Goal: Transaction & Acquisition: Purchase product/service

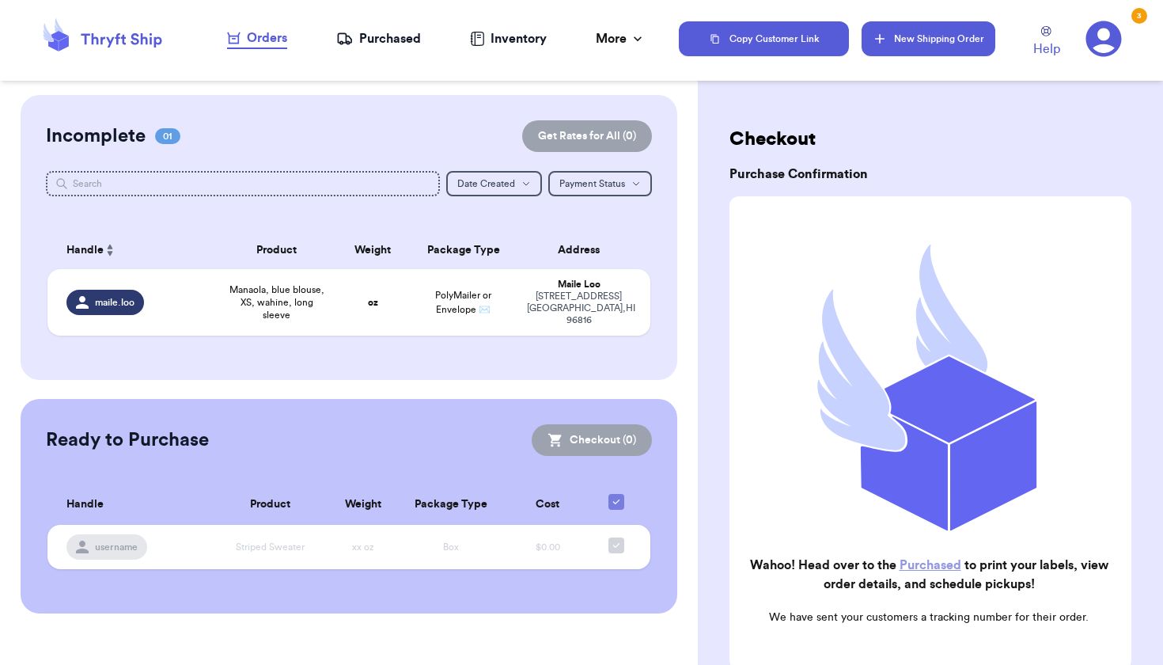
click at [931, 39] on button "New Shipping Order" at bounding box center [928, 38] width 133 height 35
click at [898, 26] on button "New Shipping Order" at bounding box center [928, 38] width 133 height 35
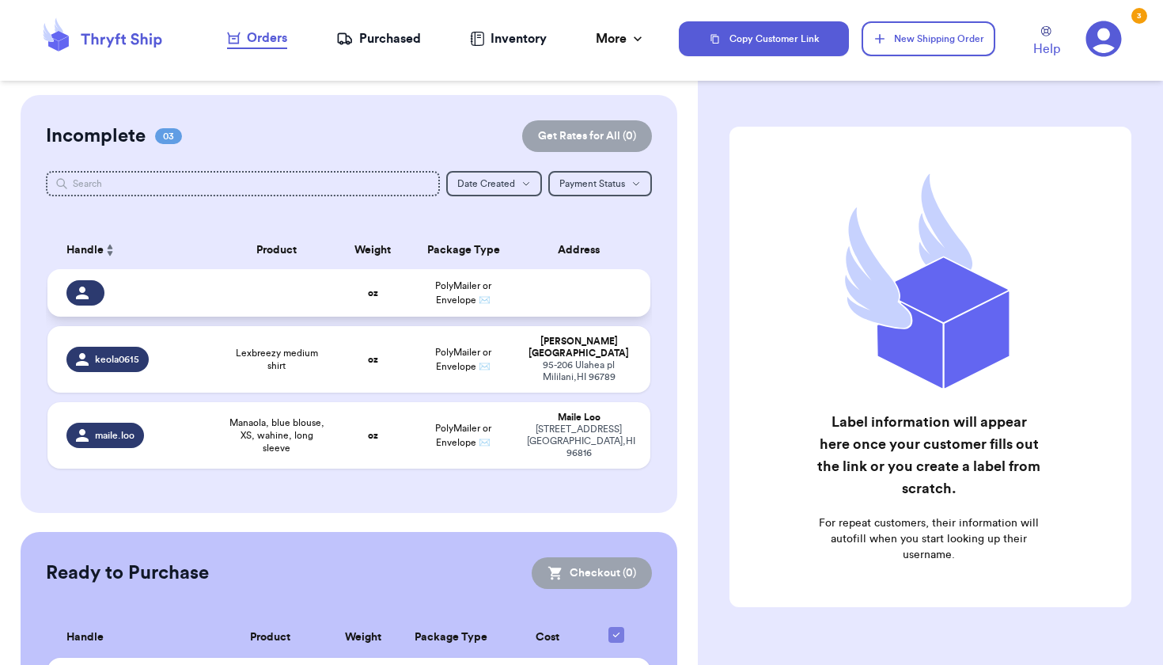
click at [548, 317] on td at bounding box center [584, 292] width 132 height 47
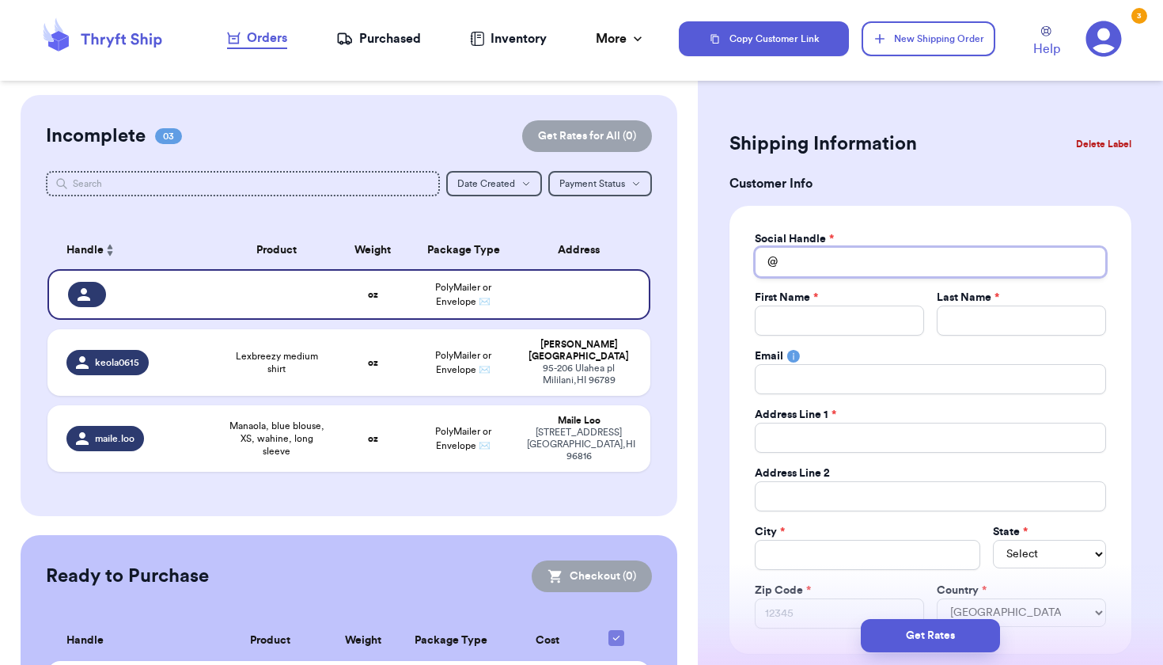
click at [801, 264] on input "Total Amount Paid" at bounding box center [930, 262] width 351 height 30
type input "l"
type input "le"
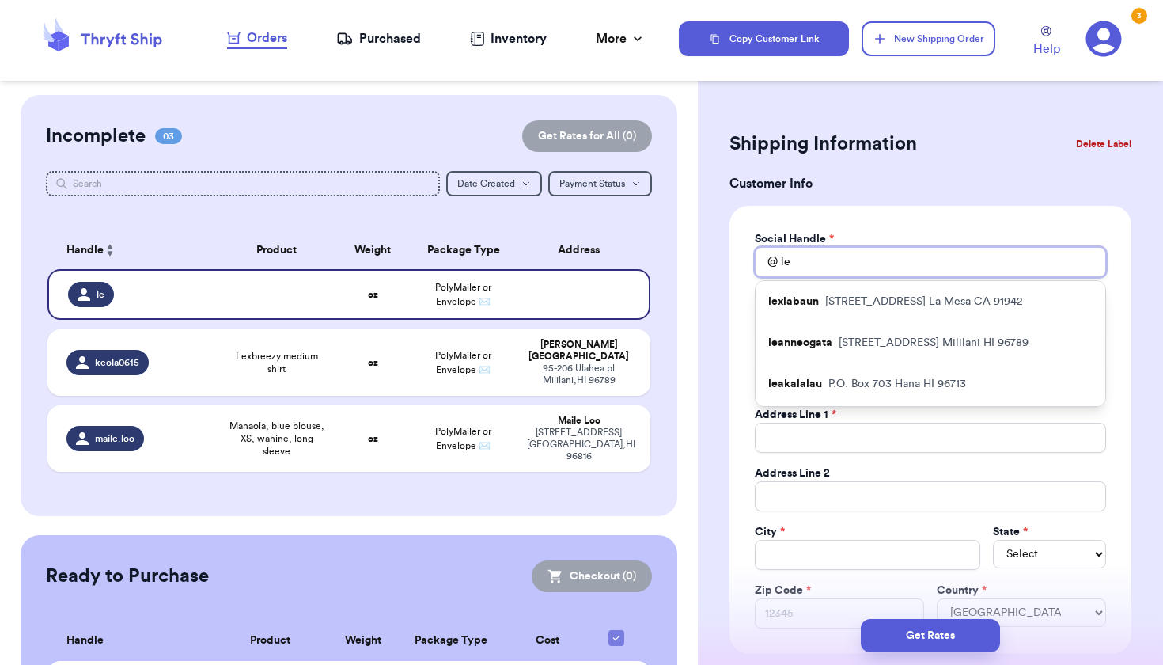
type input "l"
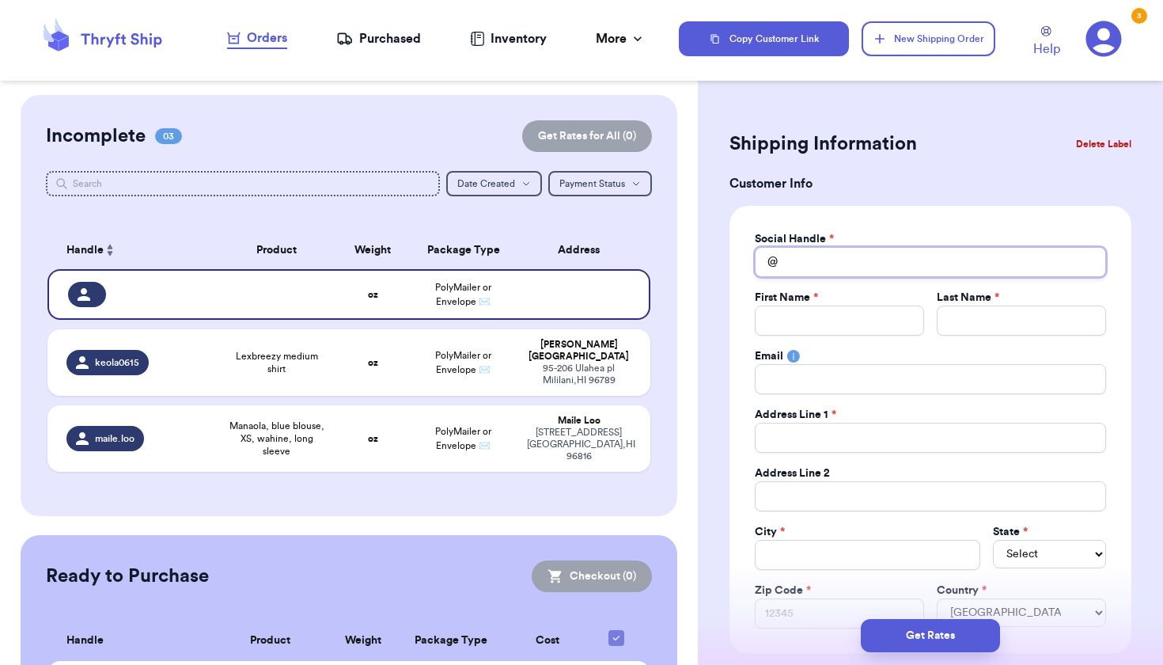
type input "p"
type input "pu"
type input "pua"
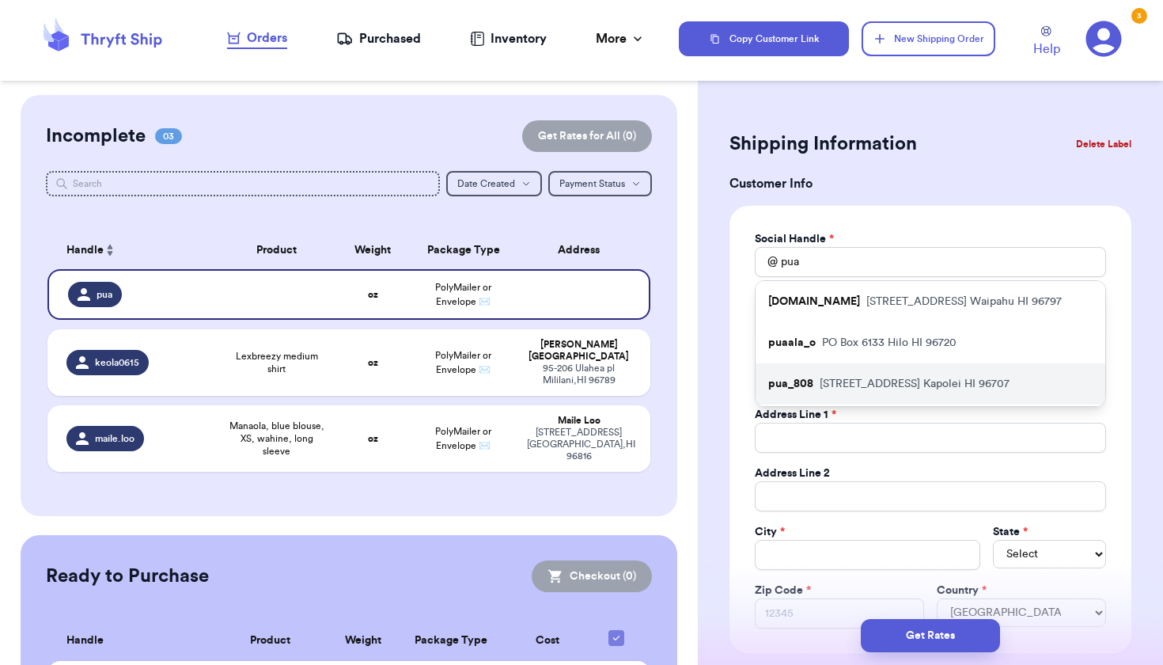
click at [821, 380] on p "92-1360 Panana st Kapolei HI 96707" at bounding box center [915, 384] width 190 height 16
type input "pua_808"
type input "Pua"
type input "Watanabe"
type input "puawatanabe@yahoo.com"
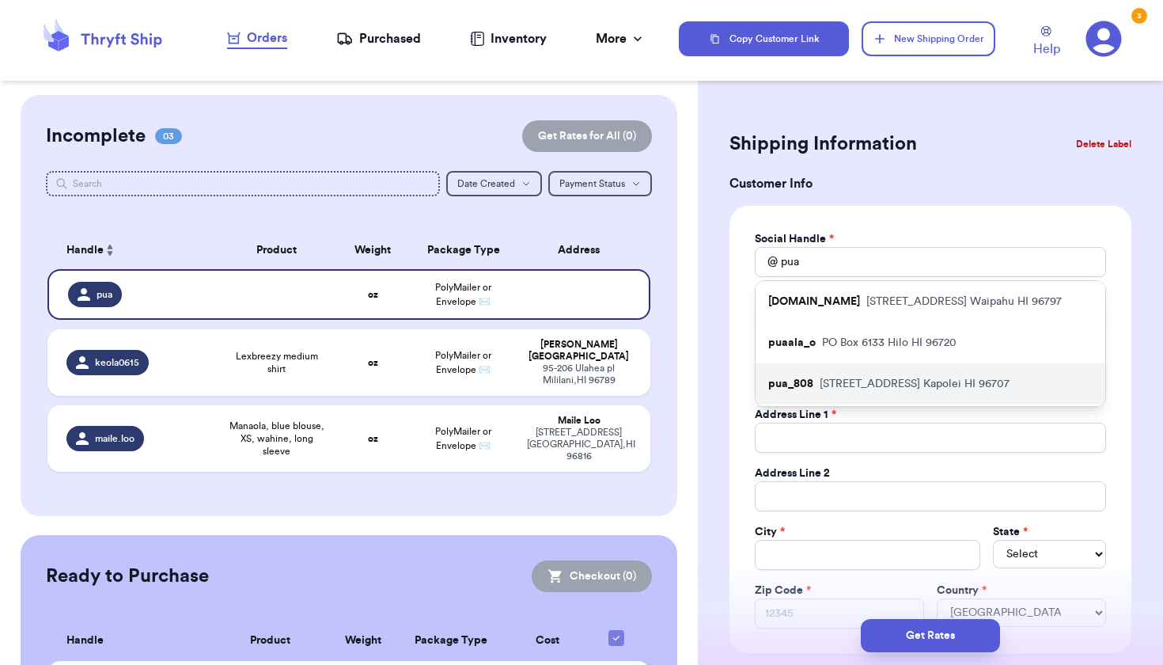
type input "92-1360 Panana st"
type input "Apt # 1005"
type input "Kapolei"
select select "HI"
type input "96707"
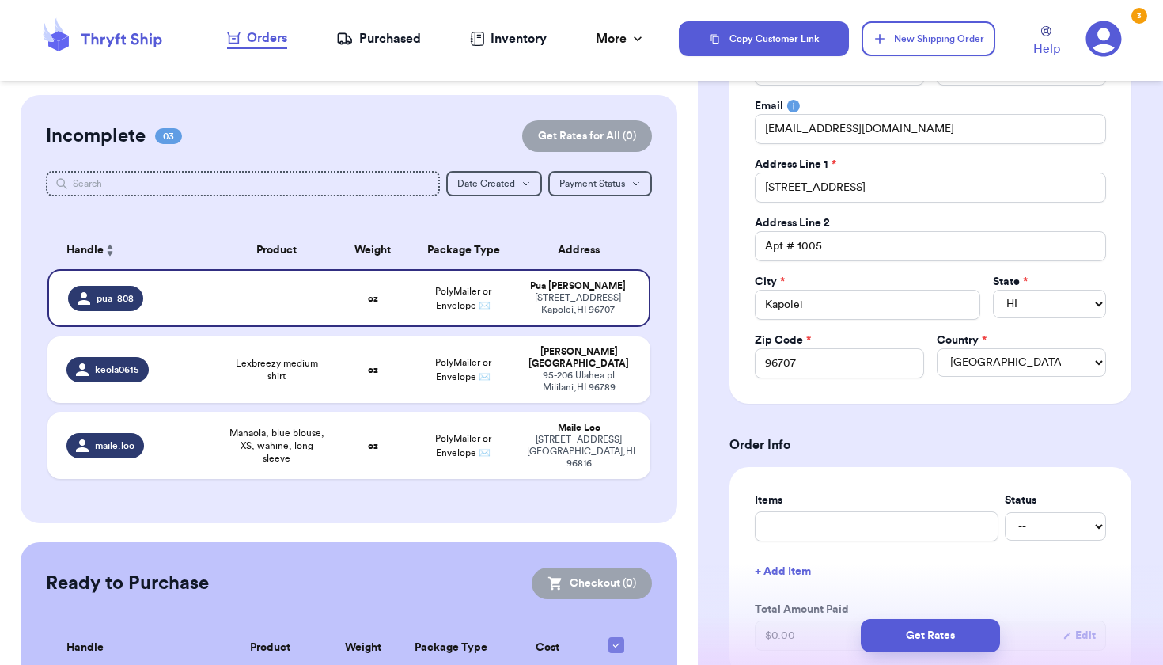
scroll to position [256, 0]
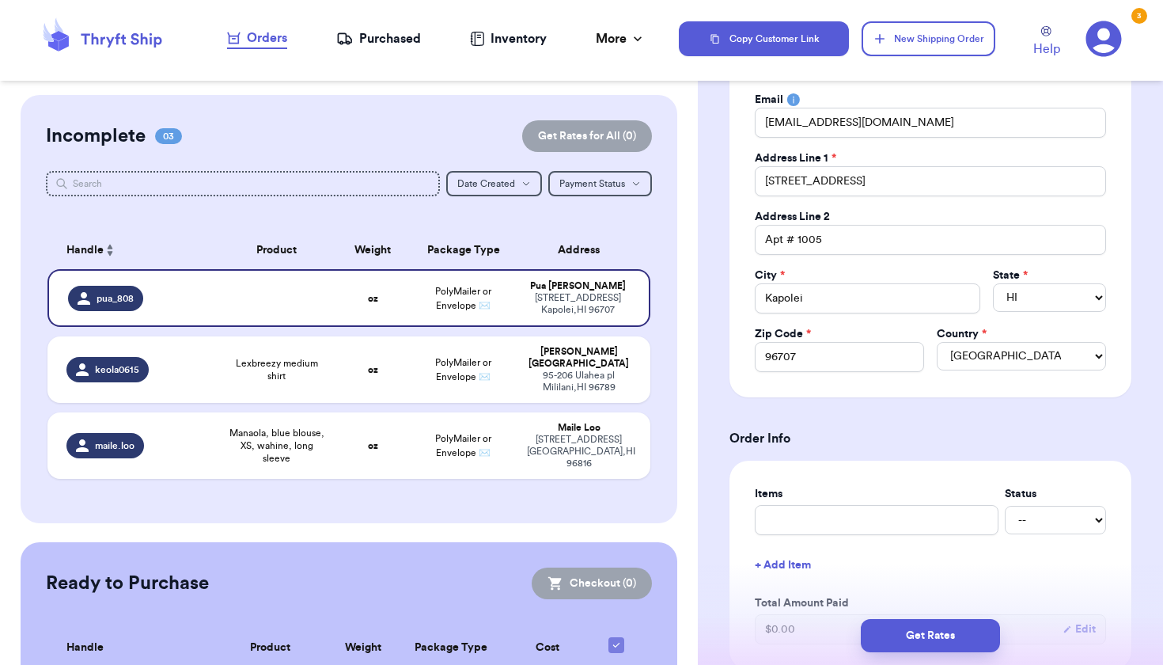
click at [770, 501] on label "Items" at bounding box center [877, 494] width 244 height 16
type input "m"
type input "ma"
type input "mak"
type input "maka"
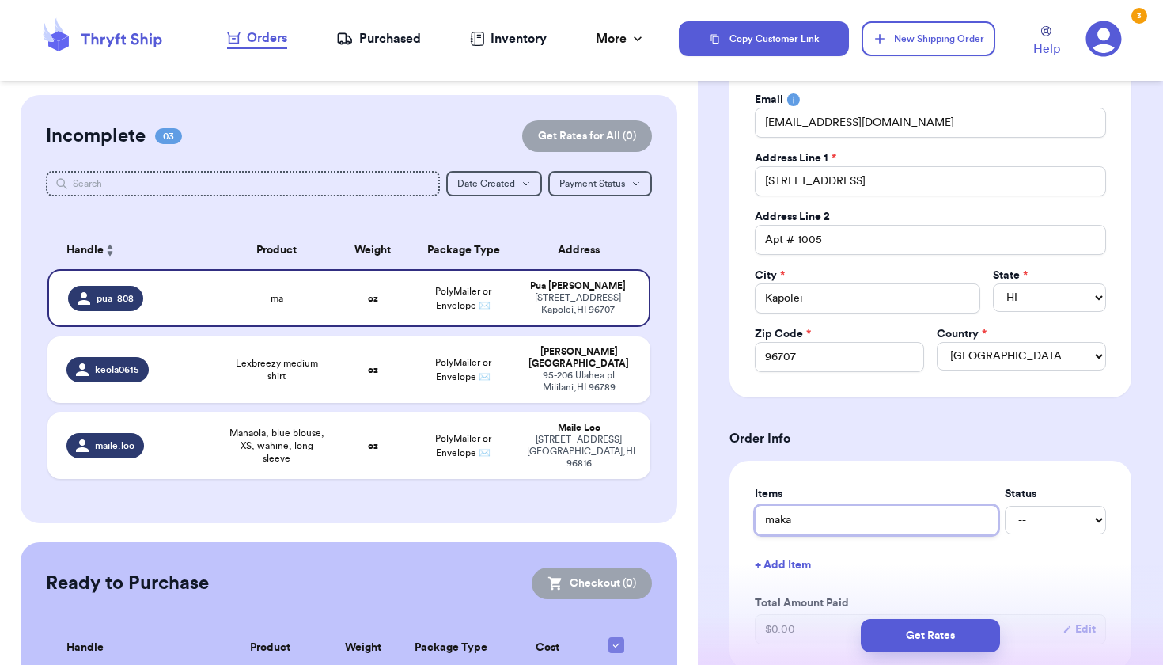
type input "makan"
type input "makana"
type input "makan"
type input "maka"
type input "mak"
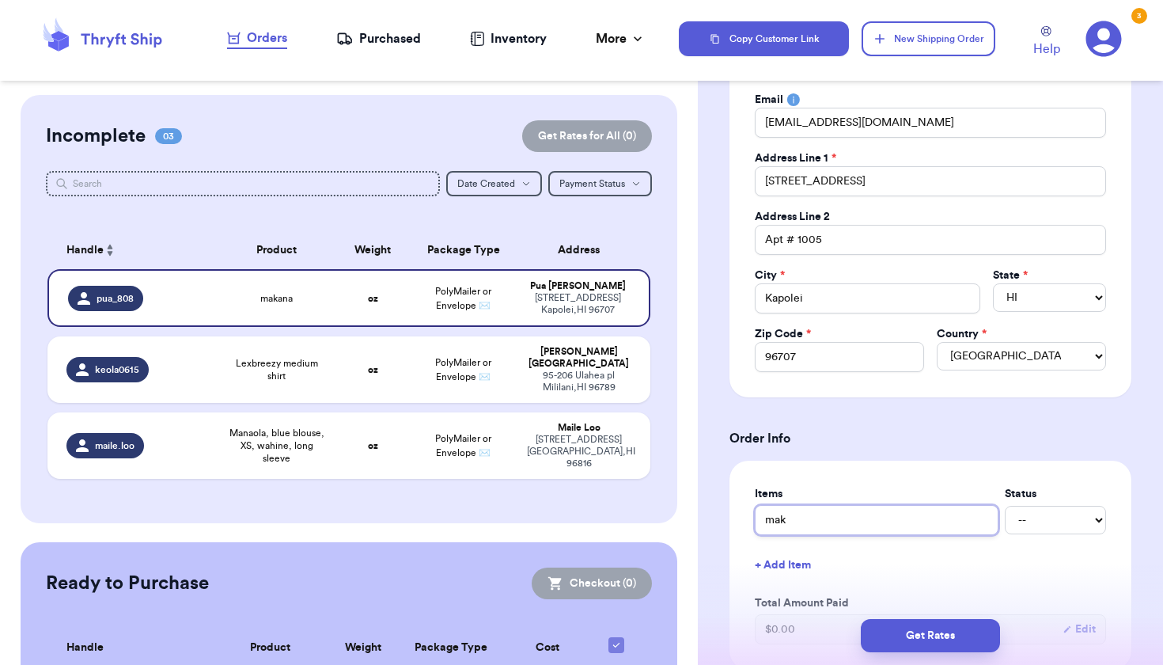
type input "ma"
type input "m"
click at [912, 41] on button "New Shipping Order" at bounding box center [928, 38] width 133 height 35
select select
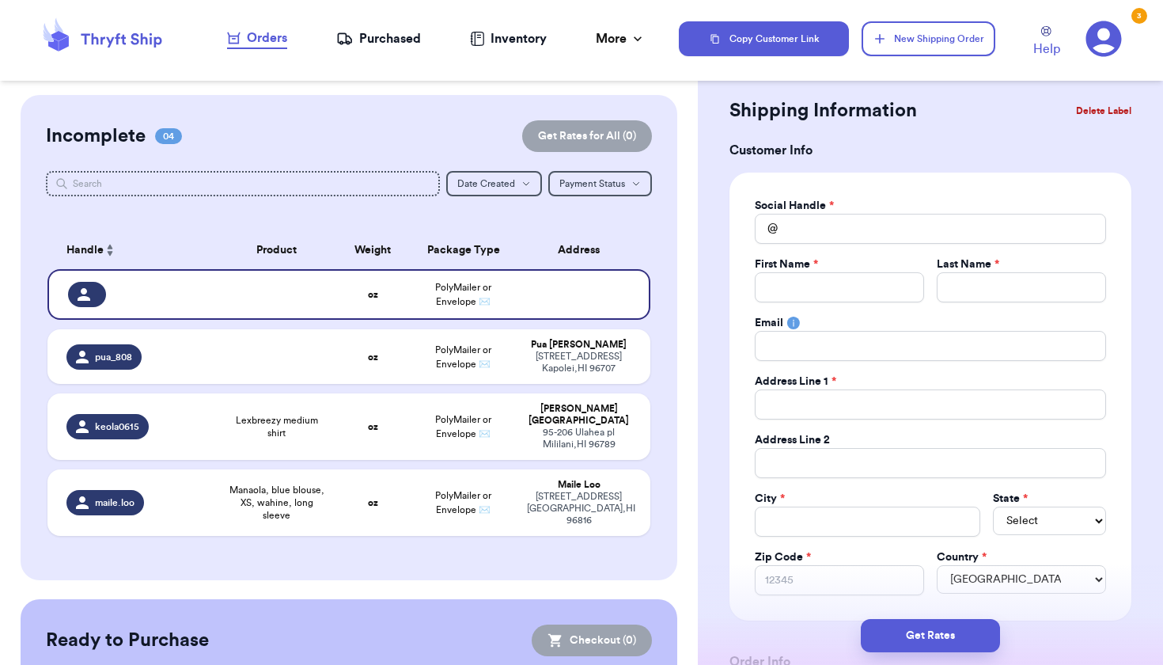
scroll to position [0, 0]
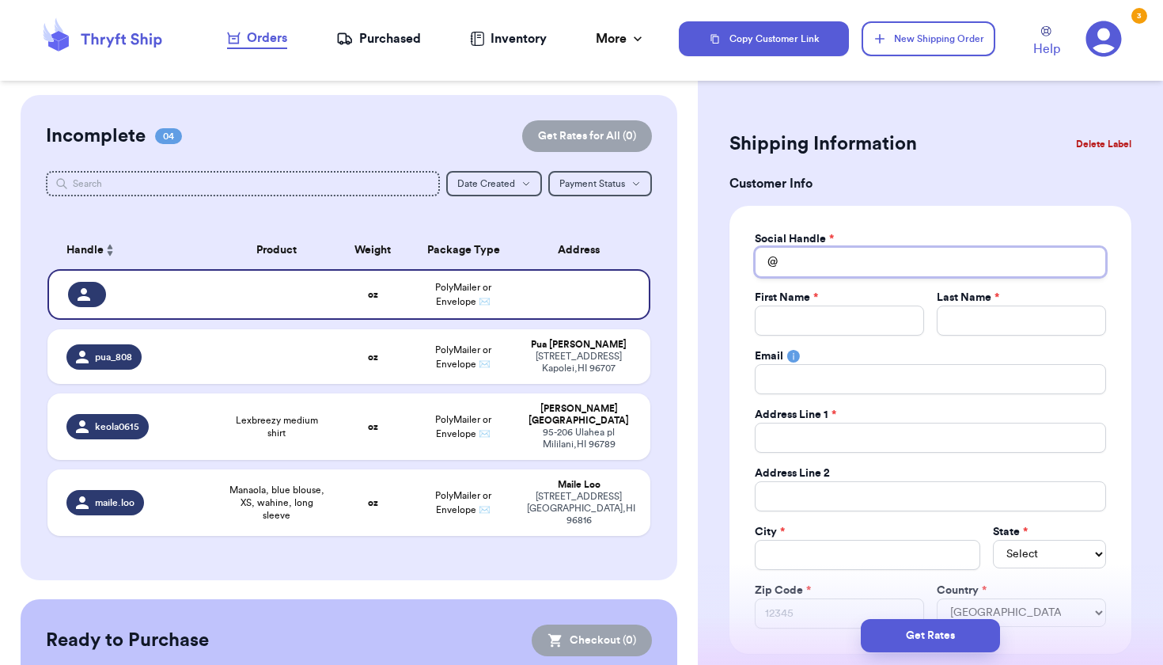
click at [823, 271] on input "Total Amount Paid" at bounding box center [930, 262] width 351 height 30
type input "i"
type input "ip"
type input "ipo"
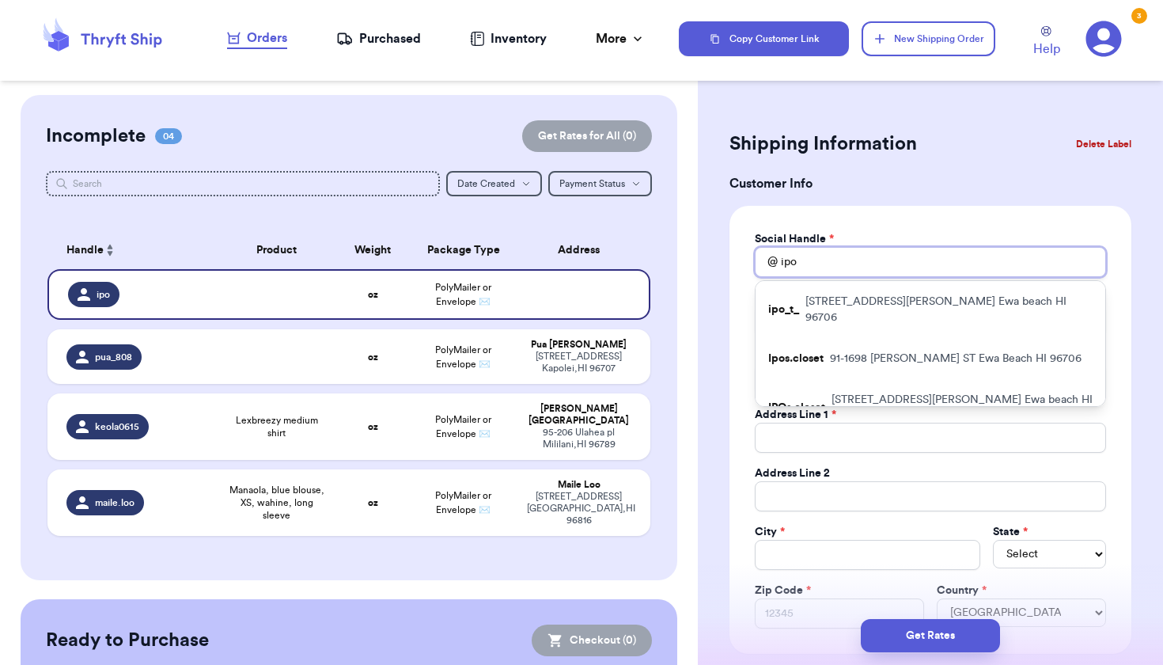
type input "iso"
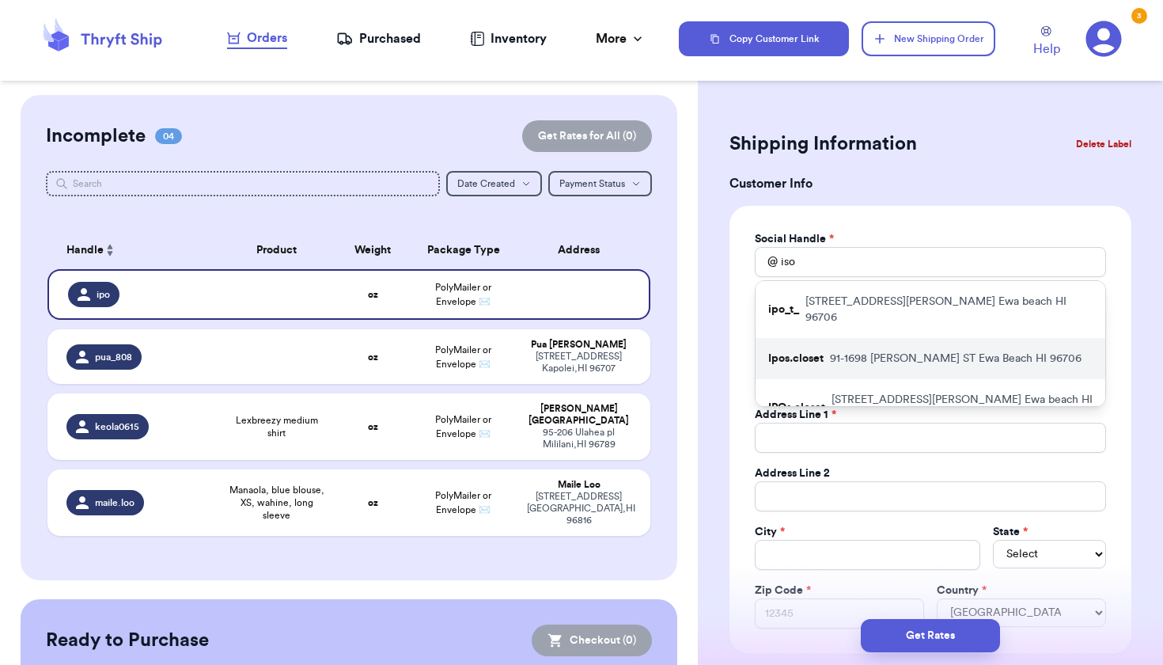
drag, startPoint x: 823, startPoint y: 271, endPoint x: 839, endPoint y: 342, distance: 72.2
click at [839, 351] on p "91-1698 BURKE ST Ewa Beach HI 96706" at bounding box center [956, 359] width 252 height 16
type input "Ipos.closet"
type input "Raquel"
type input "Toribio"
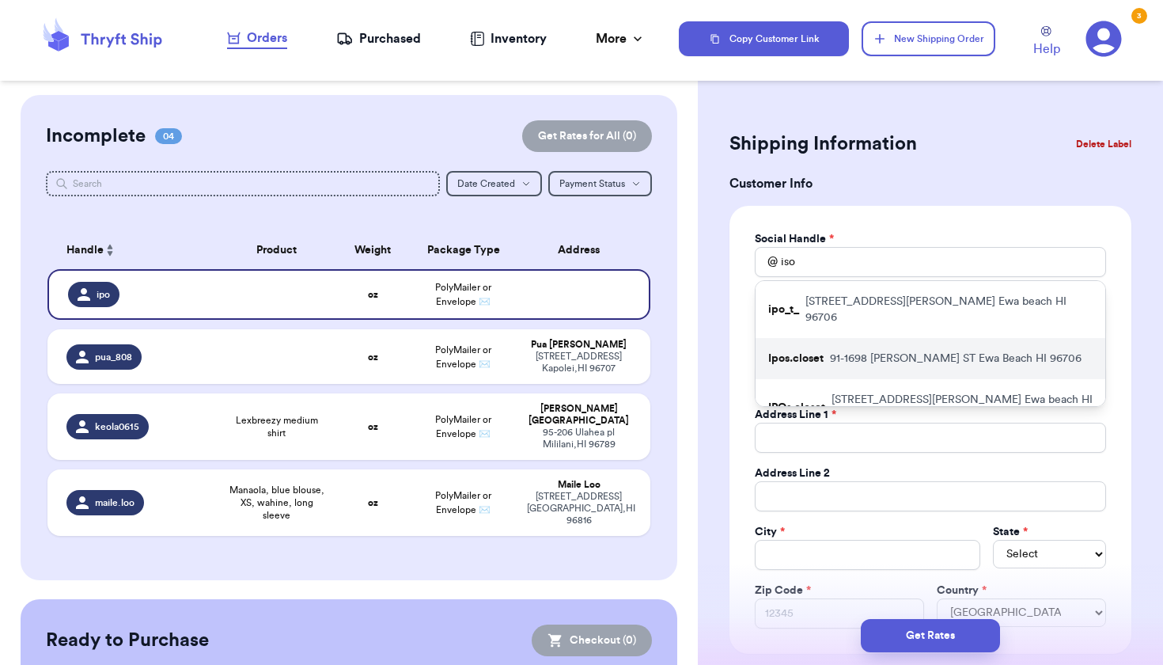
type input "quelandnel@gmail.com"
type input "91-1698 BURKE ST"
type input "Ewa Beach"
select select "HI"
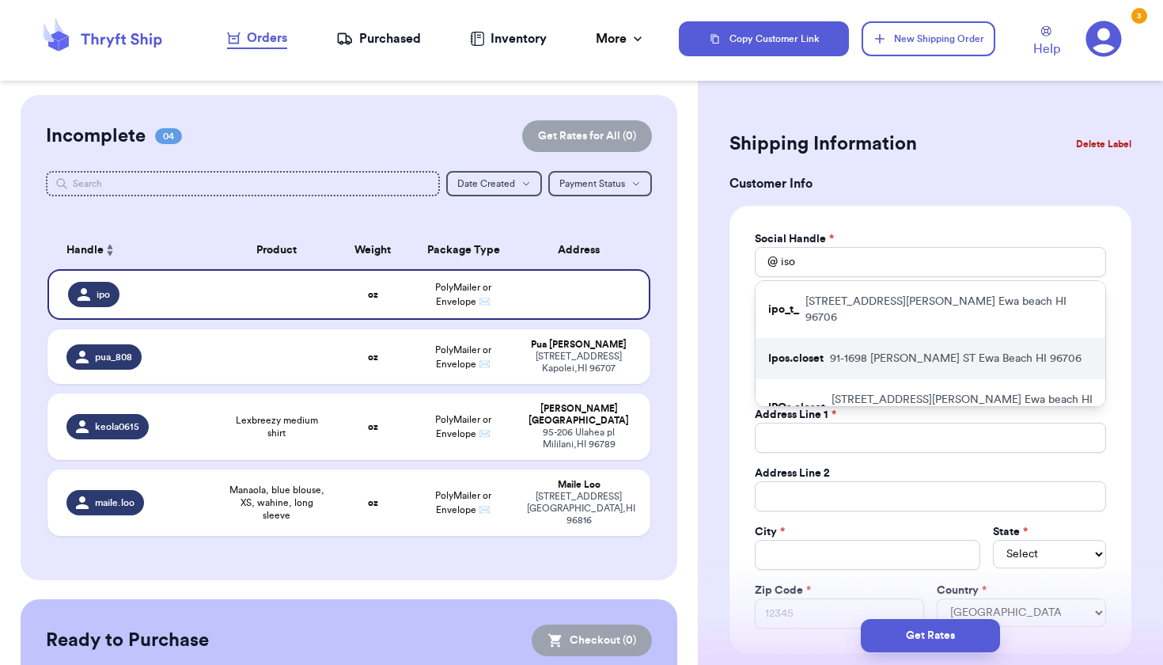
type input "96706"
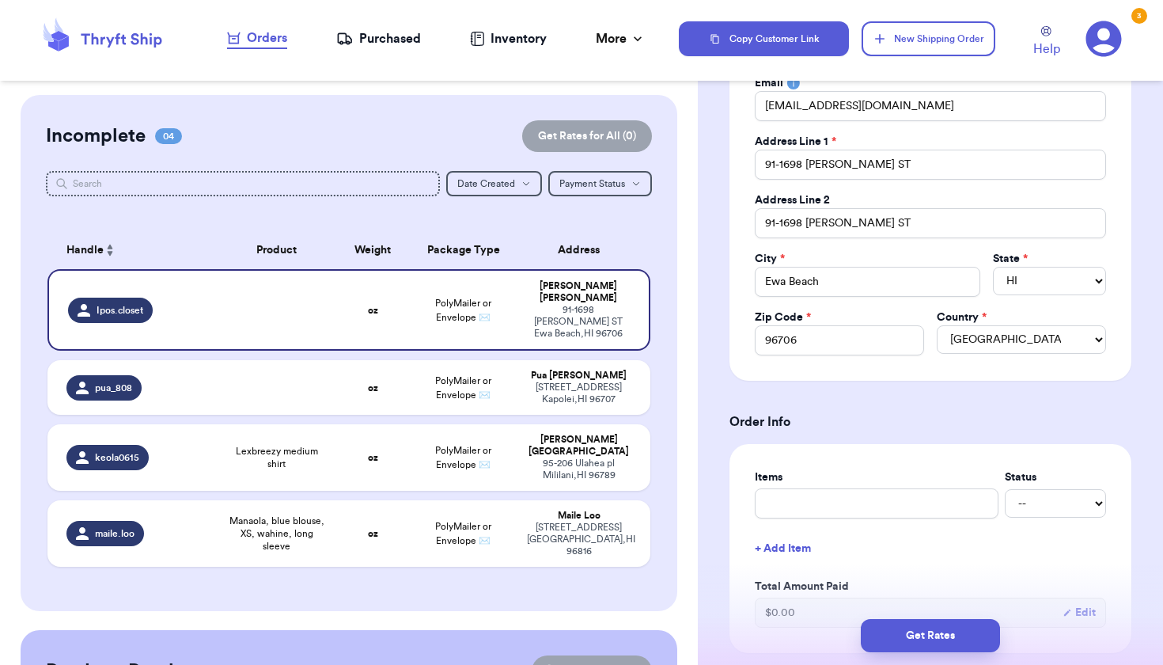
scroll to position [301, 0]
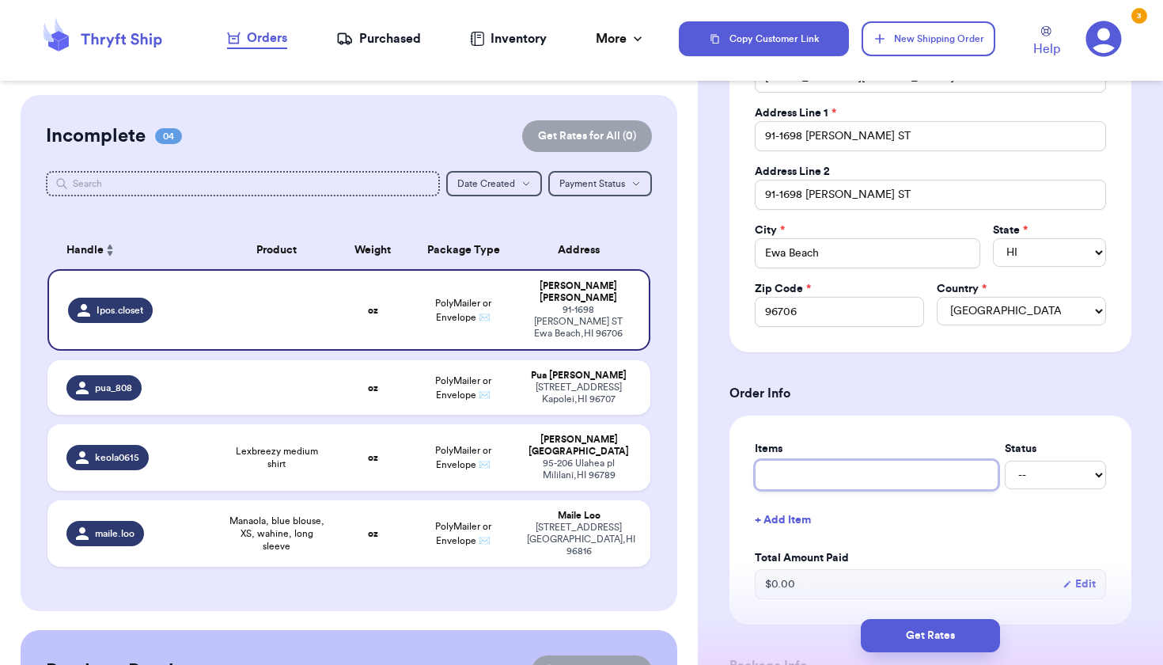
click at [796, 479] on input "text" at bounding box center [877, 475] width 244 height 30
click at [947, 42] on button "New Shipping Order" at bounding box center [928, 38] width 133 height 35
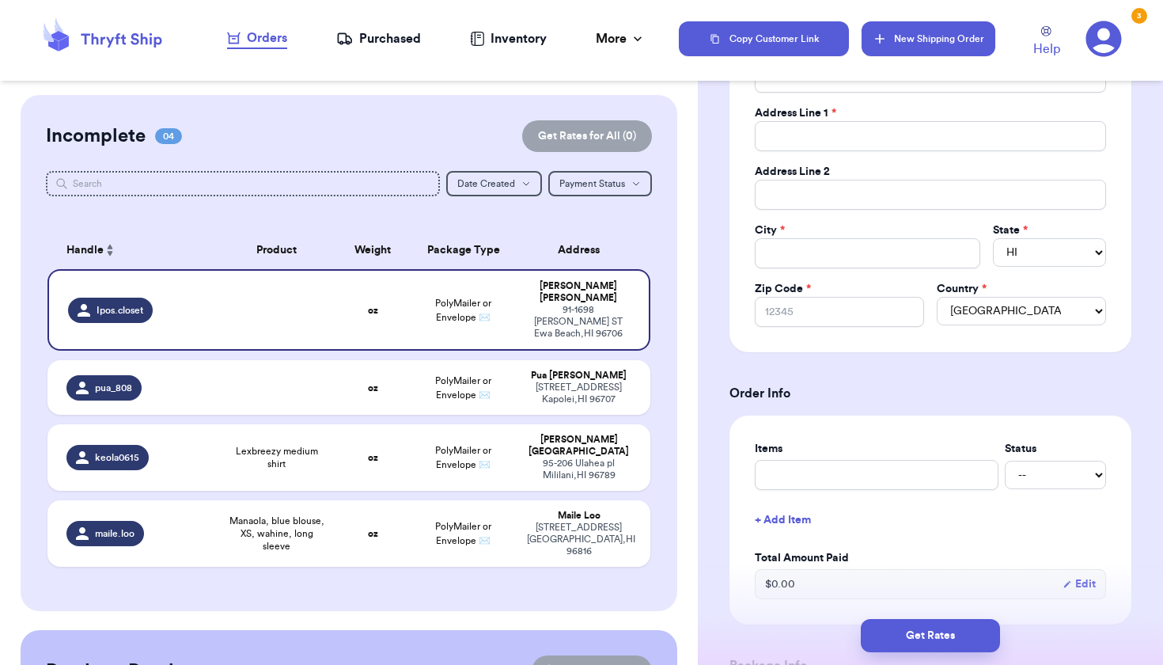
select select
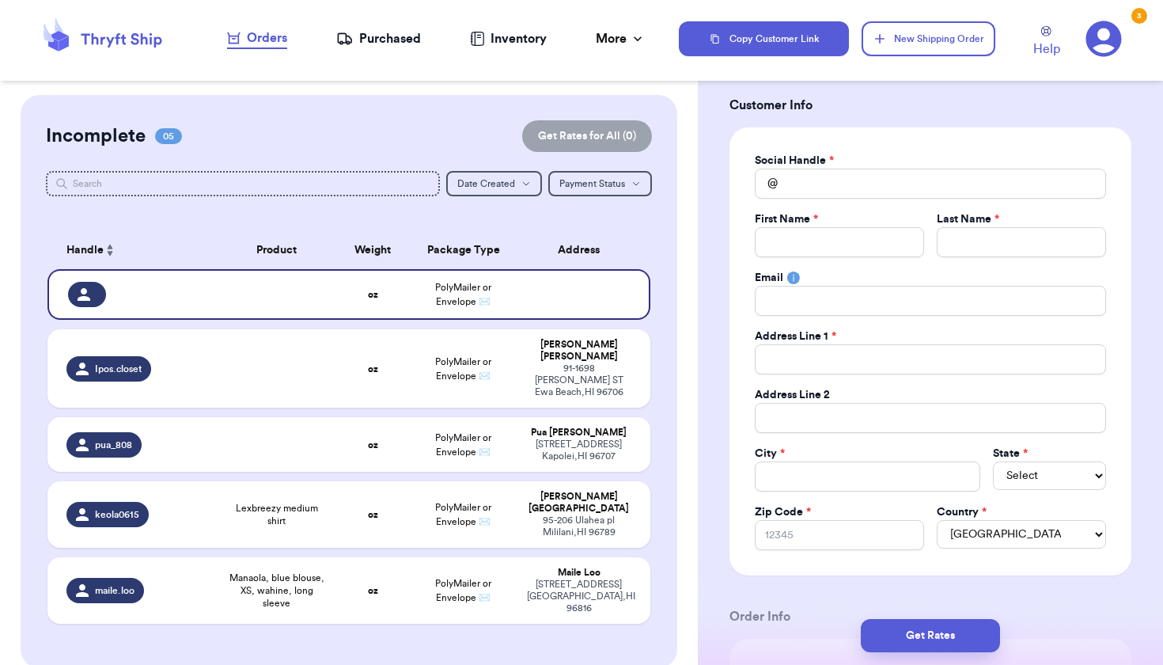
scroll to position [28, 0]
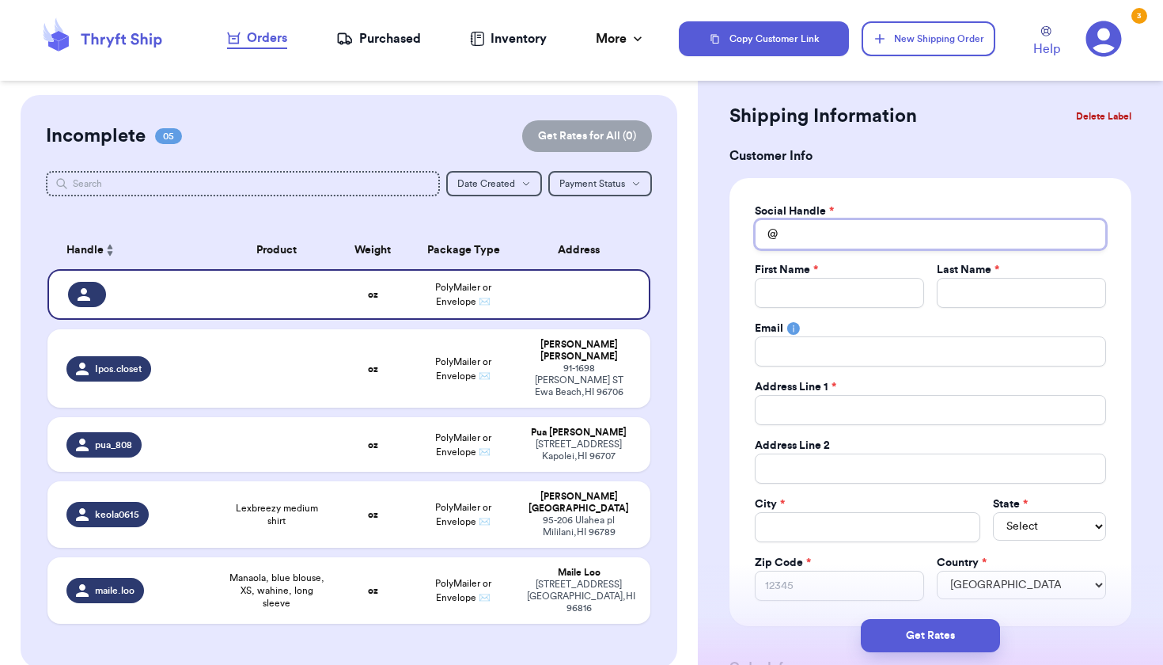
click at [840, 240] on input "Total Amount Paid" at bounding box center [930, 234] width 351 height 30
type input "k"
type input "ka"
type input "kay"
type input "kayl"
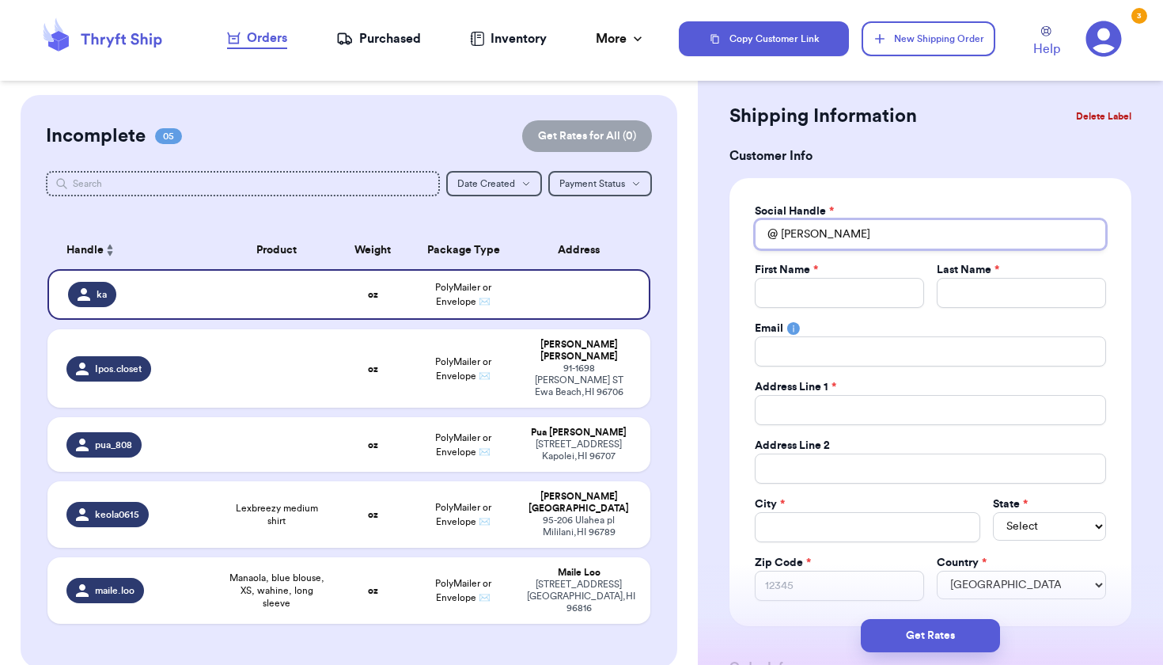
type input "kayla"
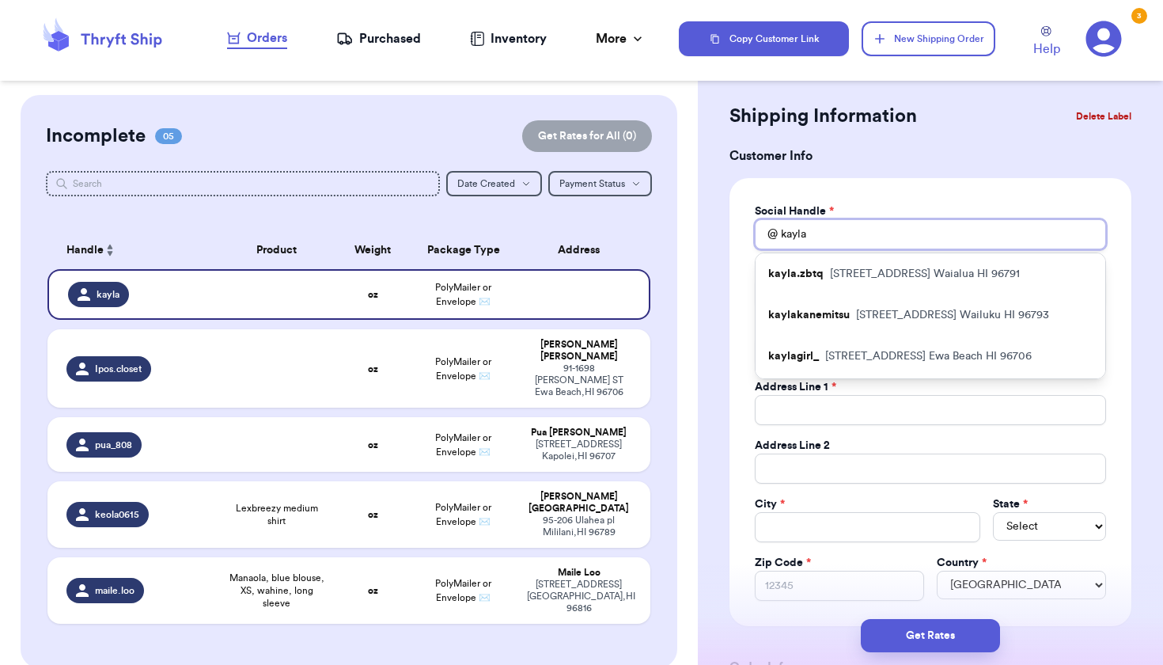
type input "Kayla"
drag, startPoint x: 840, startPoint y: 240, endPoint x: 858, endPoint y: 274, distance: 38.2
click at [858, 274] on p "67-336 Kanalu St. Waialua HI 96791" at bounding box center [925, 274] width 190 height 16
type input "kayla.zbtq"
type input "Kayla"
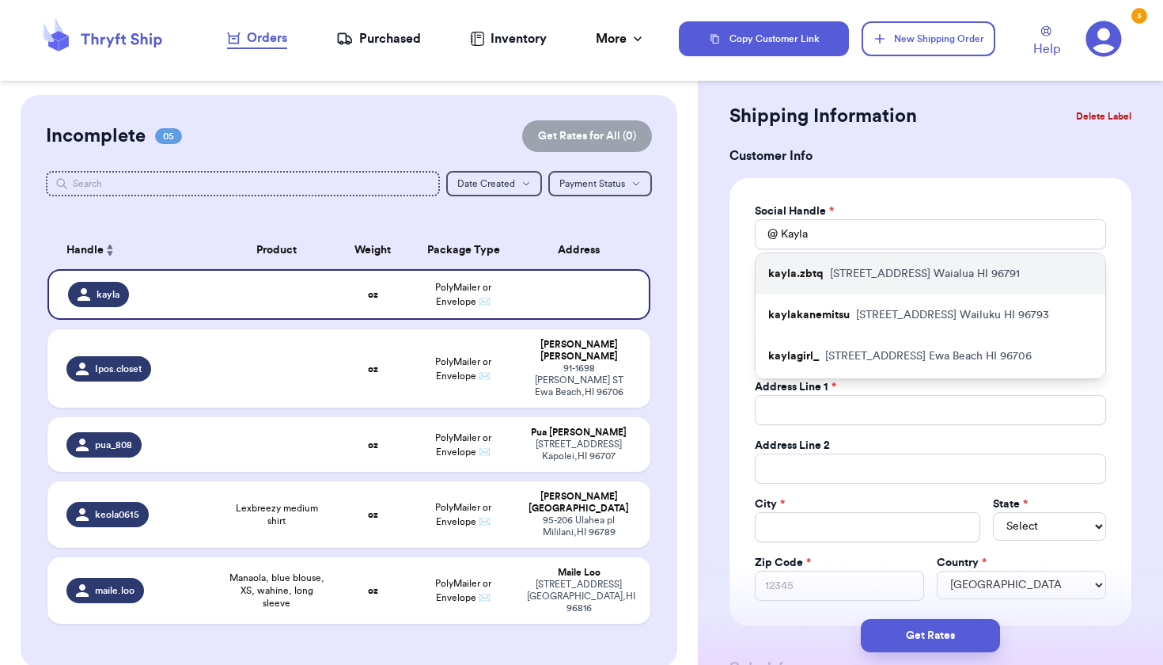
type input "Miguel"
type input "kaylapohaikealoha@gmail.com"
type input "67-336 Kanalu St."
type input "Waialua"
select select "HI"
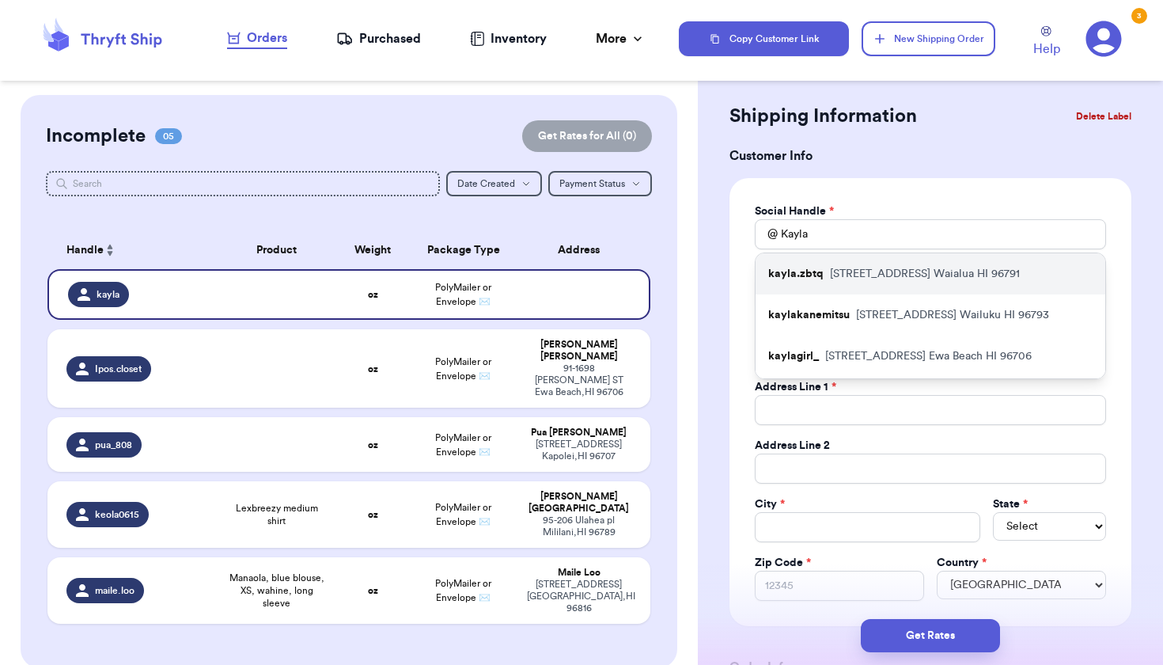
type input "96791"
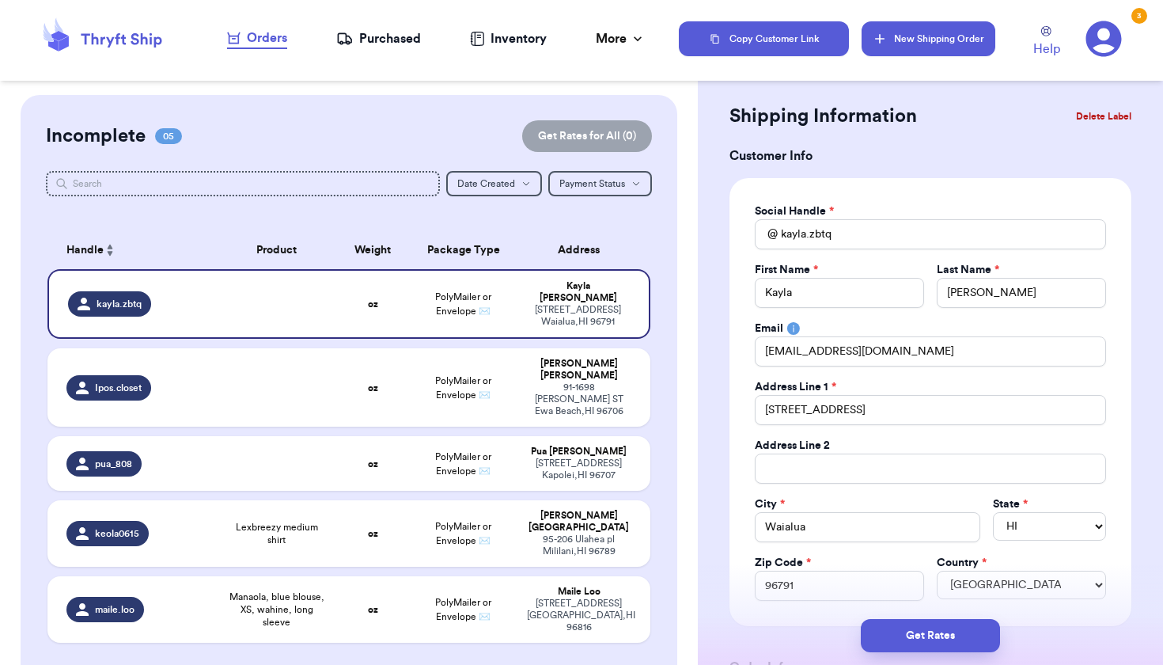
click at [923, 28] on button "New Shipping Order" at bounding box center [928, 38] width 133 height 35
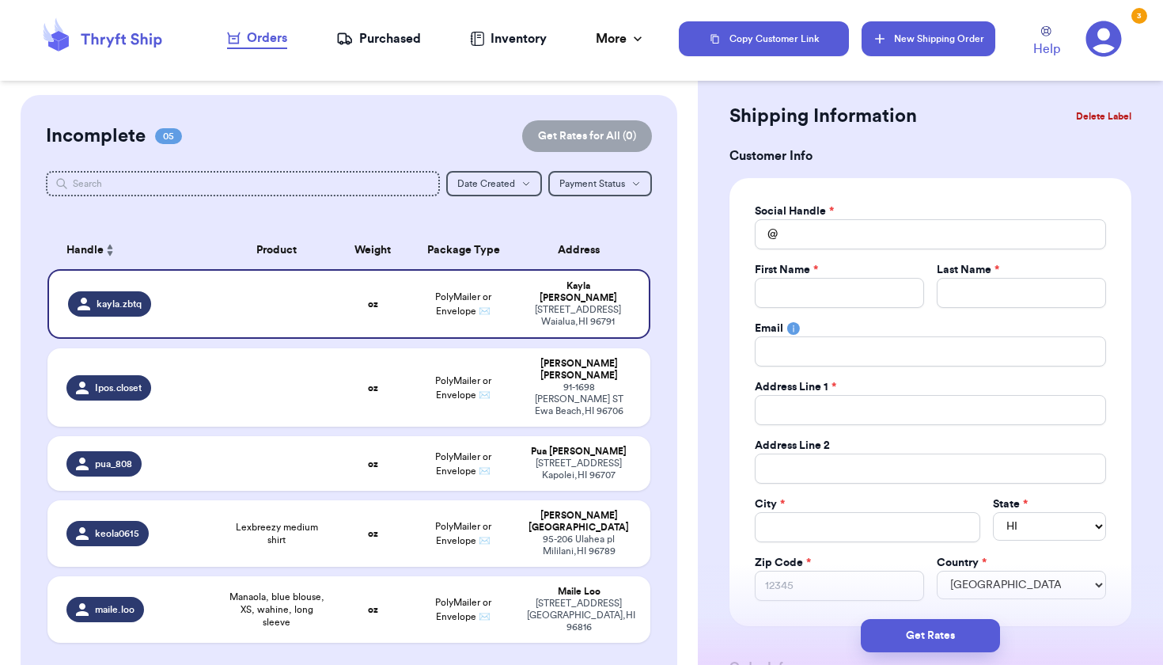
select select
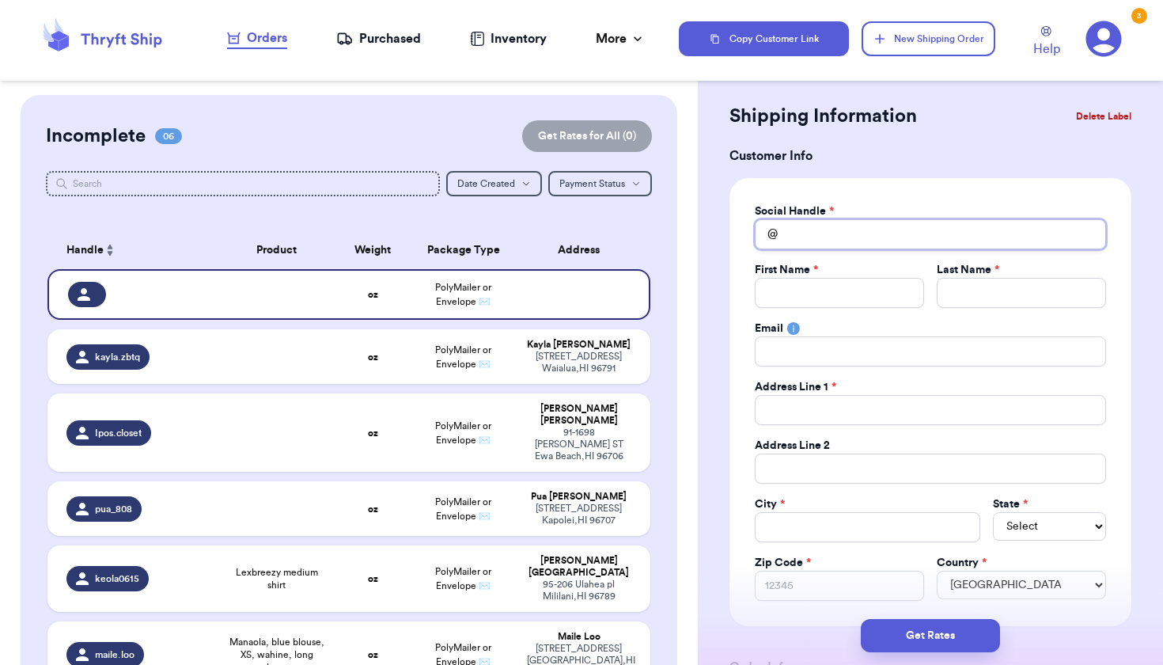
click at [851, 237] on input "Total Amount Paid" at bounding box center [930, 234] width 351 height 30
type input "k"
type input "ka"
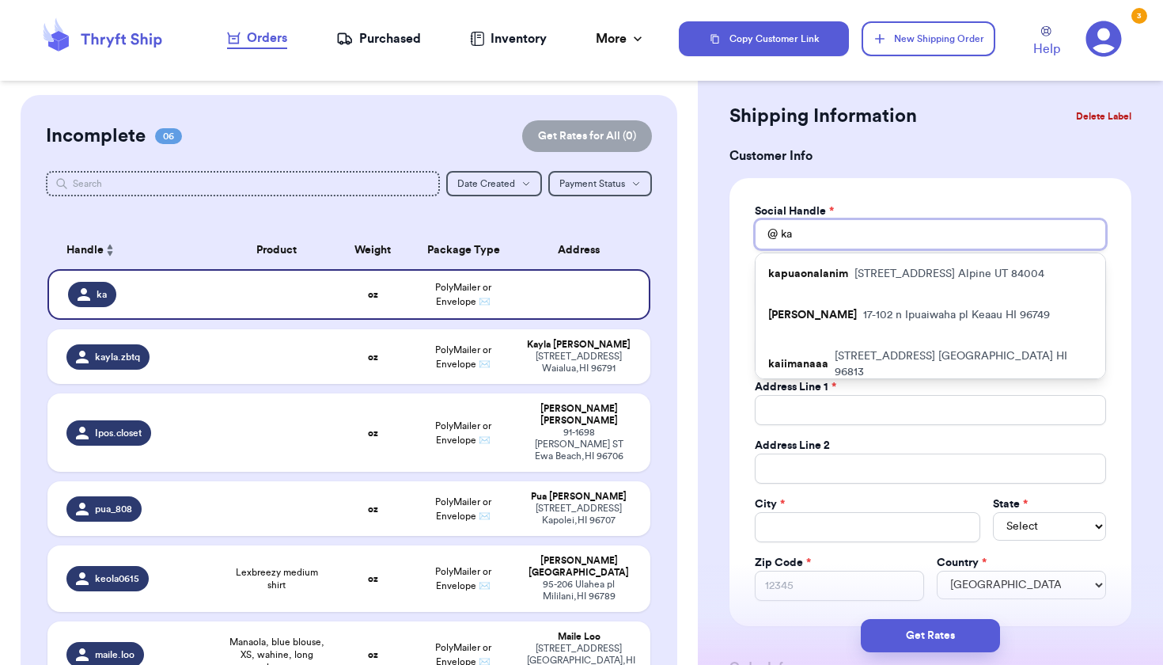
type input "kai"
type input "kaiu"
type input "kai"
type input "ka"
type input "k"
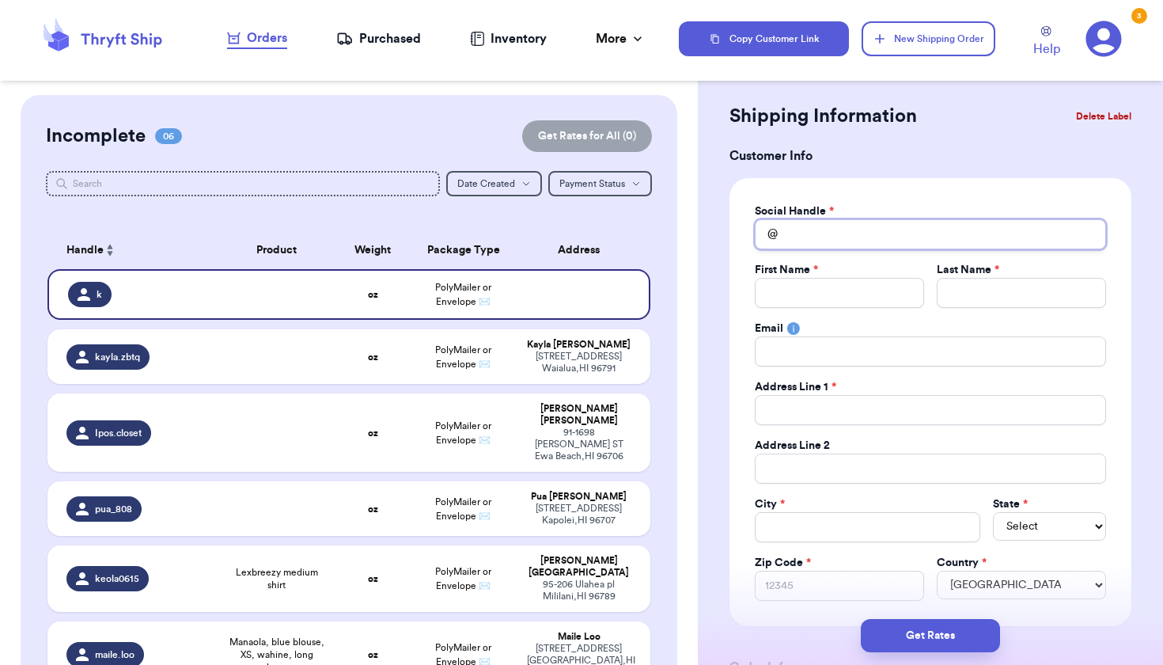
type input "l"
type input "lo"
type input "lol"
type input "lole"
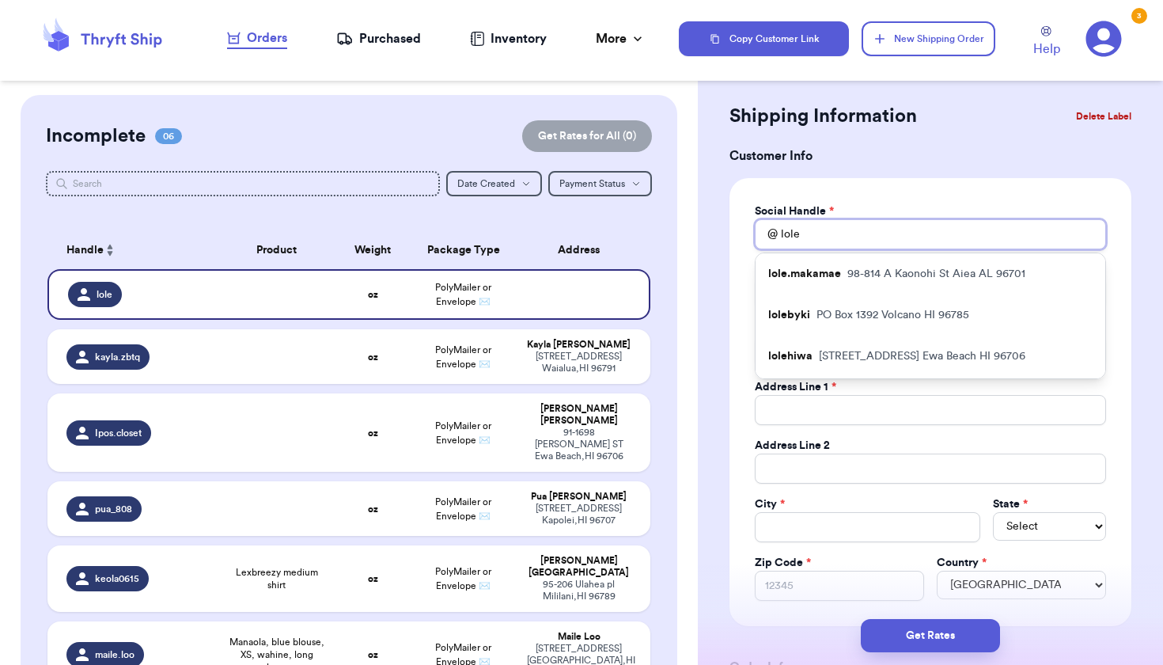
type input "lolef"
type input "lolefr"
type input "lolefro"
type input "lolefrom"
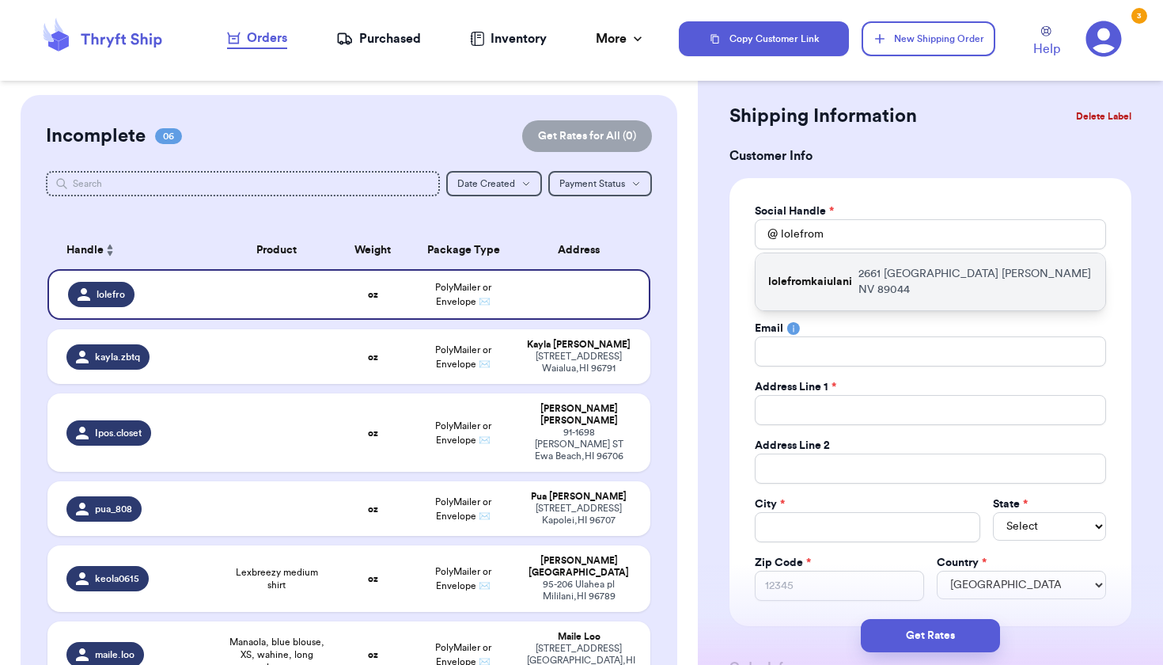
click at [872, 274] on p "2661 Chateau Clermont Henderson NV 89044" at bounding box center [976, 282] width 234 height 32
type input "lolefromkaiulani"
type input "Ka’iulani"
type input "Akana"
type input "kaiiiulani@gmail.com"
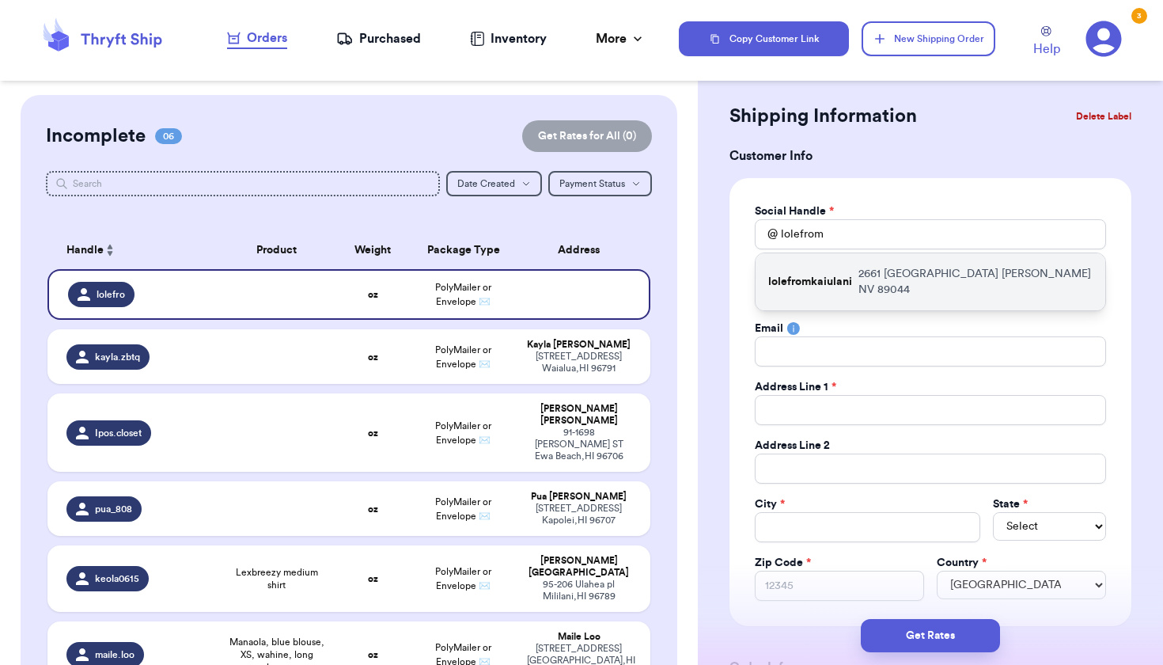
type input "2661 Chateau Clermont"
type input "Henderson"
select select "NV"
type input "89044"
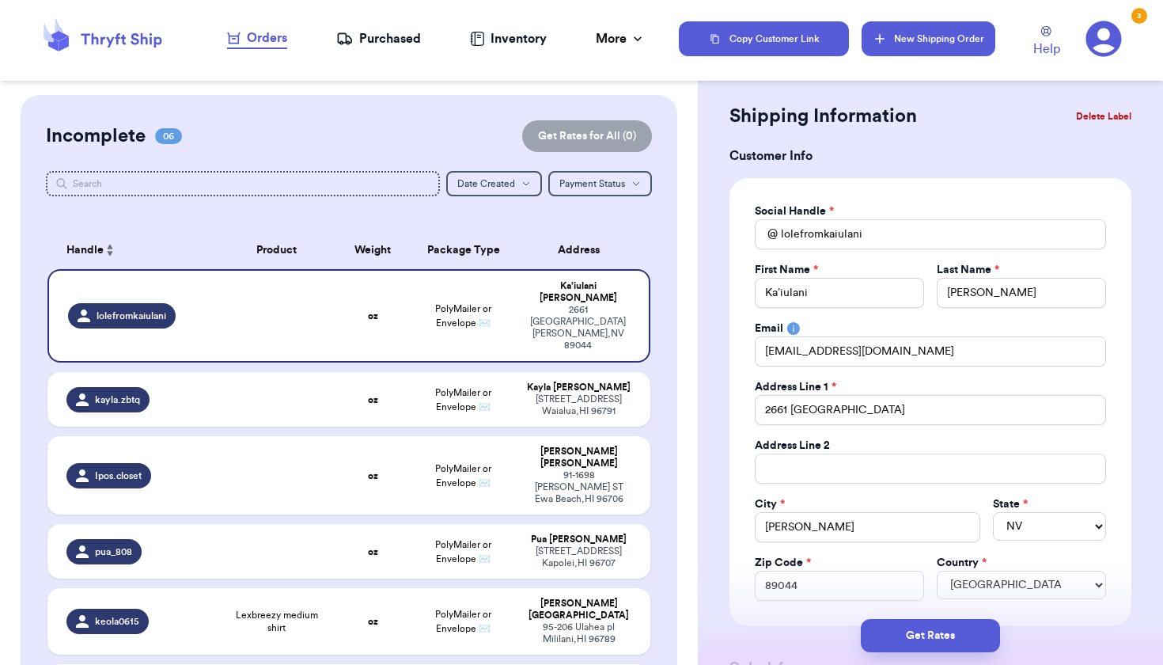
click at [916, 32] on button "New Shipping Order" at bounding box center [928, 38] width 133 height 35
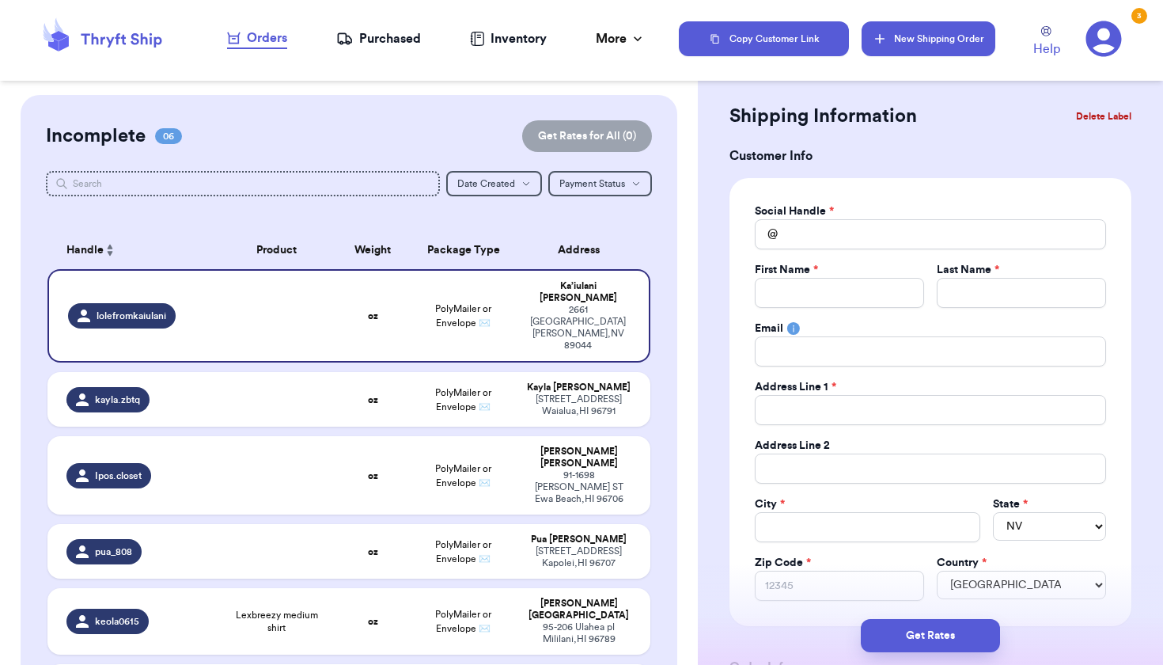
select select
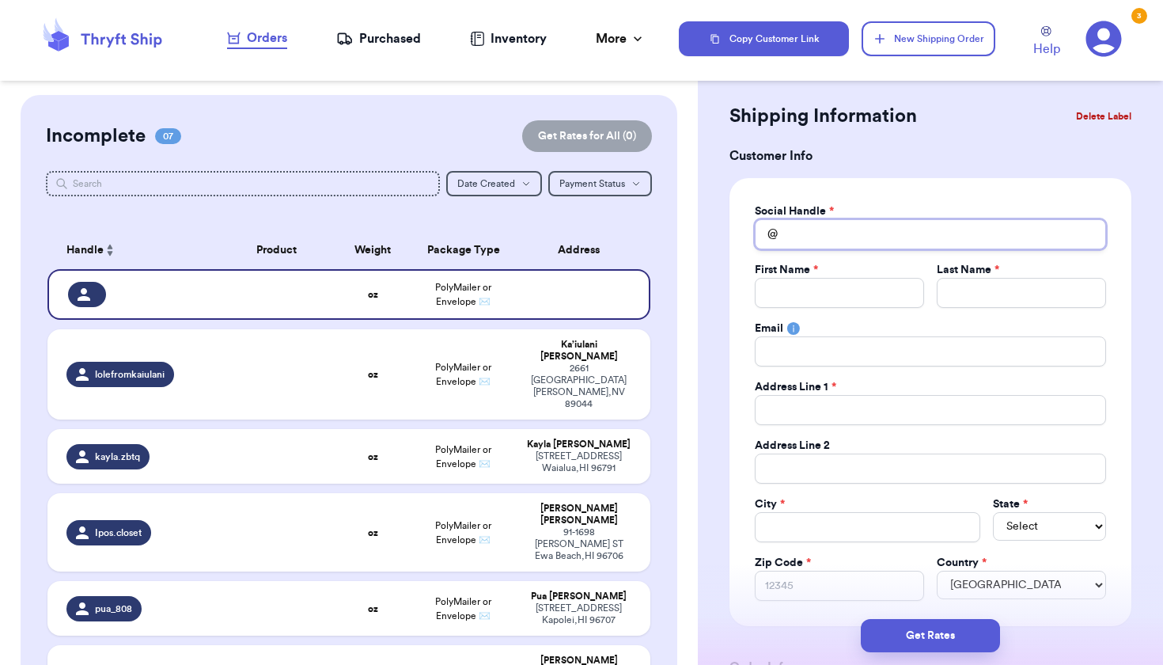
click at [819, 241] on input "Total Amount Paid" at bounding box center [930, 234] width 351 height 30
type input "k"
type input "ki"
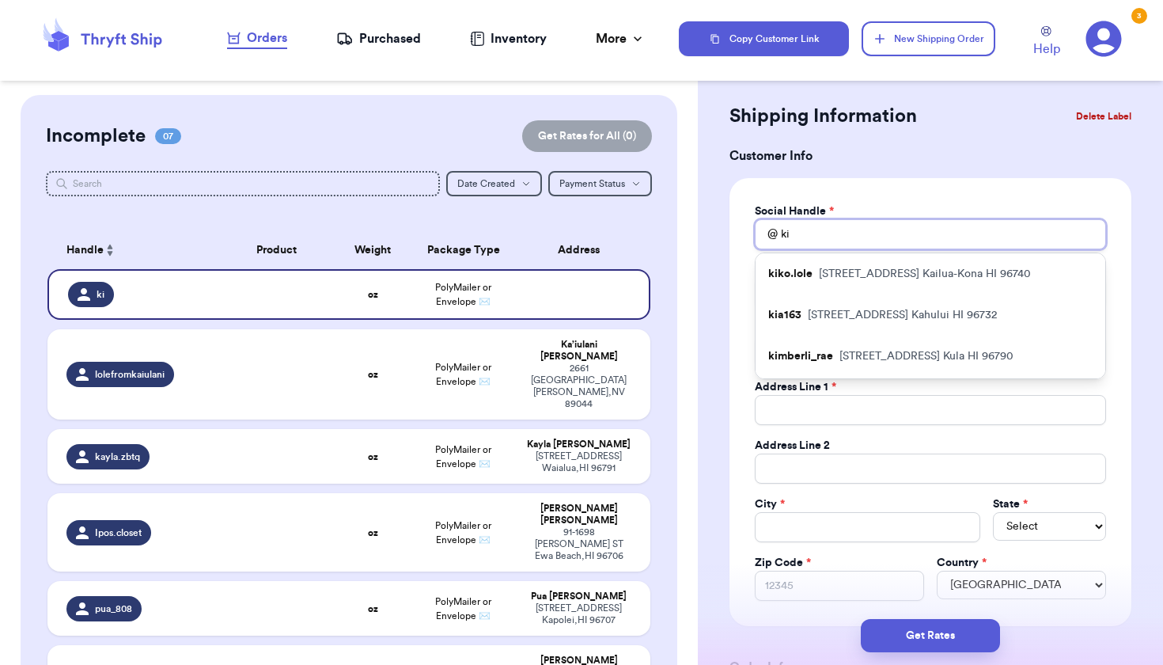
type input "kia"
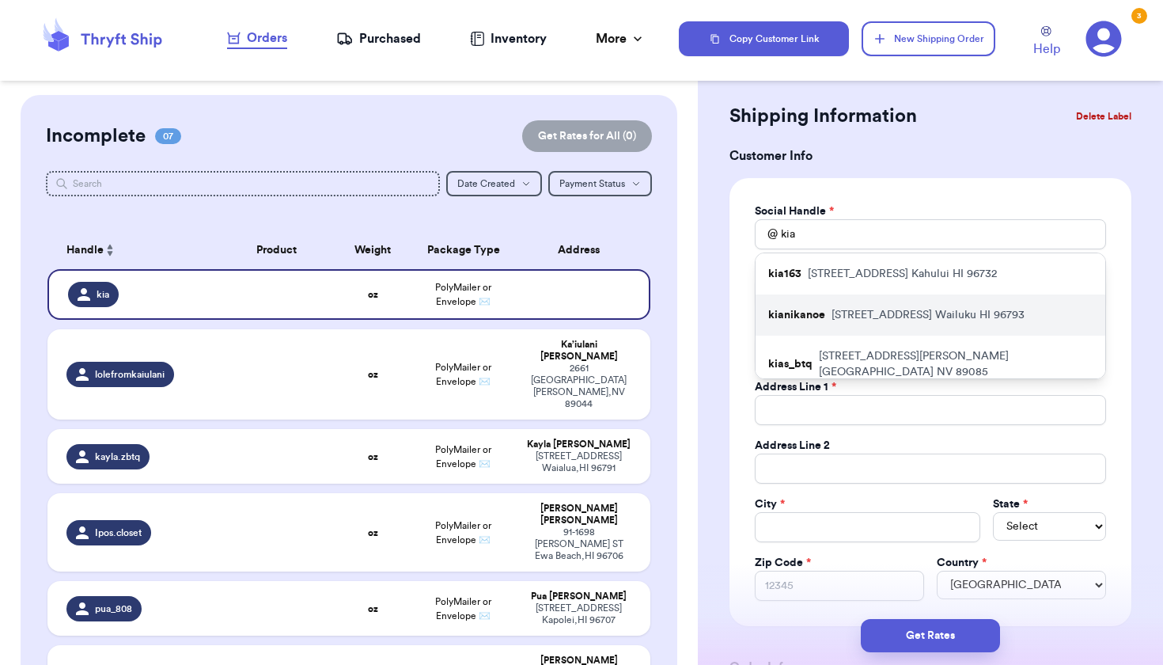
click at [862, 310] on p "733 Kuhio Place Wailuku HI 96793" at bounding box center [928, 315] width 193 height 16
type input "kianikanoe"
type input "Kiani"
type input "Goo"
type input "kiaaanix3@gmail.com"
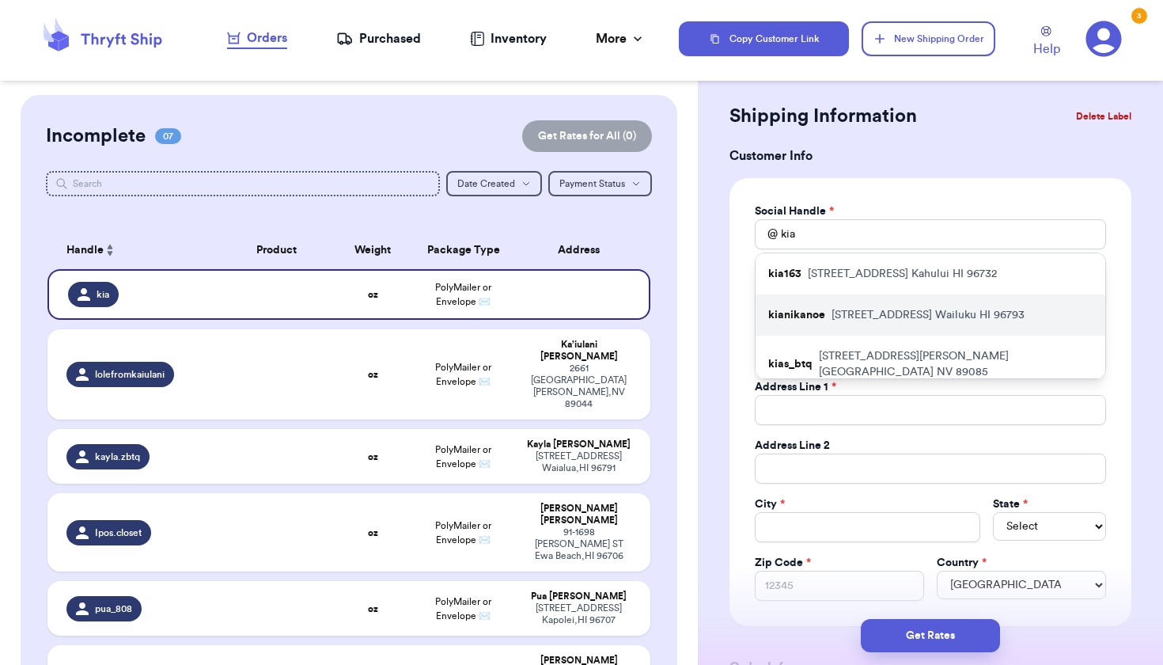
type input "733 Kuhio Place"
type input "Wailuku"
select select "HI"
type input "96793"
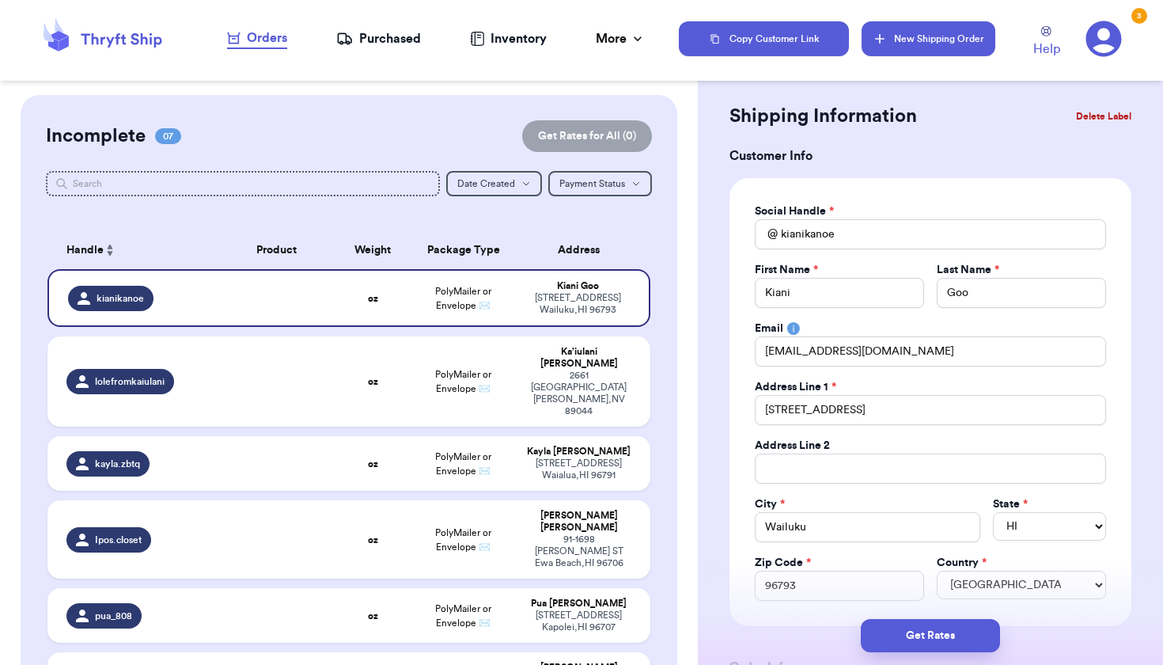
click at [921, 33] on button "New Shipping Order" at bounding box center [928, 38] width 133 height 35
select select
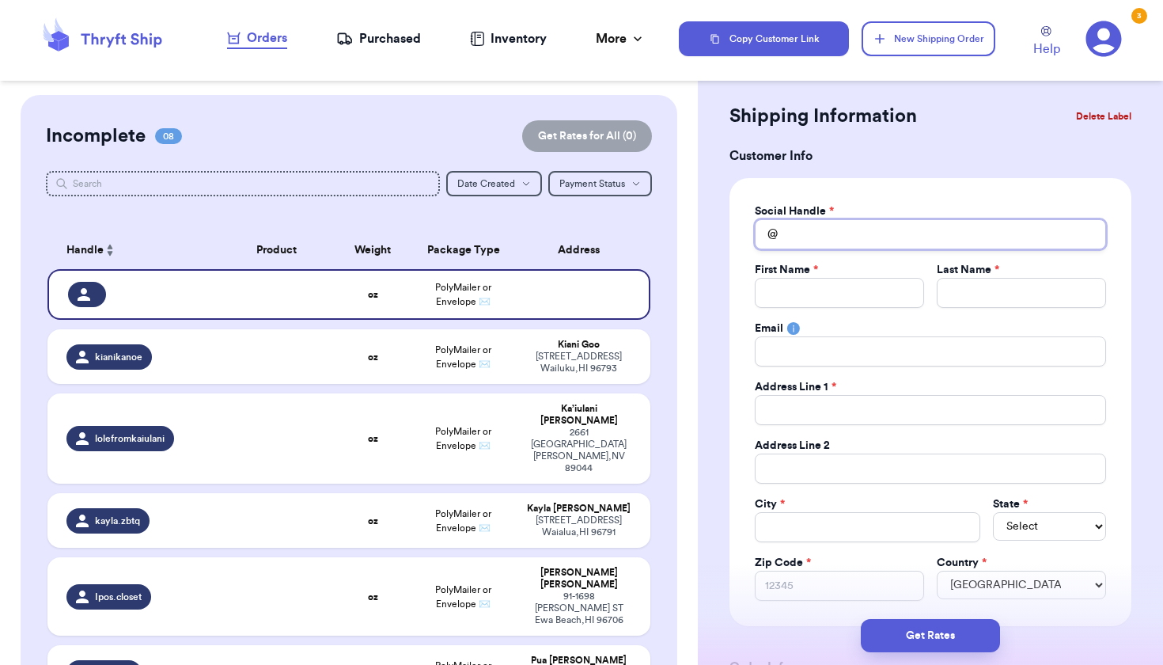
click at [806, 230] on input "Total Amount Paid" at bounding box center [930, 234] width 351 height 30
type input "l"
type input "le"
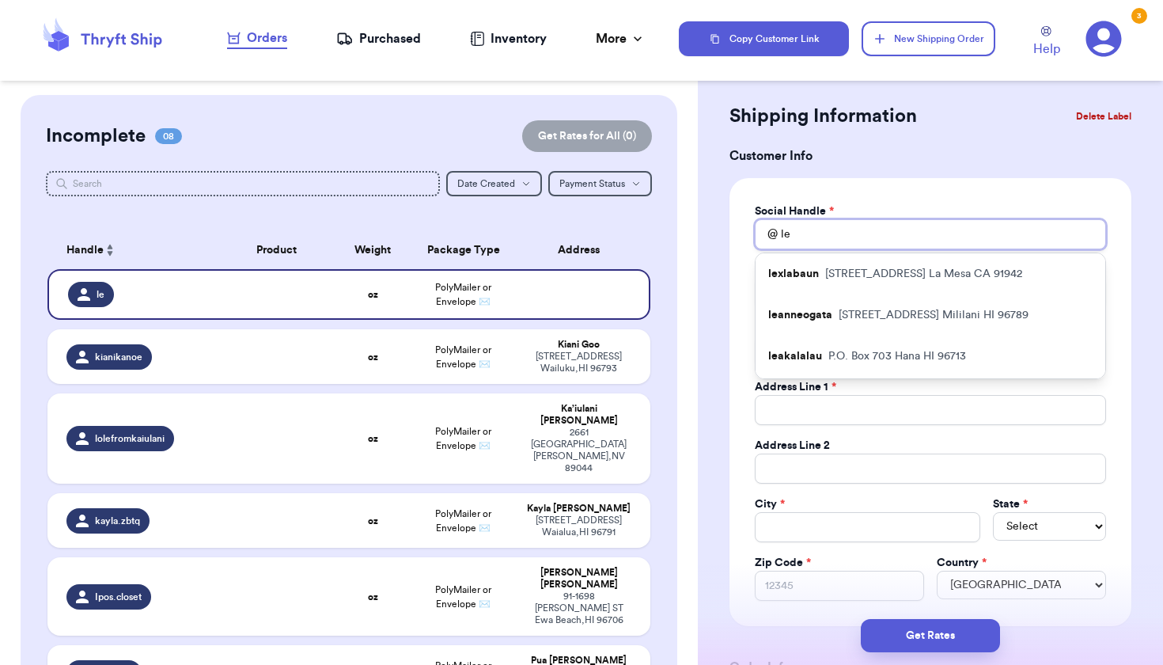
type input "lei"
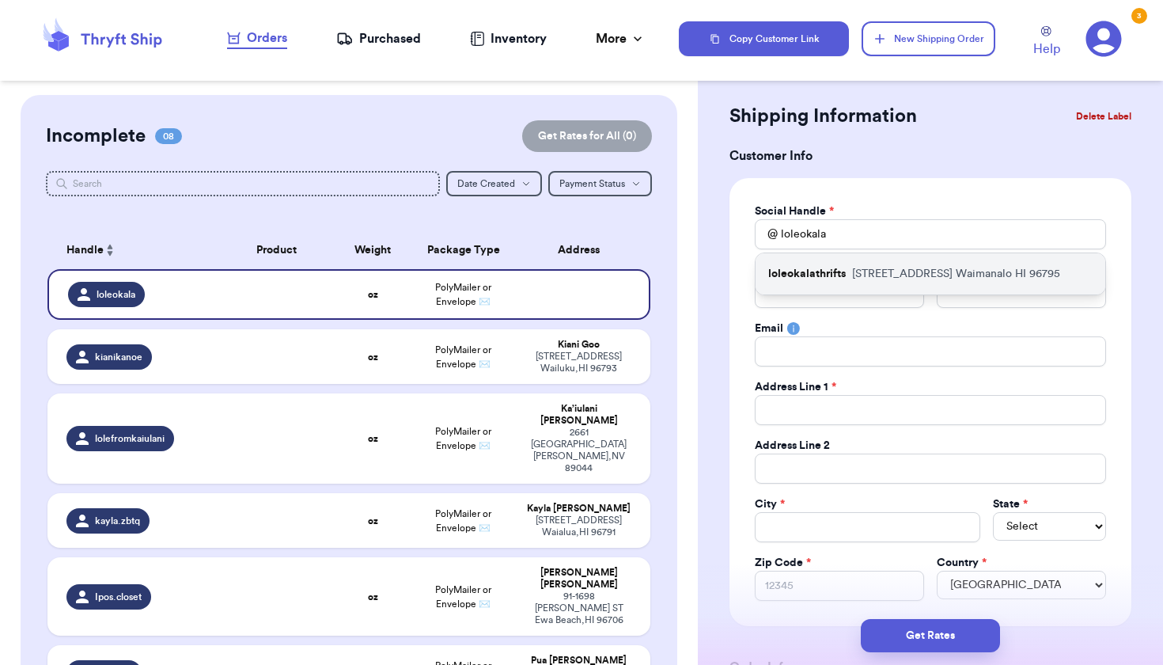
click at [826, 281] on p "loleokalathrifts" at bounding box center [807, 274] width 78 height 16
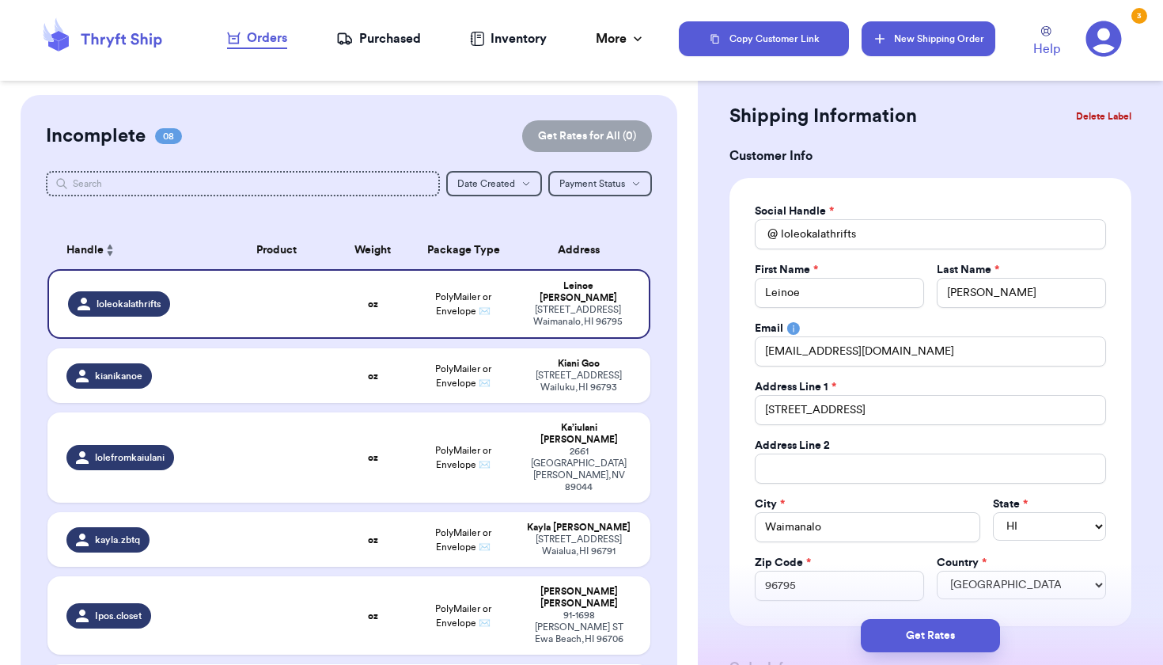
click at [925, 34] on button "New Shipping Order" at bounding box center [928, 38] width 133 height 35
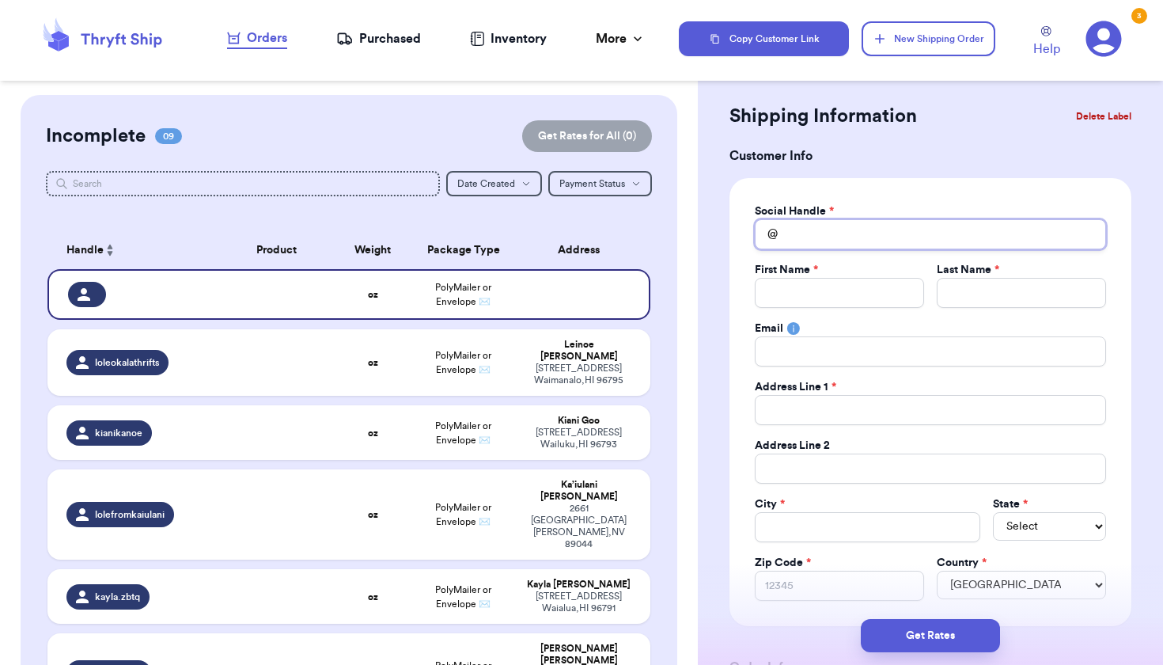
click at [812, 236] on input "Total Amount Paid" at bounding box center [930, 234] width 351 height 30
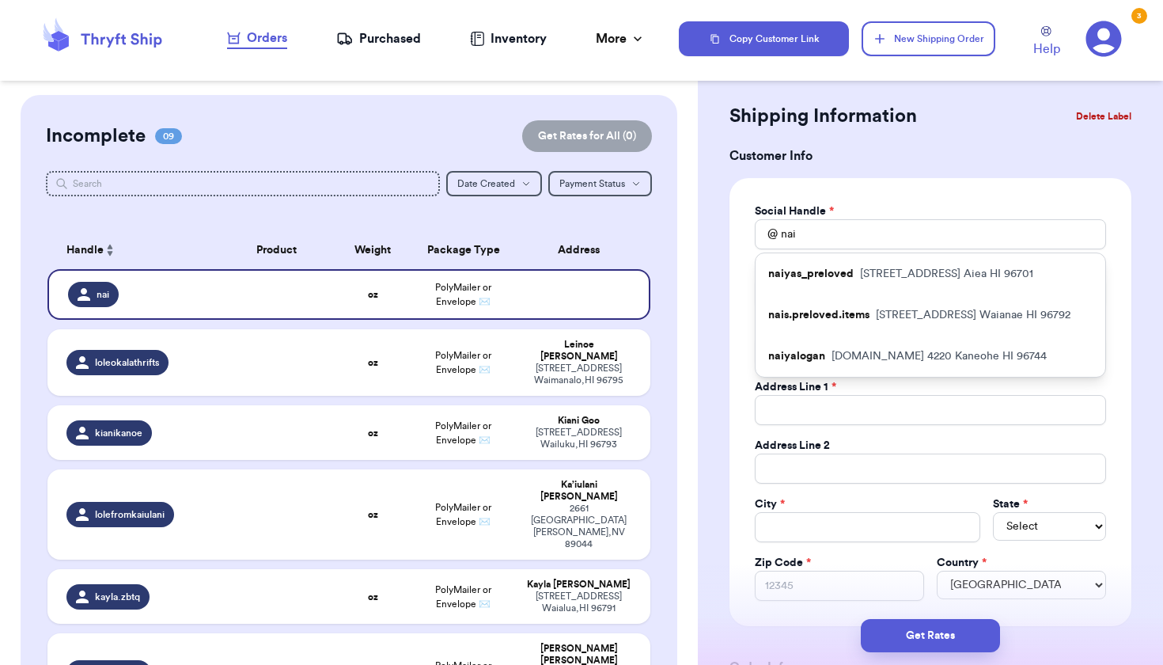
click at [871, 267] on p "98-462 Kilipohe St Aiea HI 96701" at bounding box center [946, 274] width 173 height 16
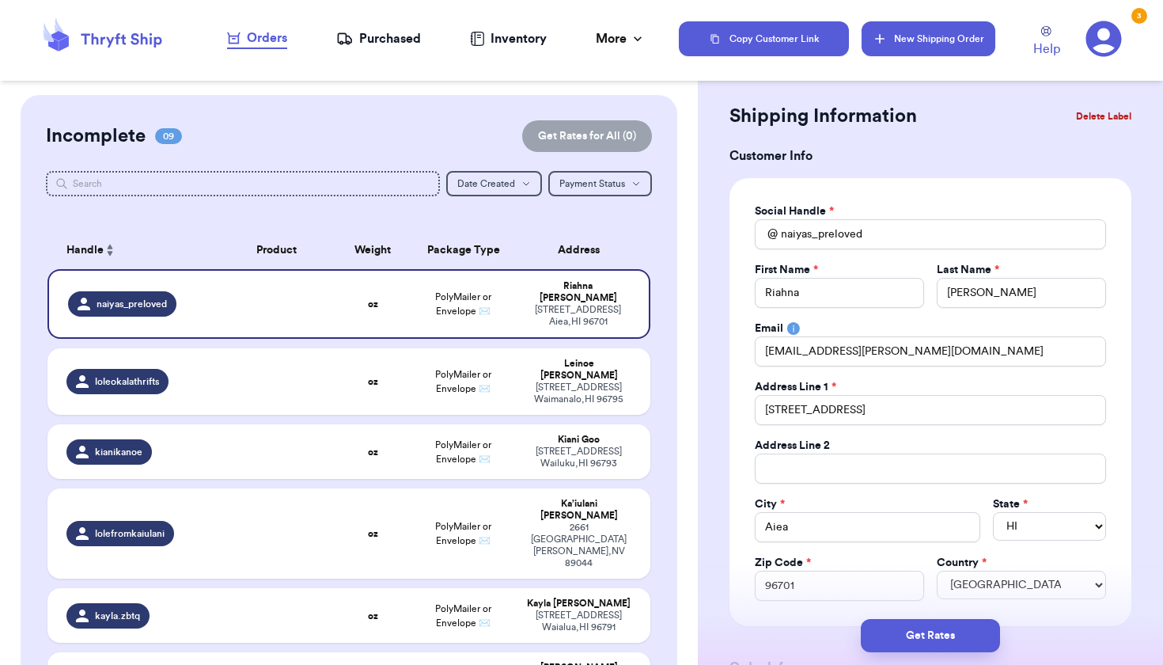
click at [927, 35] on button "New Shipping Order" at bounding box center [928, 38] width 133 height 35
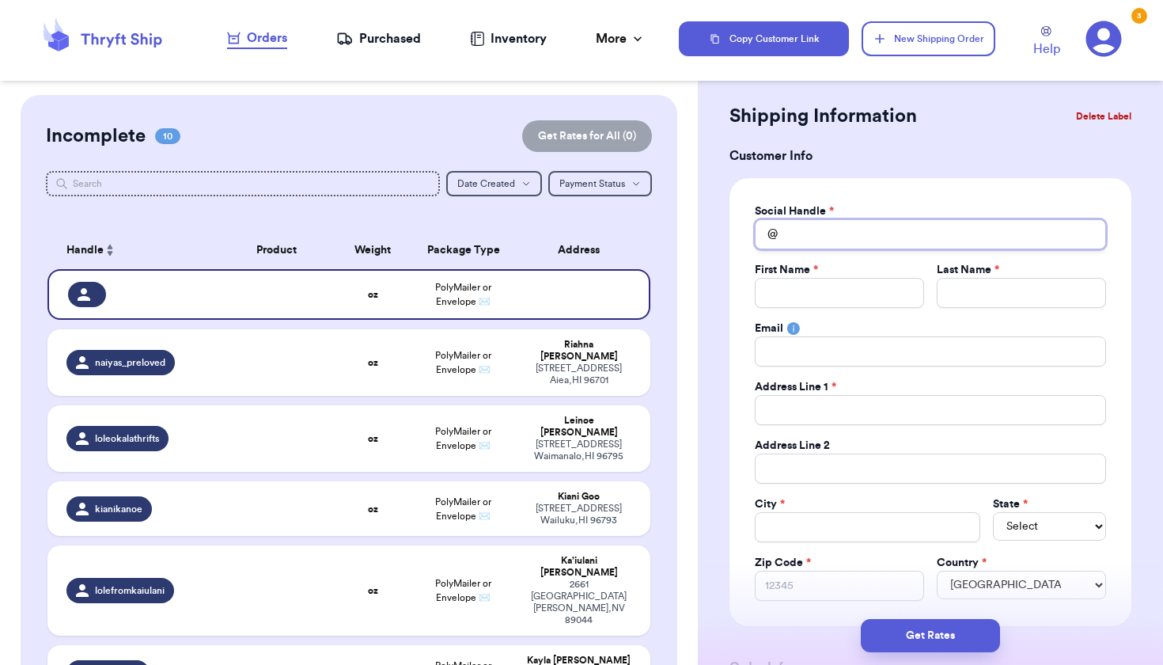
click at [825, 237] on input "Total Amount Paid" at bounding box center [930, 234] width 351 height 30
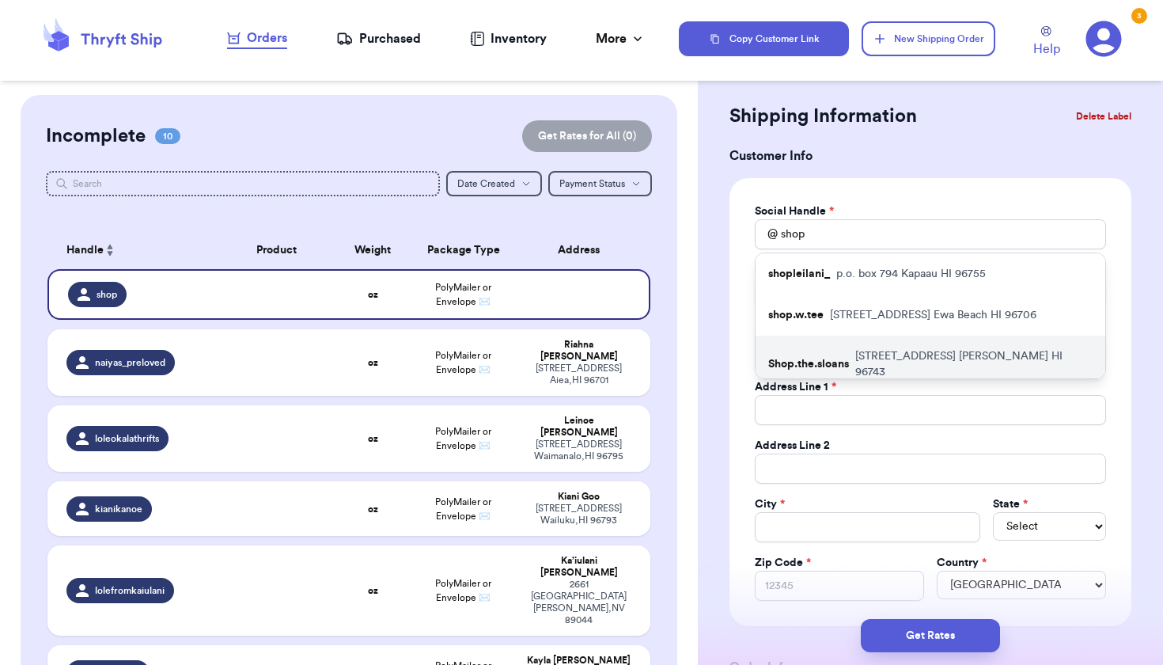
click at [823, 360] on div "Shop.the.sloans 61-4149 Honouli St Kamuela HI 96743" at bounding box center [931, 364] width 350 height 57
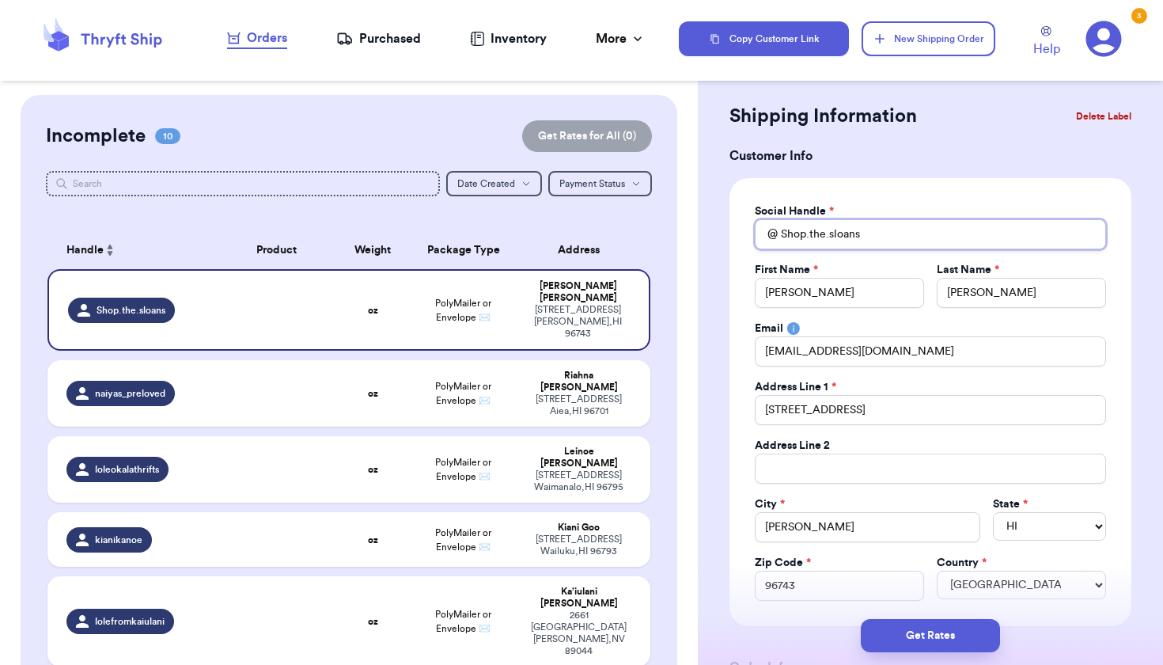
click at [859, 244] on input "Shop.the.sloans" at bounding box center [930, 234] width 351 height 30
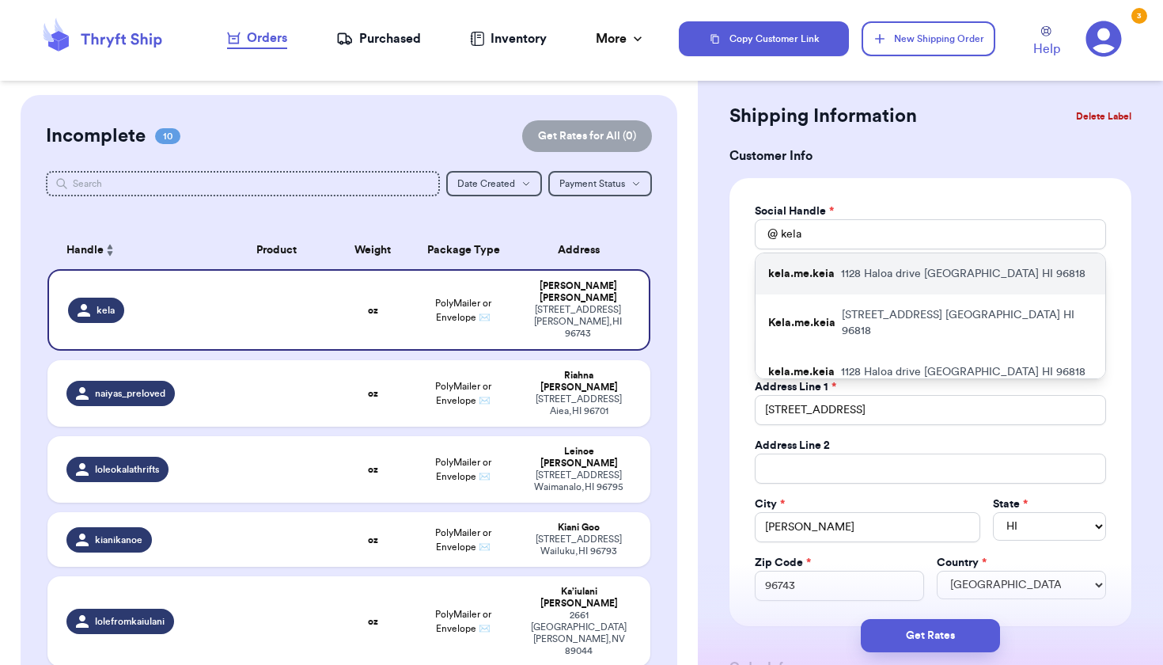
click at [846, 279] on p "1128 Haloa drive Honolulu HI 96818" at bounding box center [963, 274] width 245 height 16
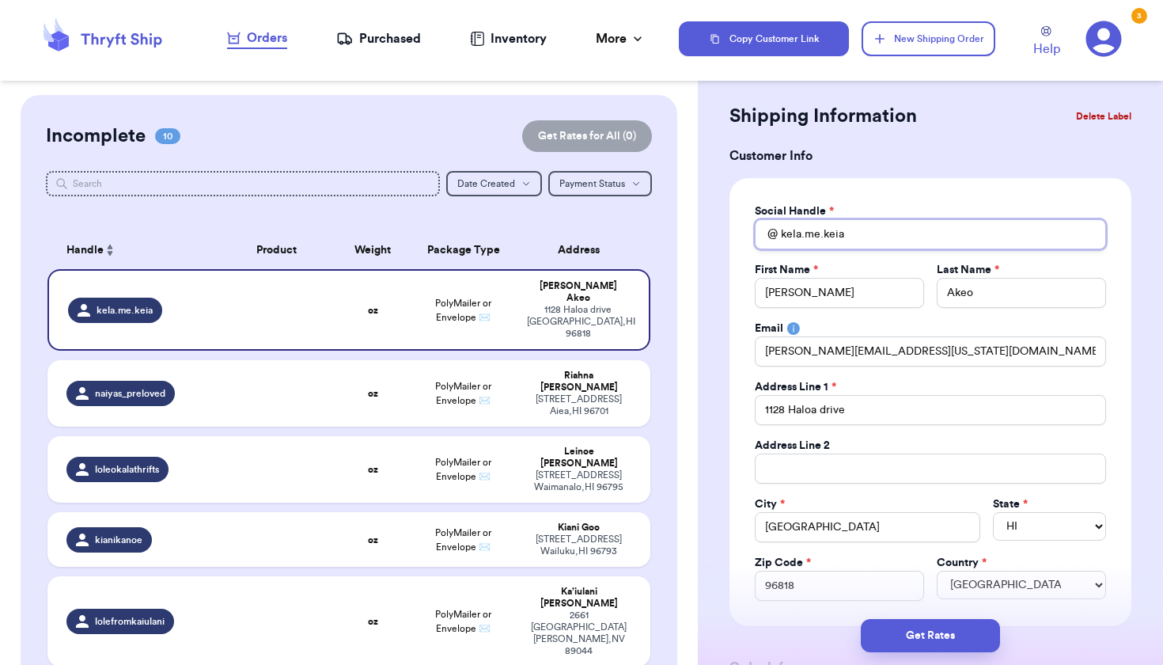
click at [844, 236] on input "kela.me.keia" at bounding box center [930, 234] width 351 height 30
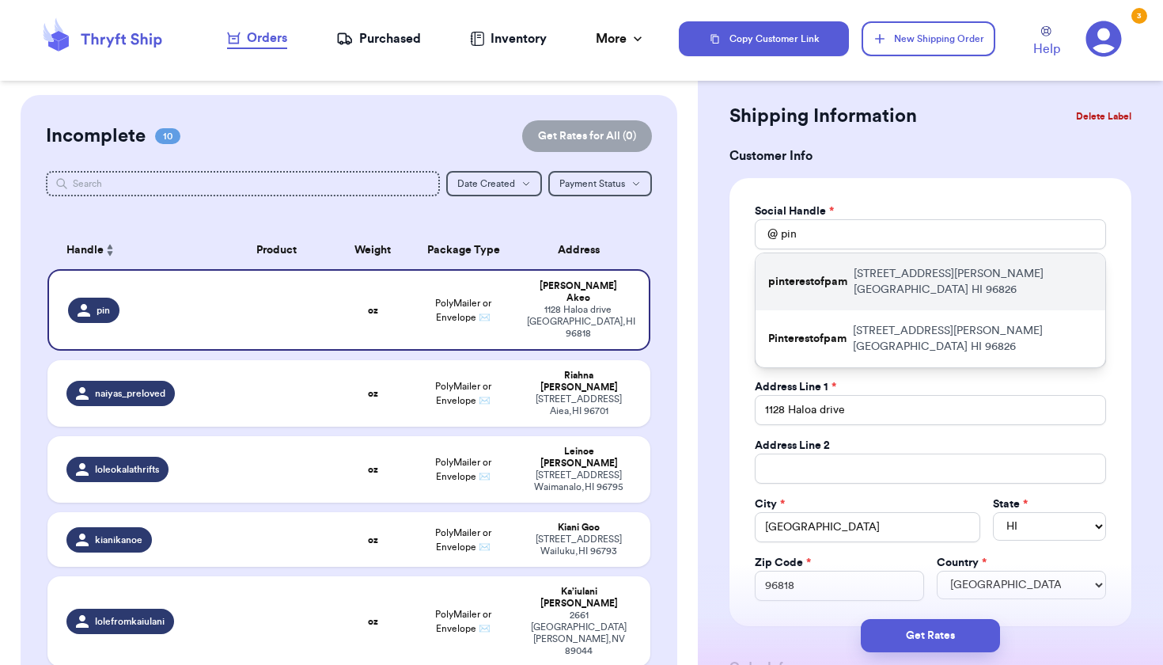
click at [840, 286] on div "pinterestofpam 796 Isenberg Street Honolulu HI 96826" at bounding box center [931, 281] width 350 height 57
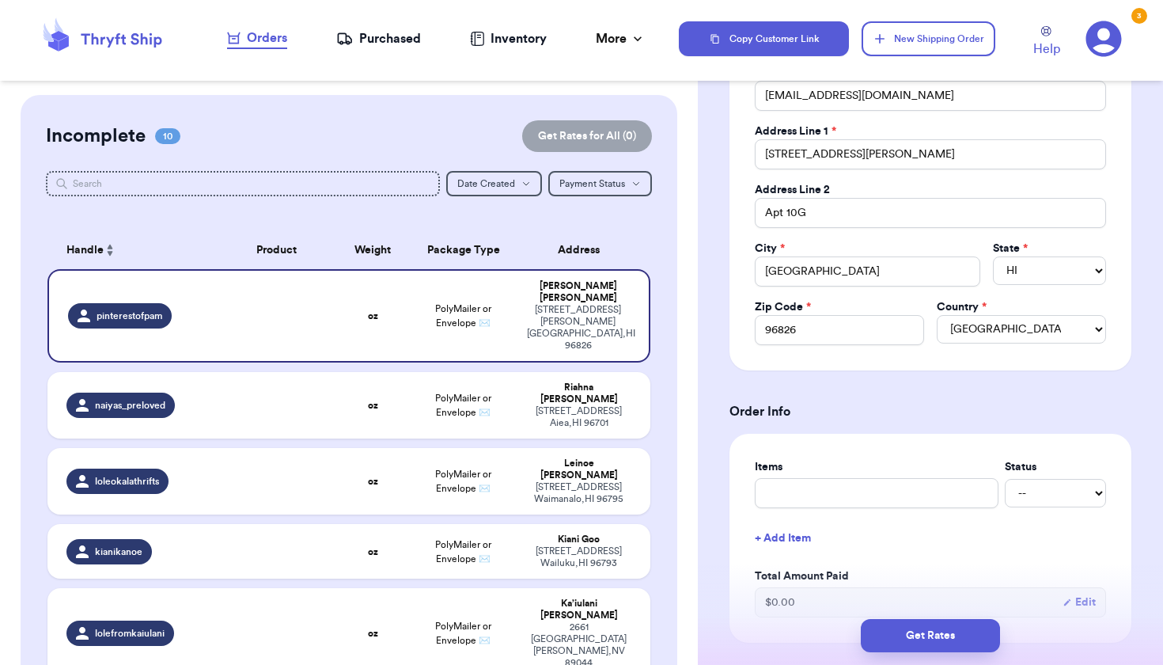
scroll to position [290, 0]
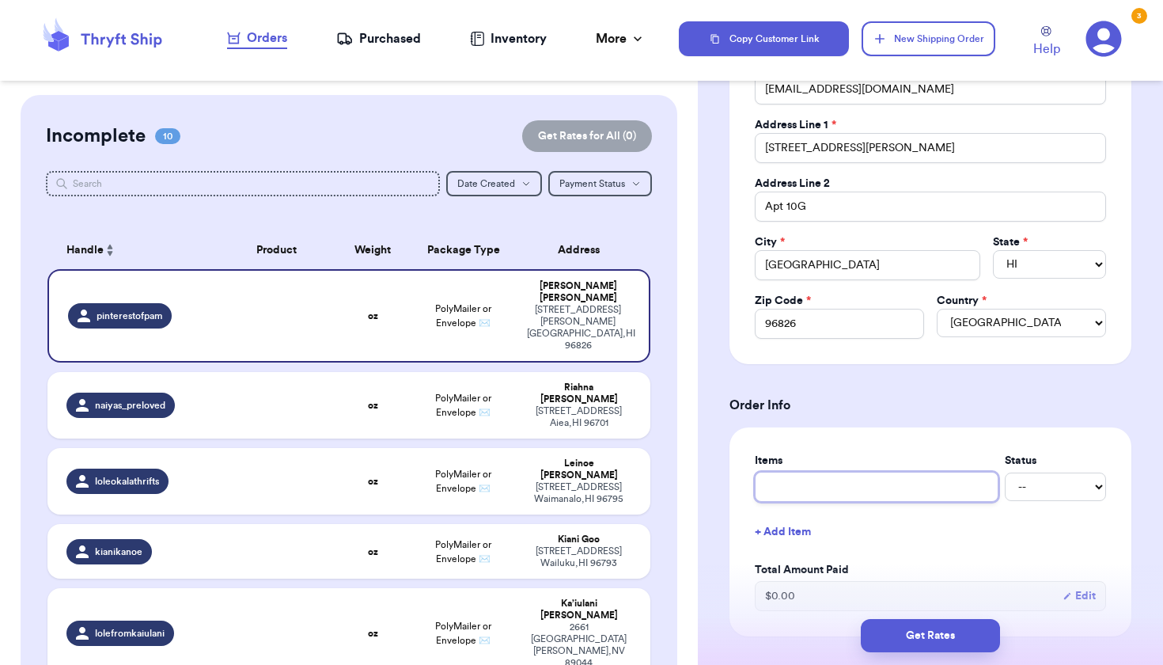
click at [830, 494] on input "text" at bounding box center [877, 487] width 244 height 30
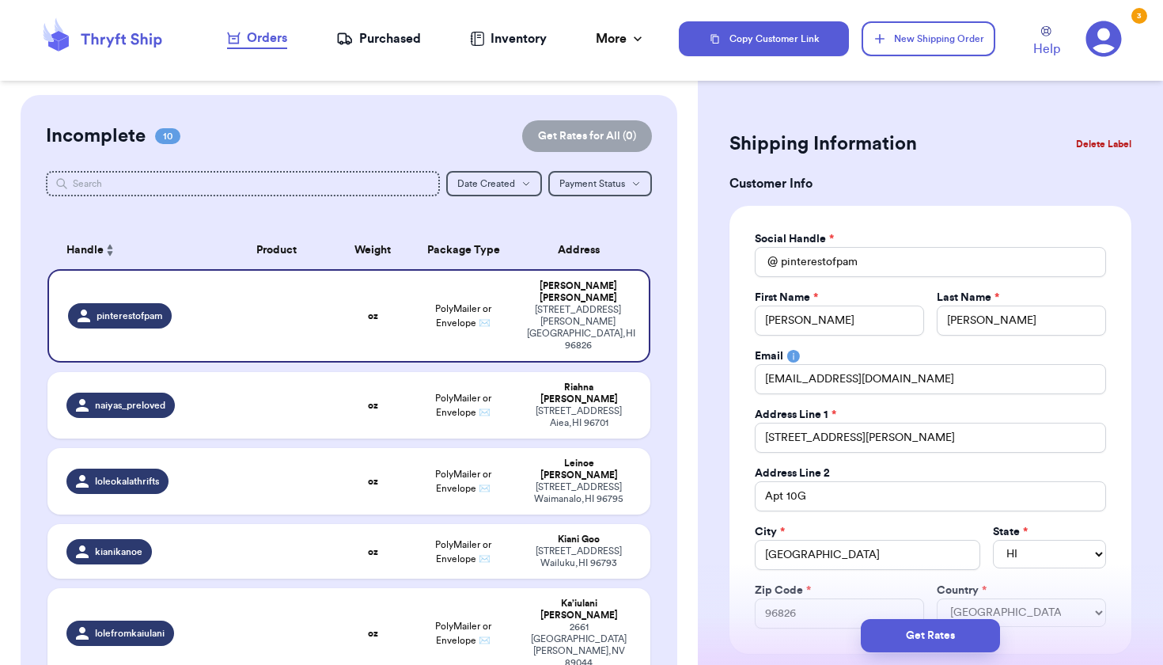
scroll to position [0, 0]
click at [913, 48] on button "New Shipping Order" at bounding box center [928, 38] width 133 height 35
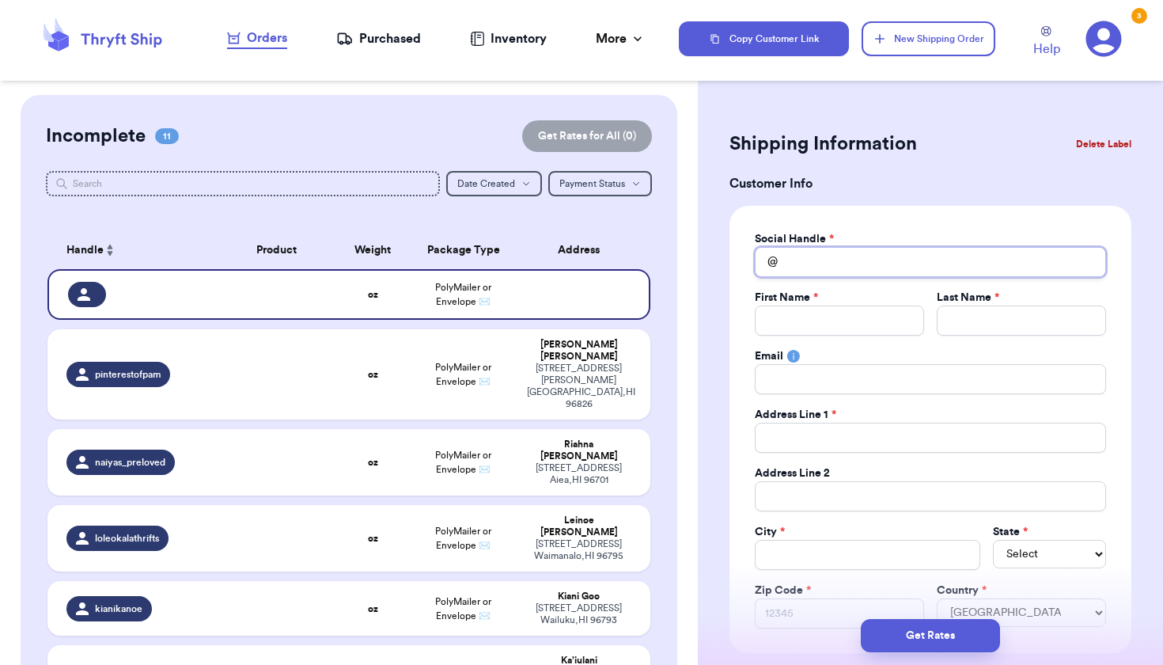
click at [825, 264] on input "Total Amount Paid" at bounding box center [930, 262] width 351 height 30
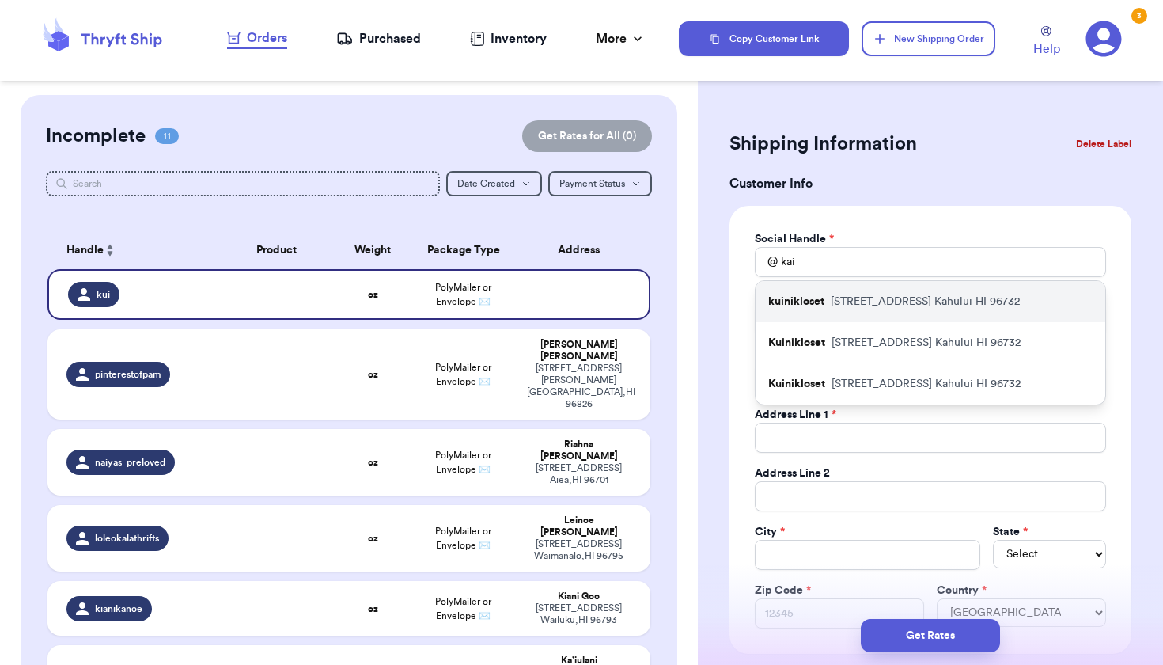
drag, startPoint x: 821, startPoint y: 366, endPoint x: 860, endPoint y: 307, distance: 70.2
click at [860, 307] on p "616 south kamehameha avenue Kahului HI 96732" at bounding box center [925, 302] width 189 height 16
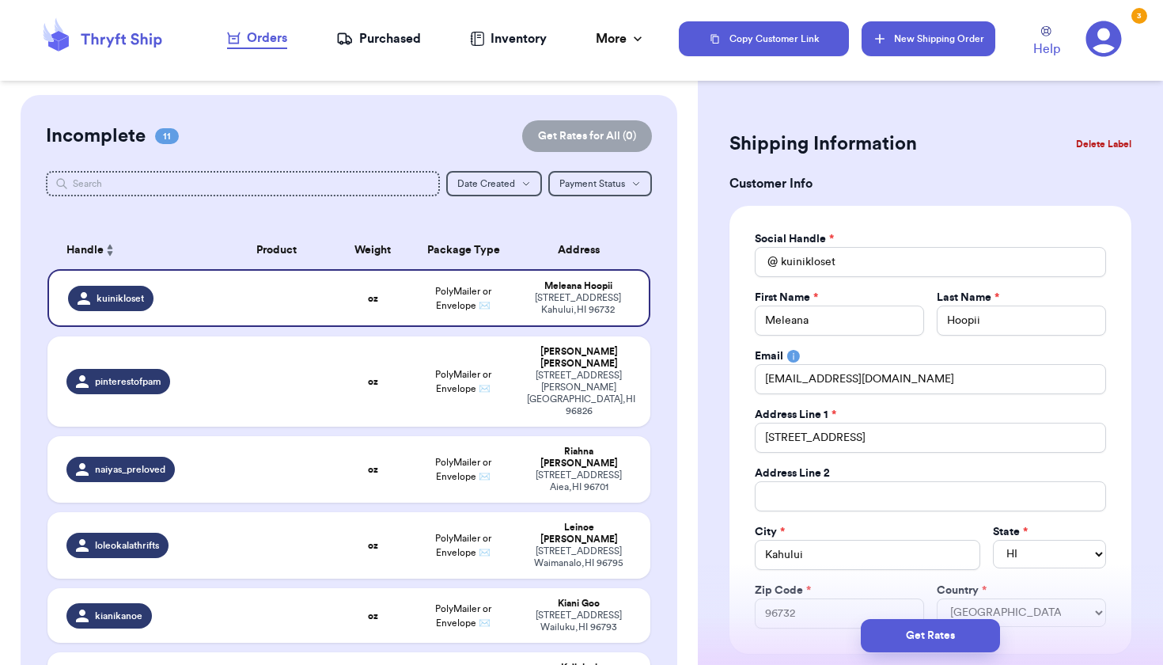
click at [973, 34] on button "New Shipping Order" at bounding box center [928, 38] width 133 height 35
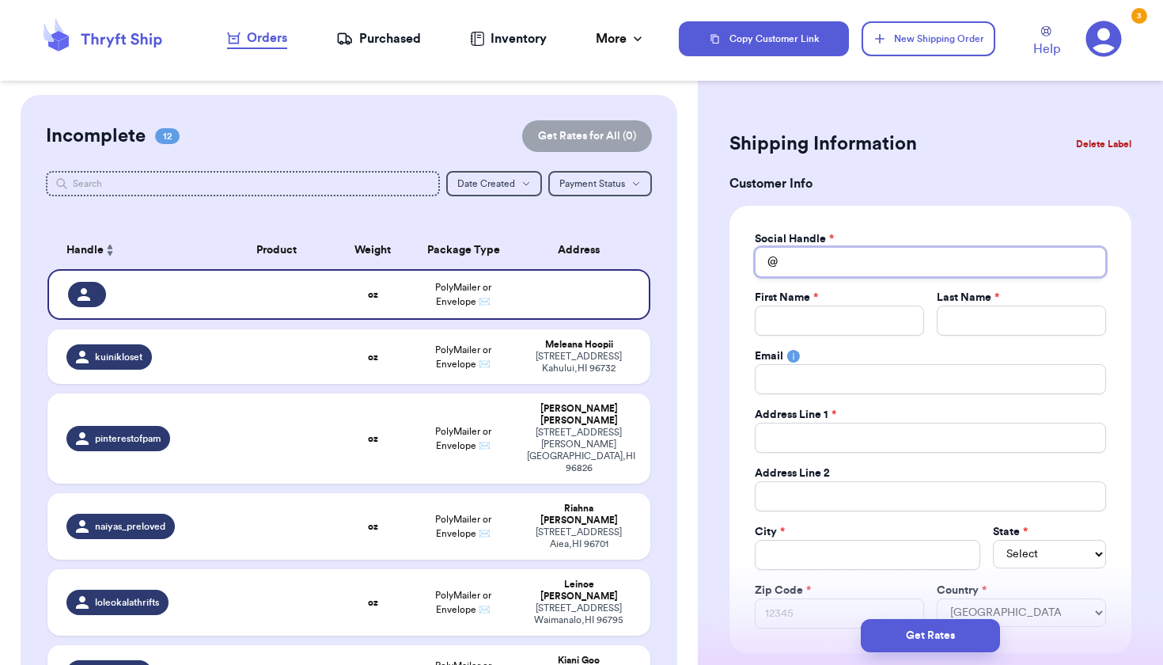
click at [821, 258] on input "Total Amount Paid" at bounding box center [930, 262] width 351 height 30
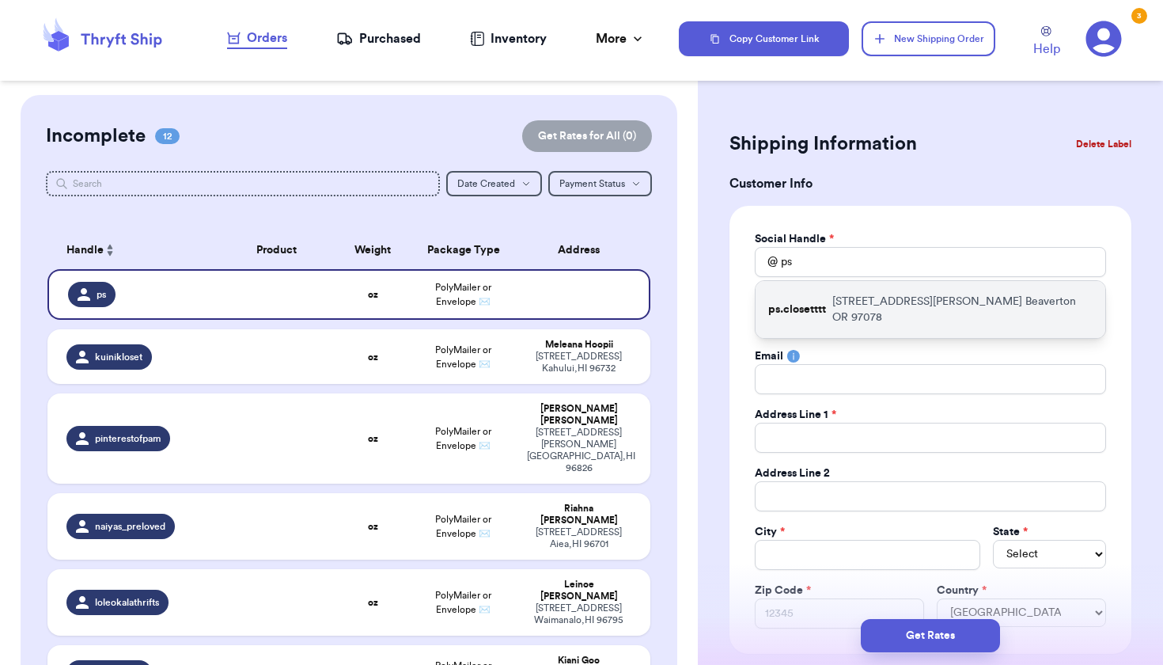
click at [870, 301] on p "4570 SW MUELLER DRIVE Beaverton OR 97078" at bounding box center [962, 310] width 260 height 32
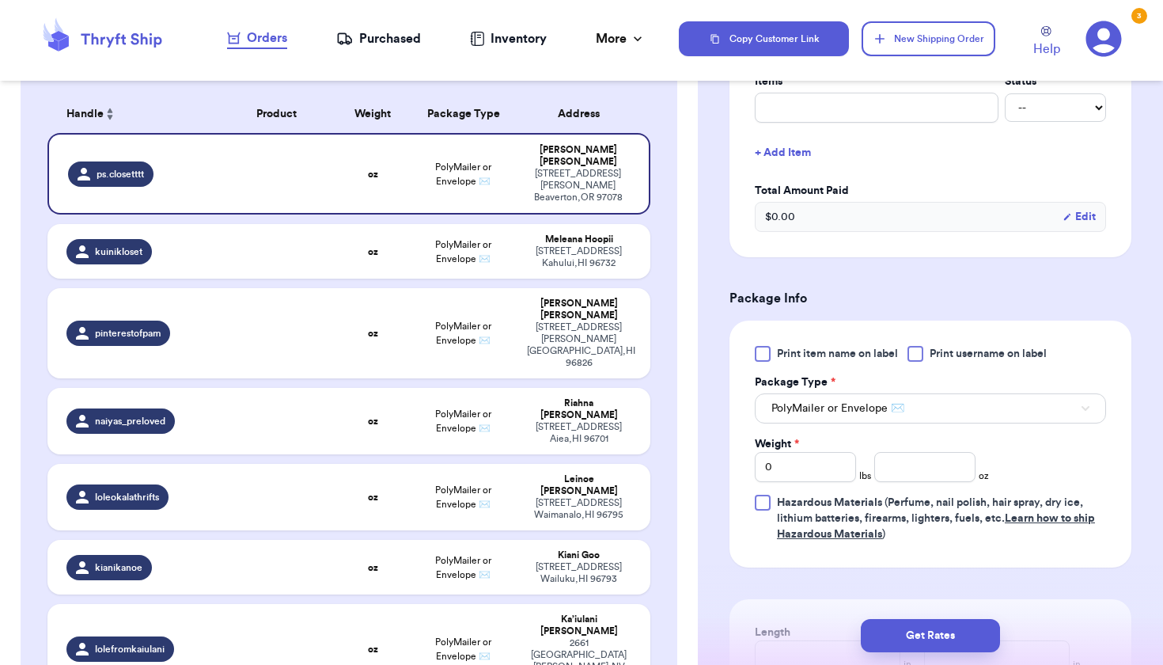
scroll to position [677, 0]
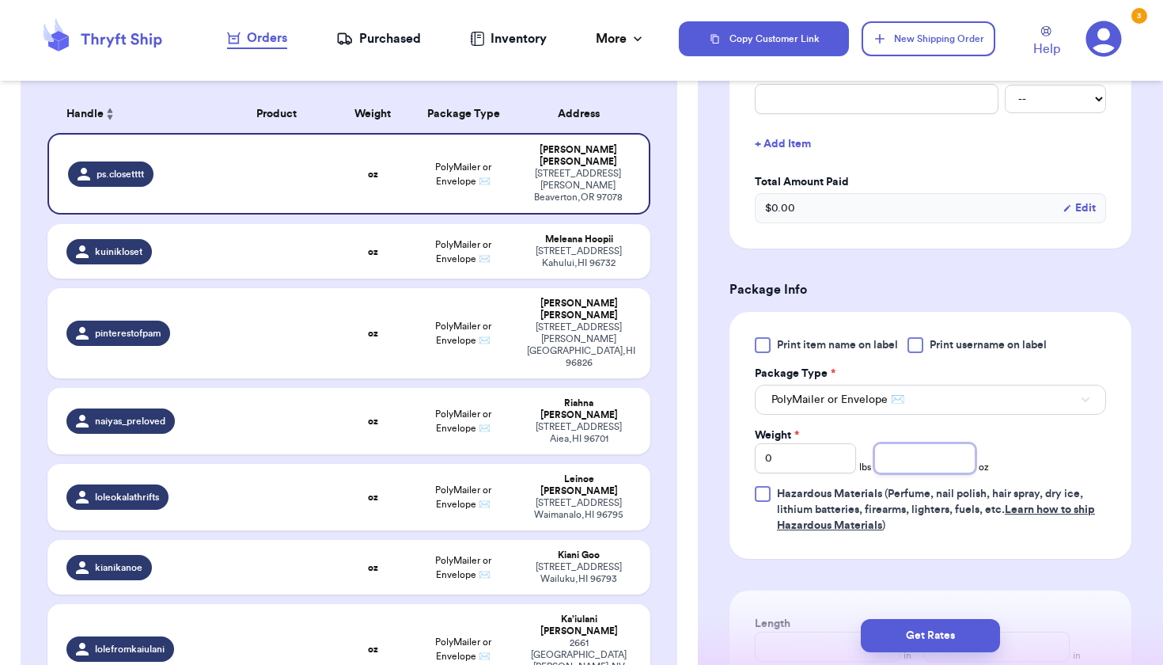
click at [908, 461] on input "number" at bounding box center [924, 458] width 101 height 30
click at [495, 246] on td "PolyMailer or Envelope ✉️" at bounding box center [463, 251] width 108 height 55
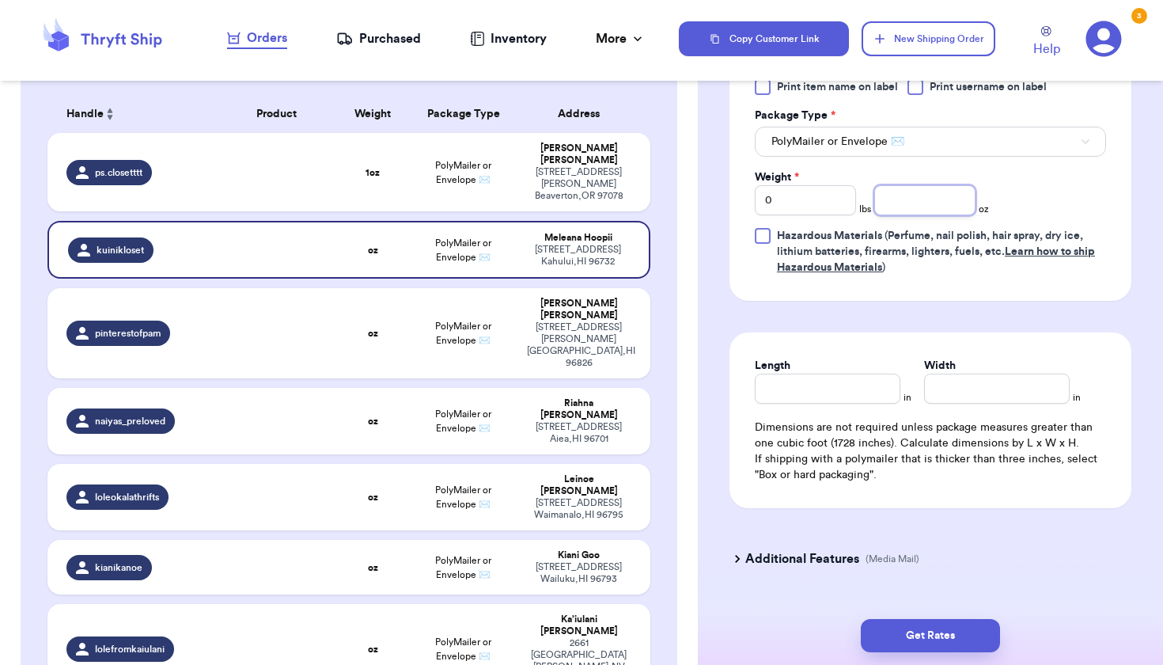
click at [931, 214] on input "number" at bounding box center [924, 200] width 101 height 30
click at [562, 339] on div "796 Isenberg Street Honolulu , HI 96826" at bounding box center [579, 344] width 104 height 47
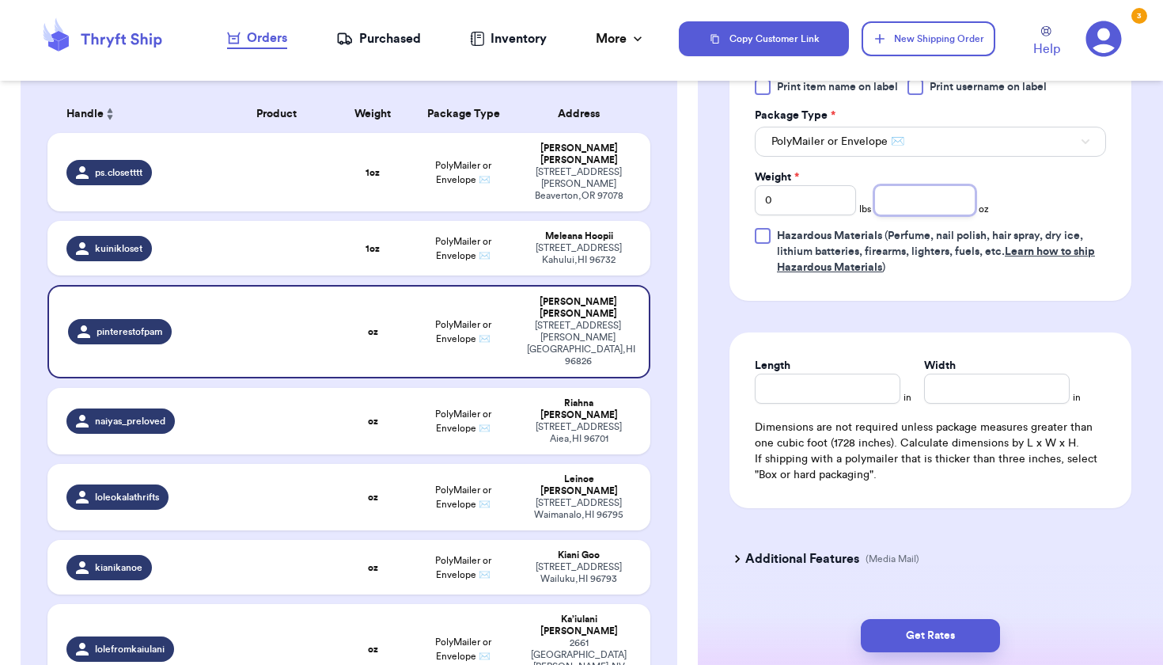
click at [896, 207] on input "number" at bounding box center [924, 200] width 101 height 30
click at [534, 421] on div "98-462 Kilipohe St Aiea , HI 96701" at bounding box center [579, 433] width 104 height 24
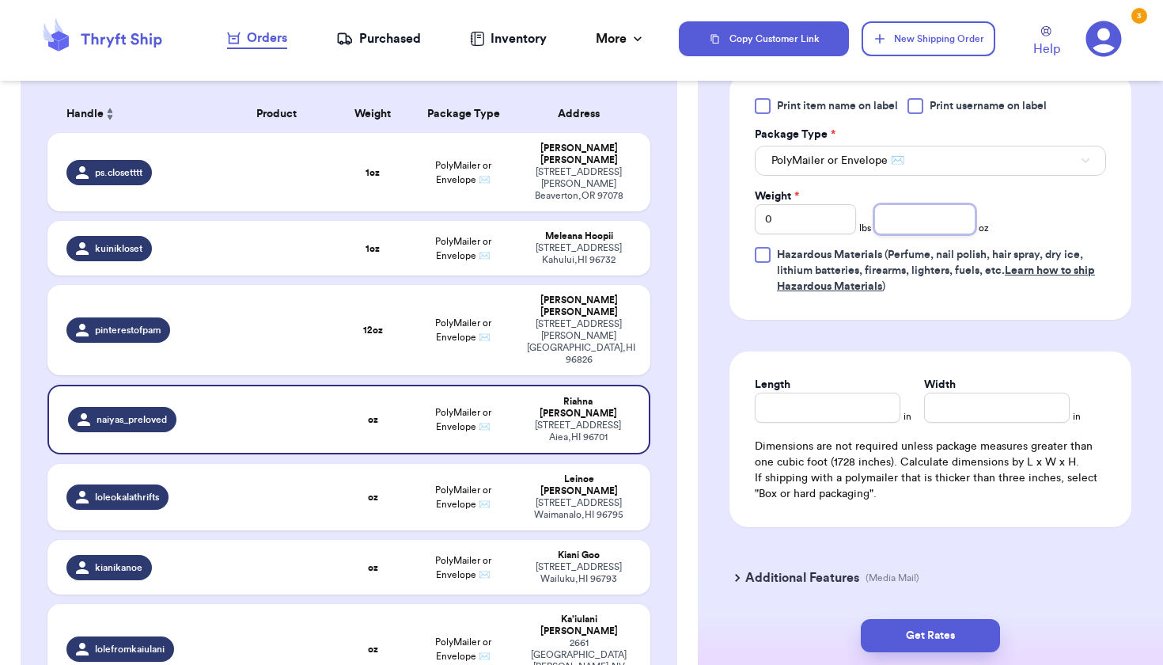
click at [898, 211] on input "number" at bounding box center [924, 219] width 101 height 30
click at [621, 473] on div "Leinoe Bumanglag-Padilla" at bounding box center [579, 485] width 104 height 24
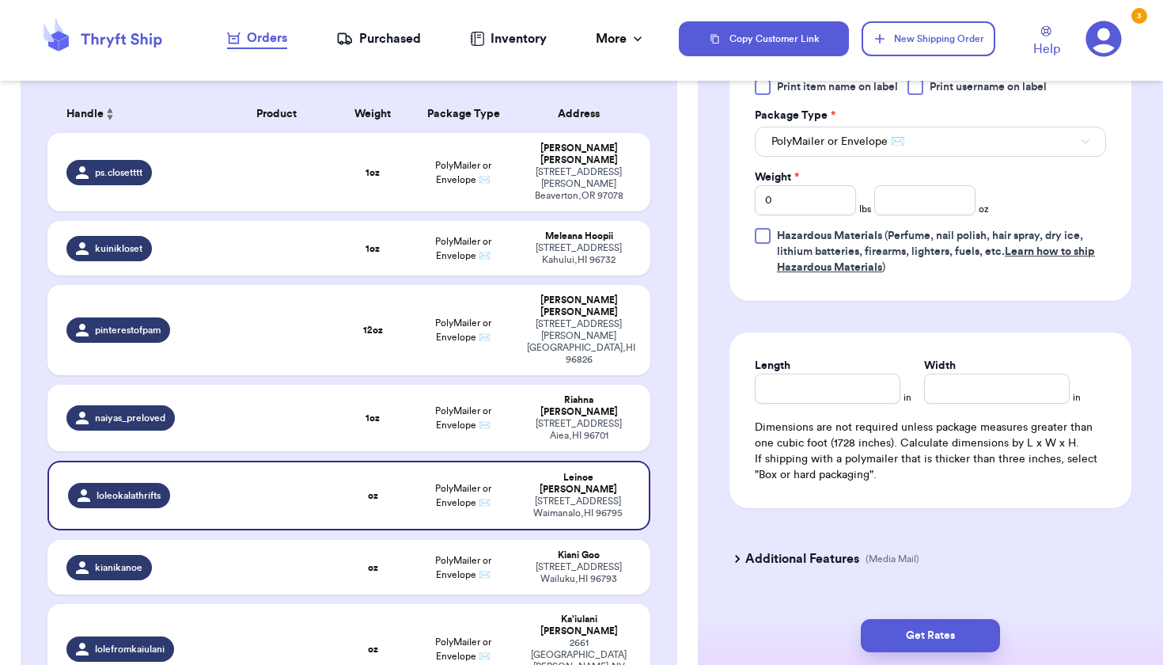
scroll to position [712, 0]
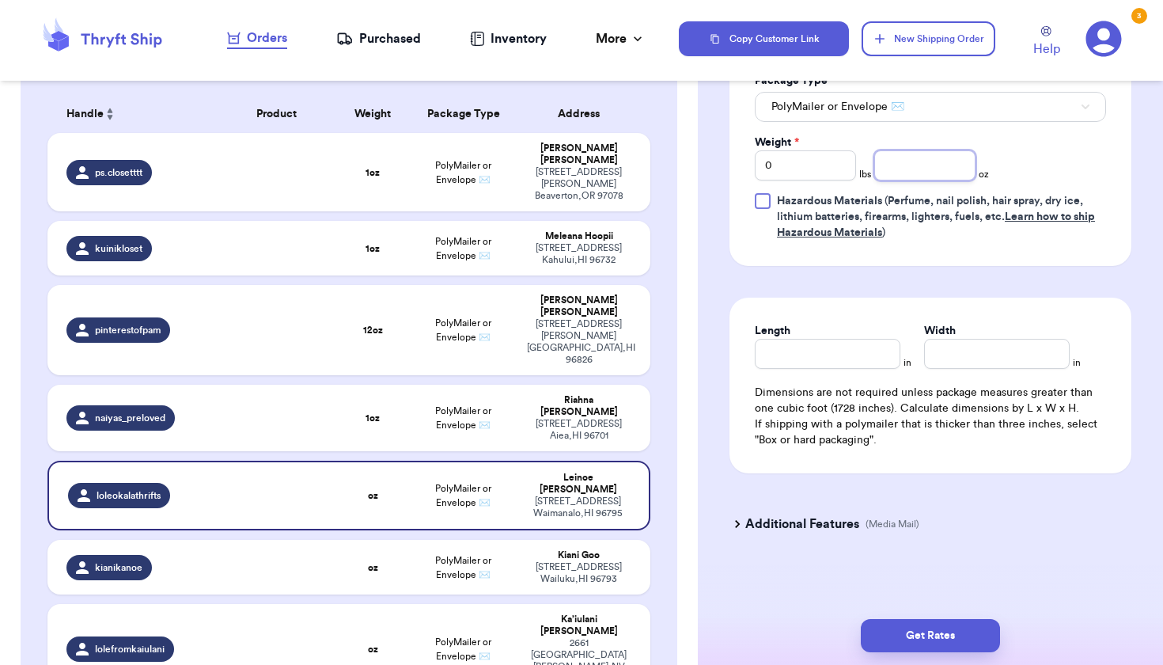
click at [894, 180] on input "number" at bounding box center [924, 165] width 101 height 30
click at [419, 540] on td "PolyMailer or Envelope ✉️" at bounding box center [463, 567] width 108 height 55
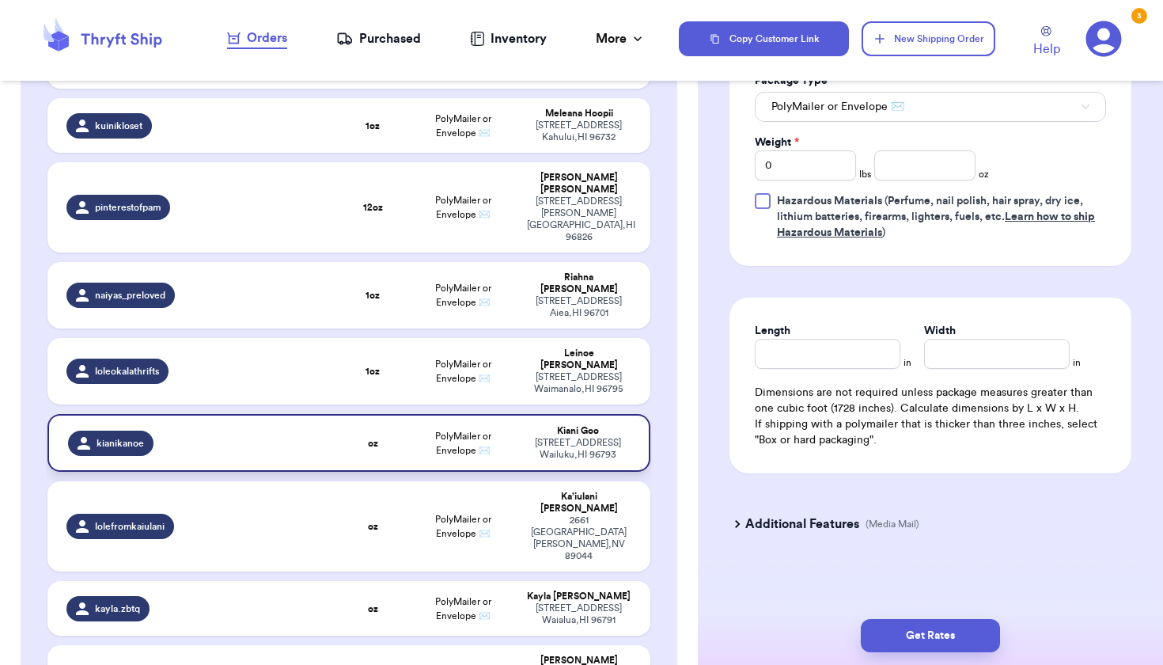
scroll to position [263, 0]
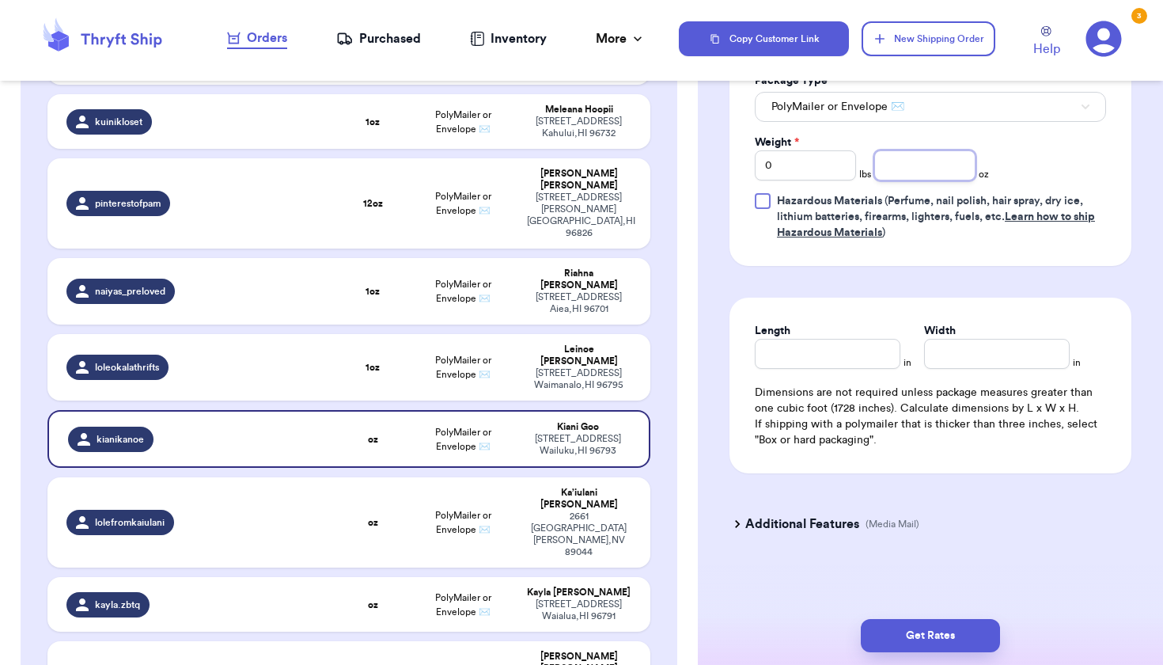
click at [896, 158] on input "number" at bounding box center [924, 165] width 101 height 30
click at [544, 577] on td "Kayla Miguel 67-336 Kanalu St. Waialua , HI 96791" at bounding box center [584, 604] width 132 height 55
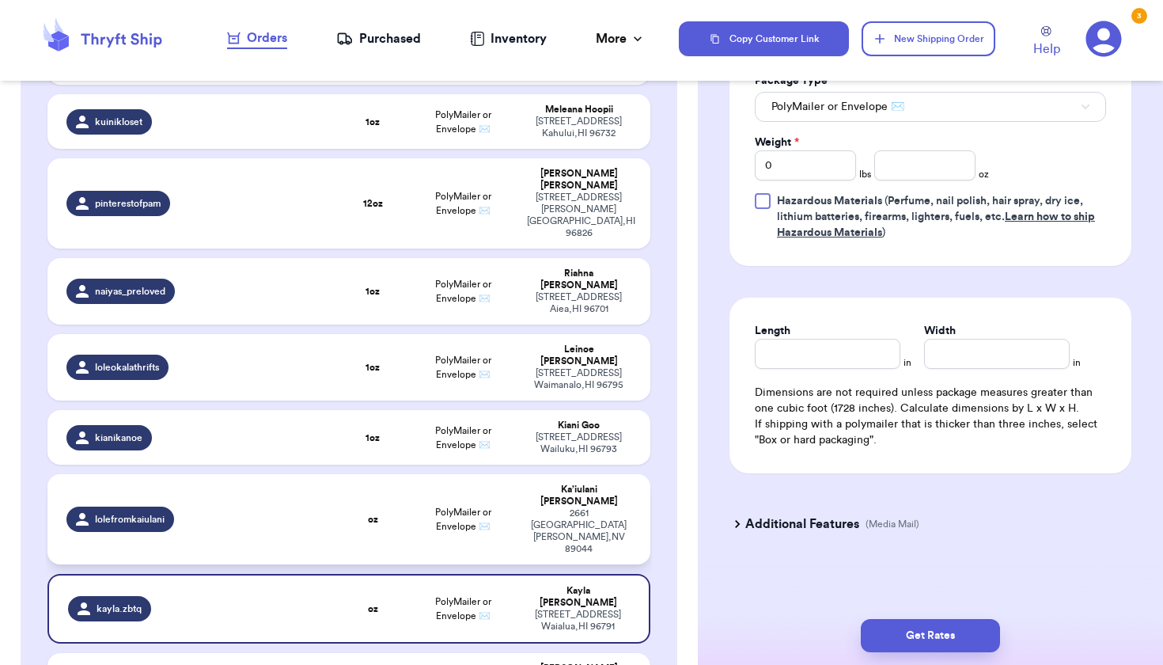
click at [580, 507] on div "2661 Chateau Clermont Henderson , NV 89044" at bounding box center [579, 530] width 104 height 47
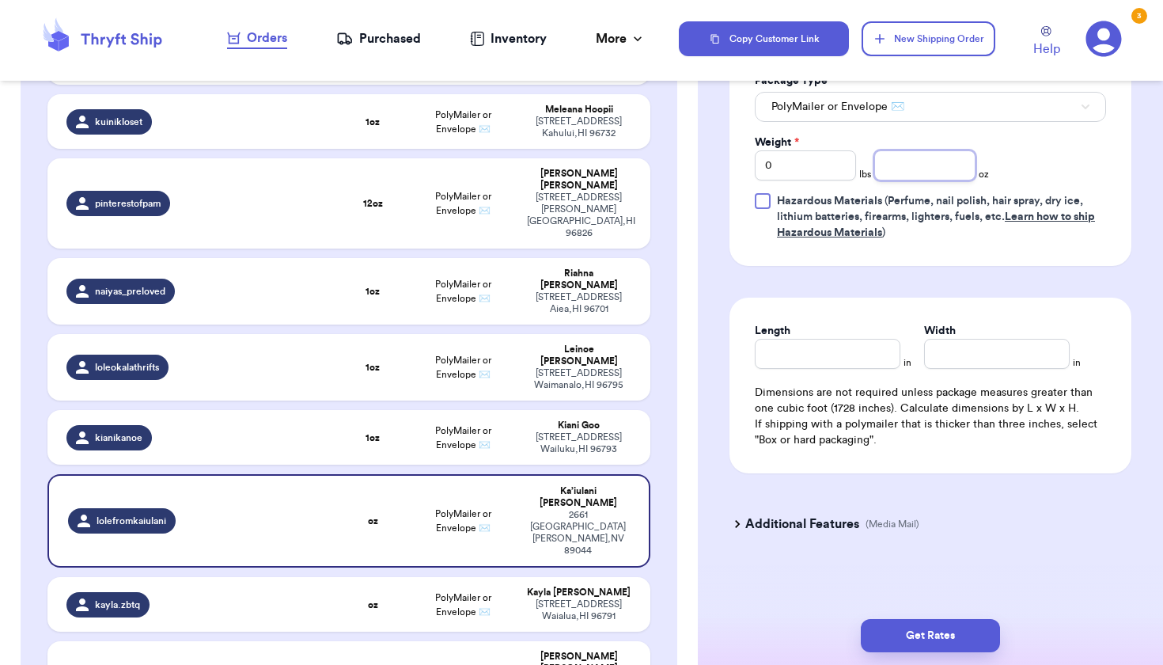
click at [949, 173] on input "number" at bounding box center [924, 165] width 101 height 30
click at [559, 598] on div "67-336 Kanalu St. Waialua , HI 96791" at bounding box center [579, 610] width 104 height 24
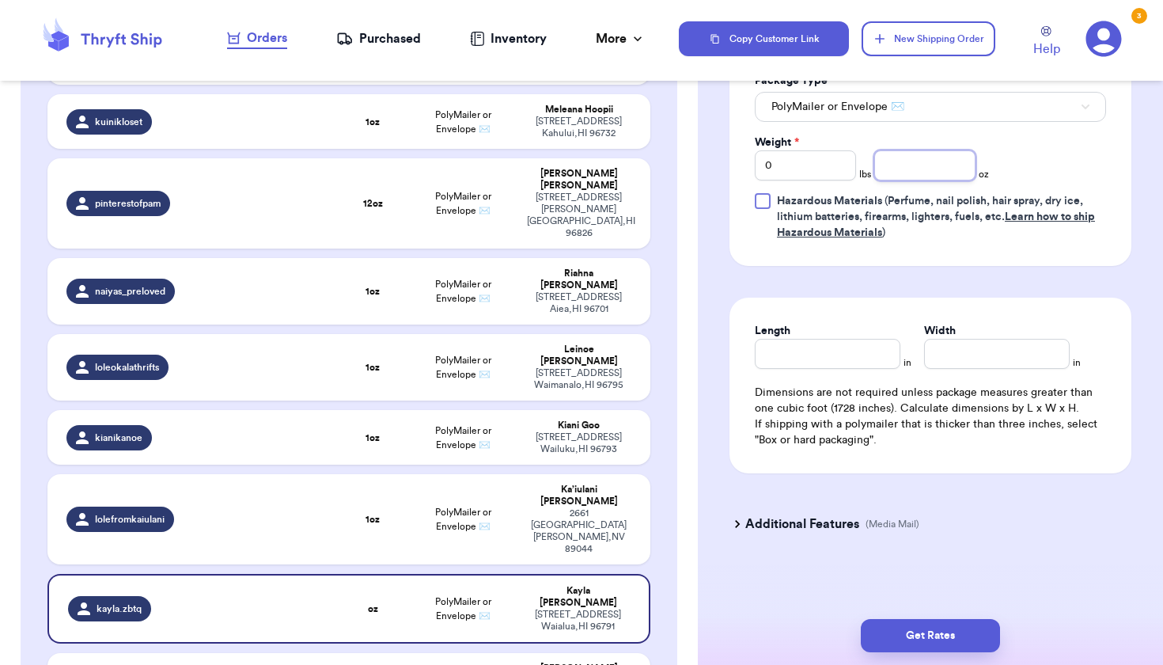
click at [900, 171] on input "number" at bounding box center [924, 165] width 101 height 30
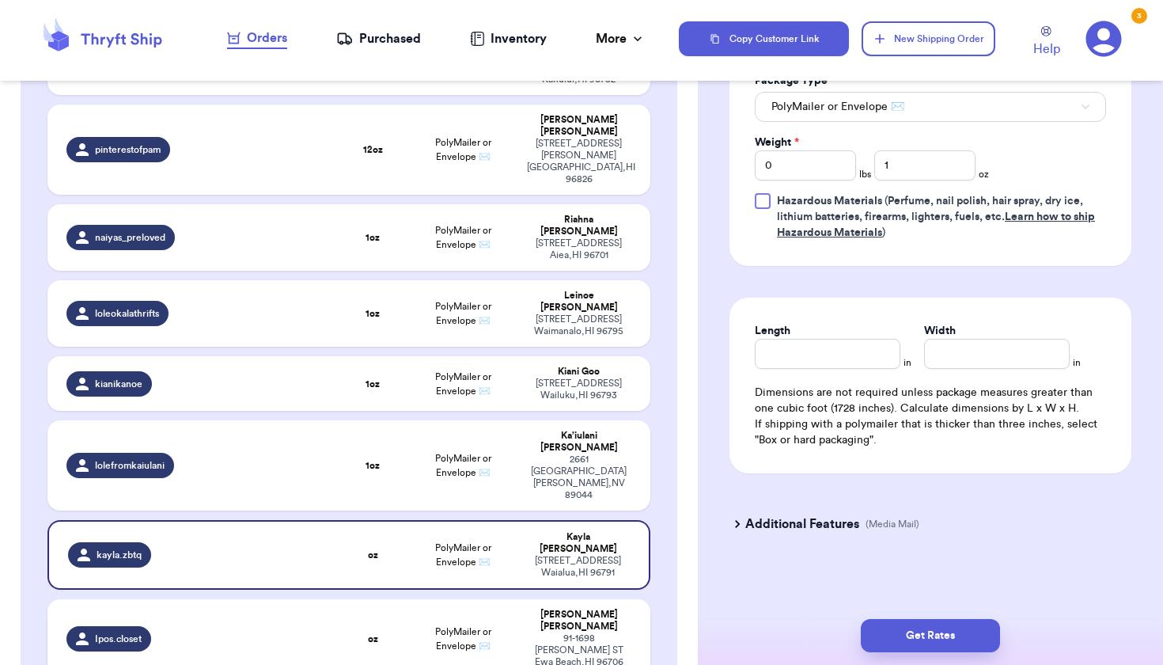
click at [503, 599] on td "PolyMailer or Envelope ✉️" at bounding box center [463, 638] width 108 height 78
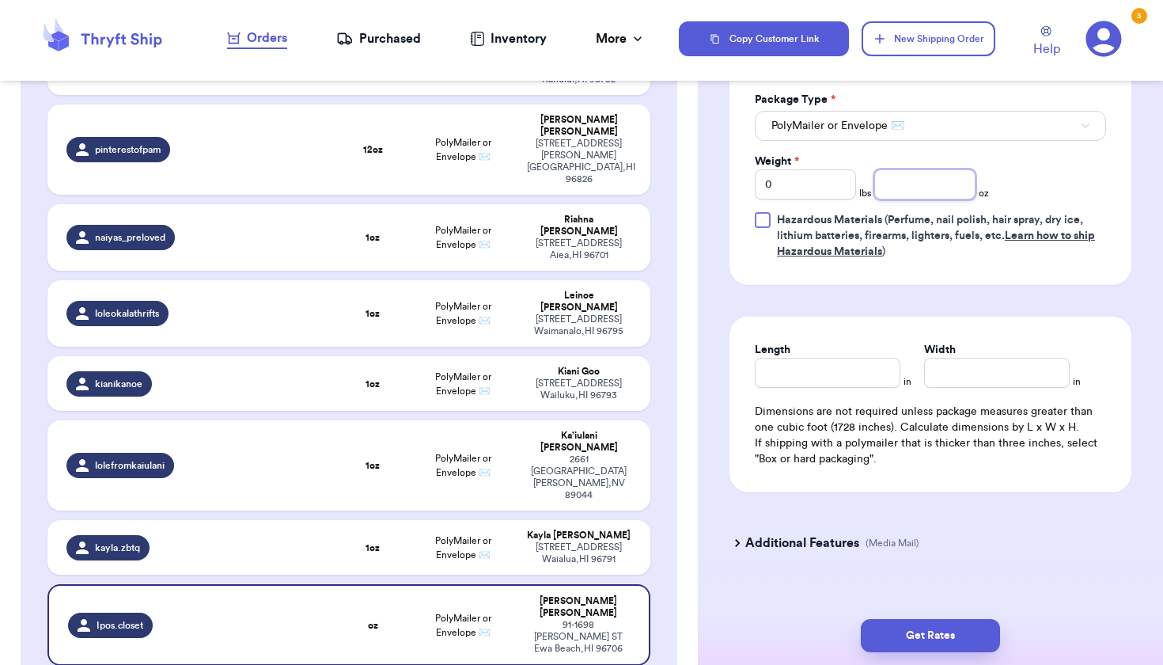
click at [950, 187] on input "number" at bounding box center [924, 184] width 101 height 30
click at [504, 584] on td "PolyMailer or Envelope ✉️" at bounding box center [463, 625] width 108 height 82
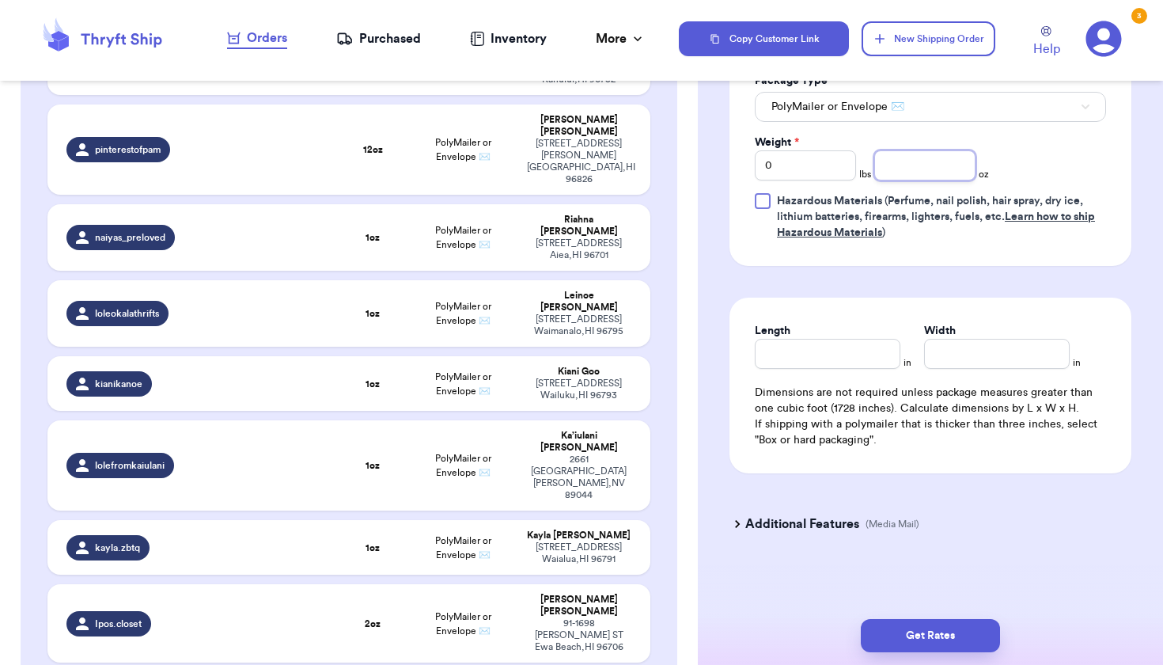
click at [919, 159] on input "number" at bounding box center [924, 165] width 101 height 30
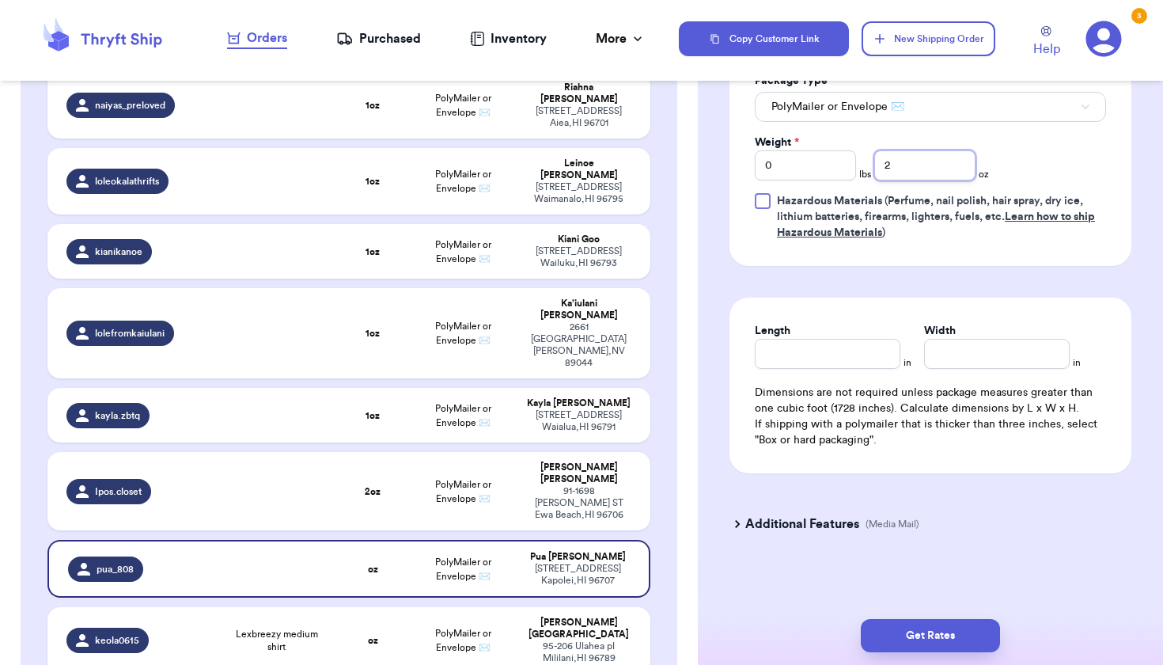
scroll to position [450, 0]
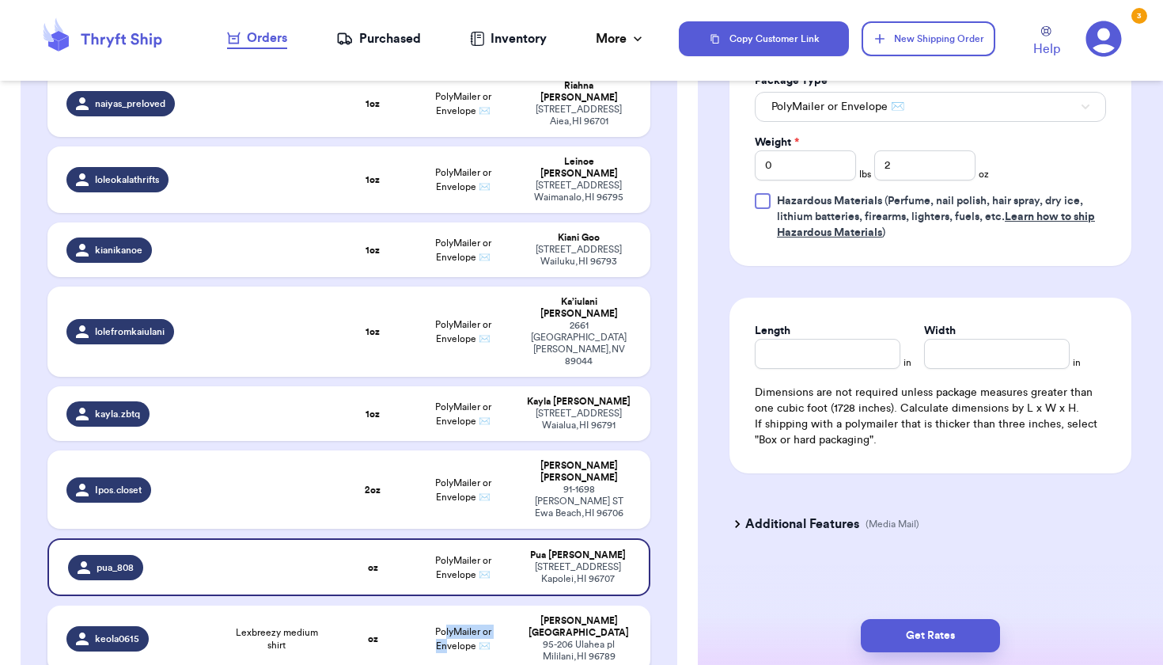
click at [446, 605] on td "PolyMailer or Envelope ✉️" at bounding box center [463, 638] width 108 height 66
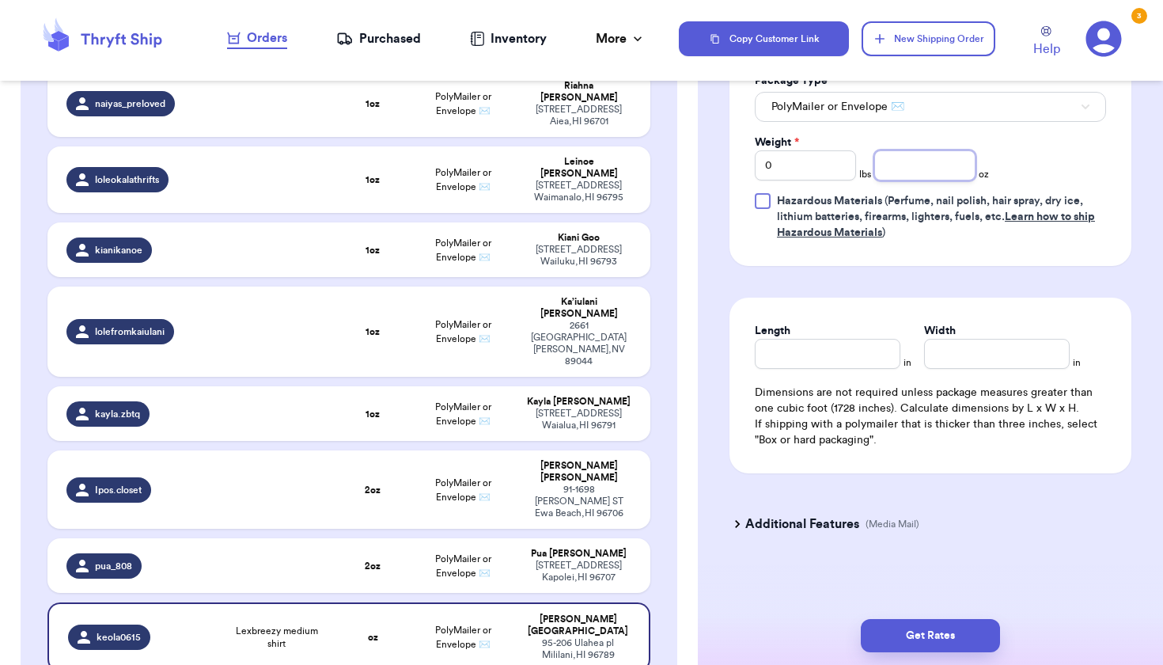
click at [930, 177] on input "number" at bounding box center [924, 165] width 101 height 30
click at [464, 320] on span "PolyMailer or Envelope ✉️" at bounding box center [463, 332] width 56 height 24
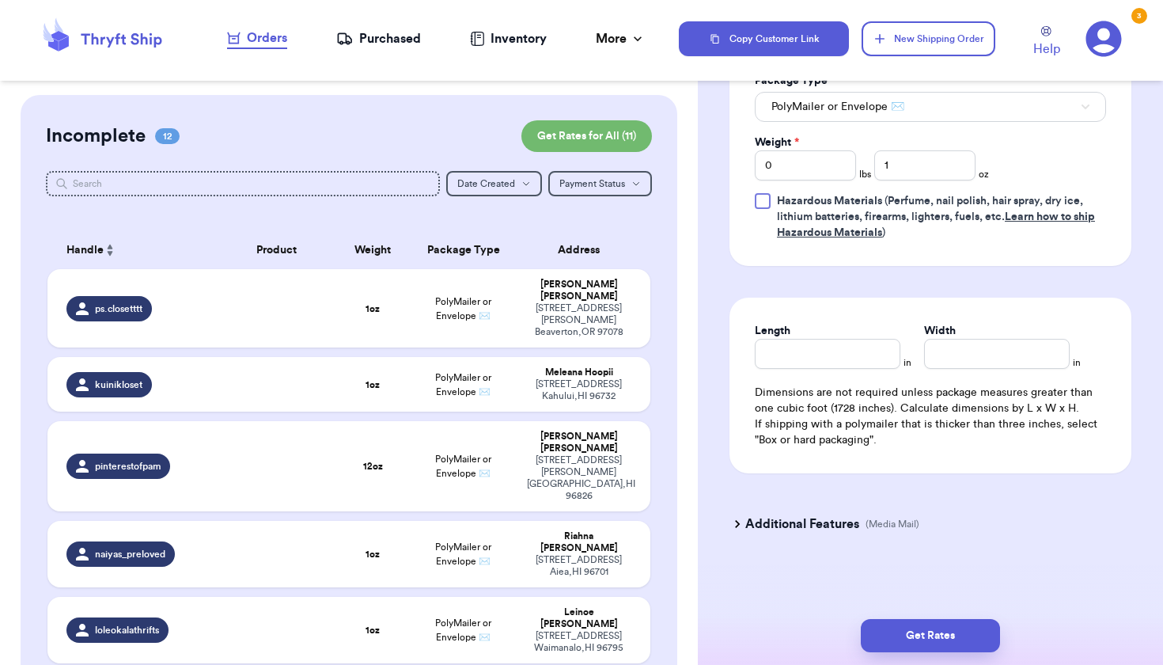
scroll to position [0, 0]
click at [565, 145] on button "Get Rates for All ( 11 )" at bounding box center [586, 136] width 131 height 32
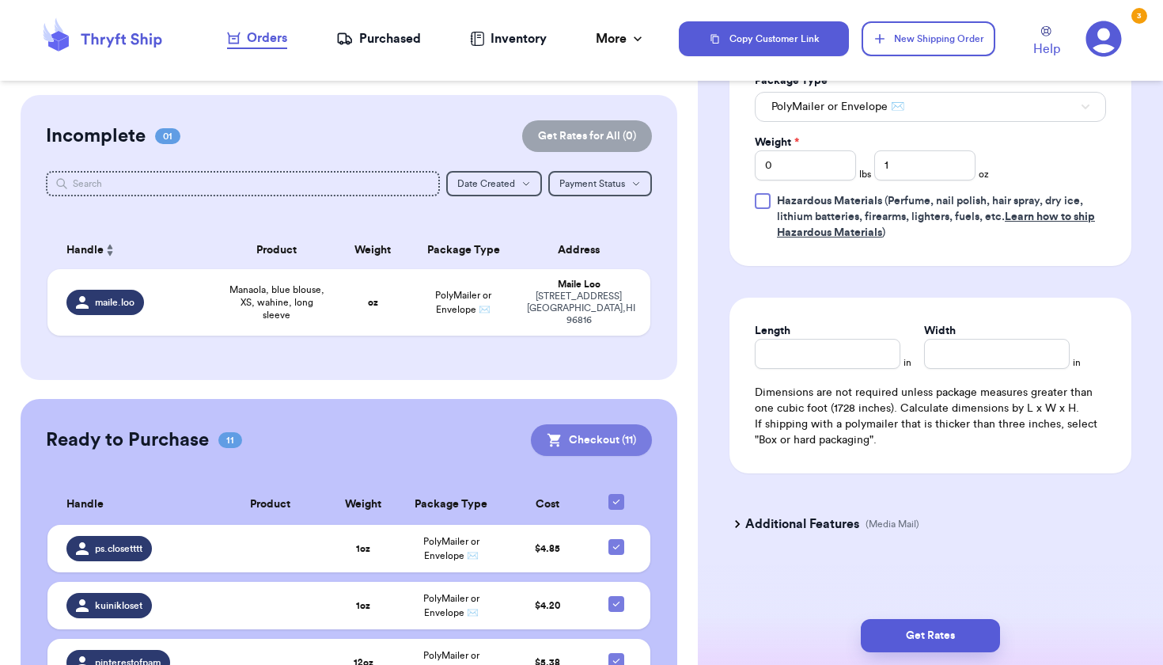
click at [631, 426] on button "Checkout ( 11 )" at bounding box center [591, 440] width 121 height 32
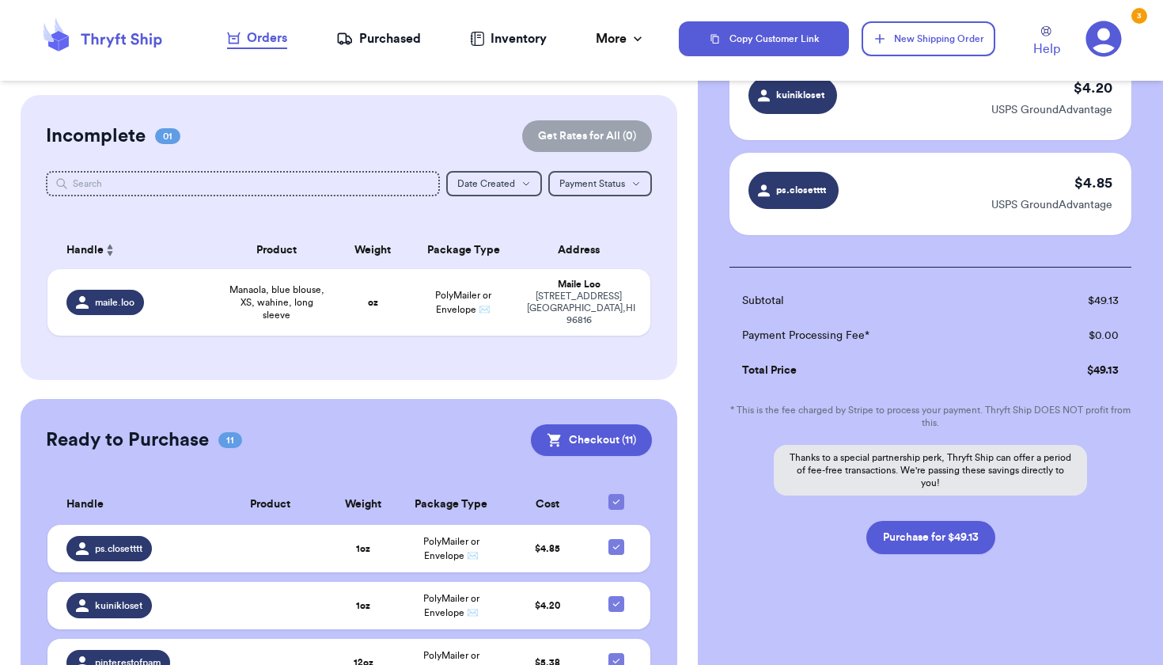
scroll to position [1008, 0]
click at [886, 531] on button "Purchase for $49.13" at bounding box center [930, 537] width 129 height 33
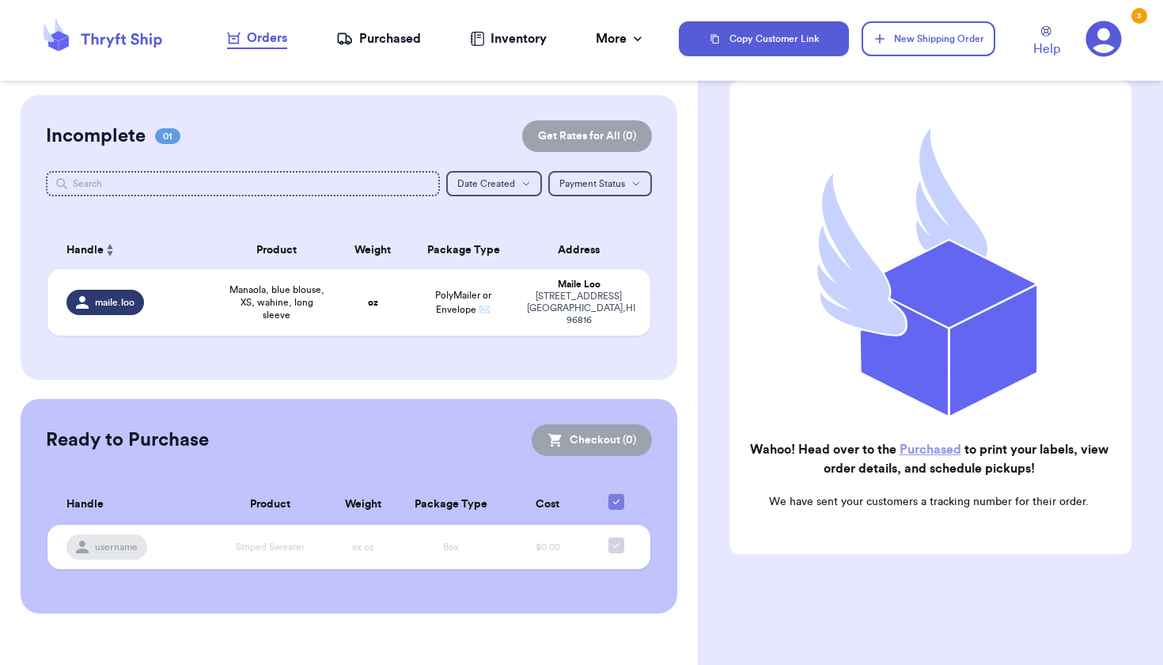
click at [389, 49] on nav "Orders Purchased Inventory More Stats Completed Orders" at bounding box center [436, 39] width 485 height 52
click at [389, 40] on div "Purchased" at bounding box center [378, 38] width 85 height 19
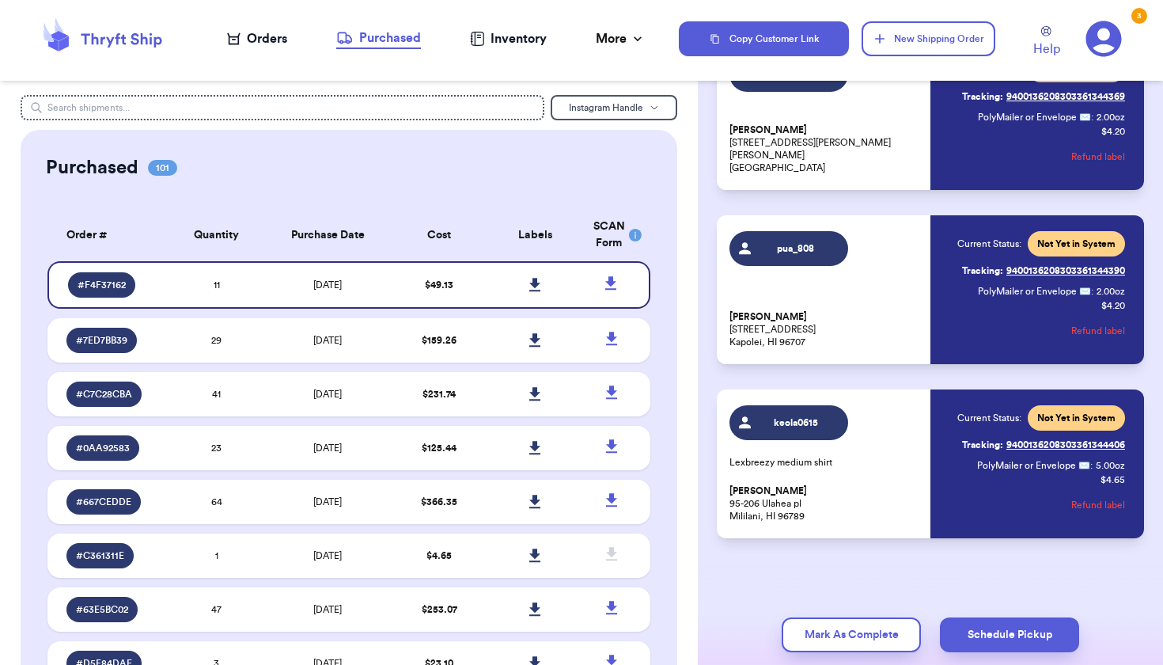
scroll to position [1551, 0]
click at [942, 30] on button "New Shipping Order" at bounding box center [928, 38] width 133 height 35
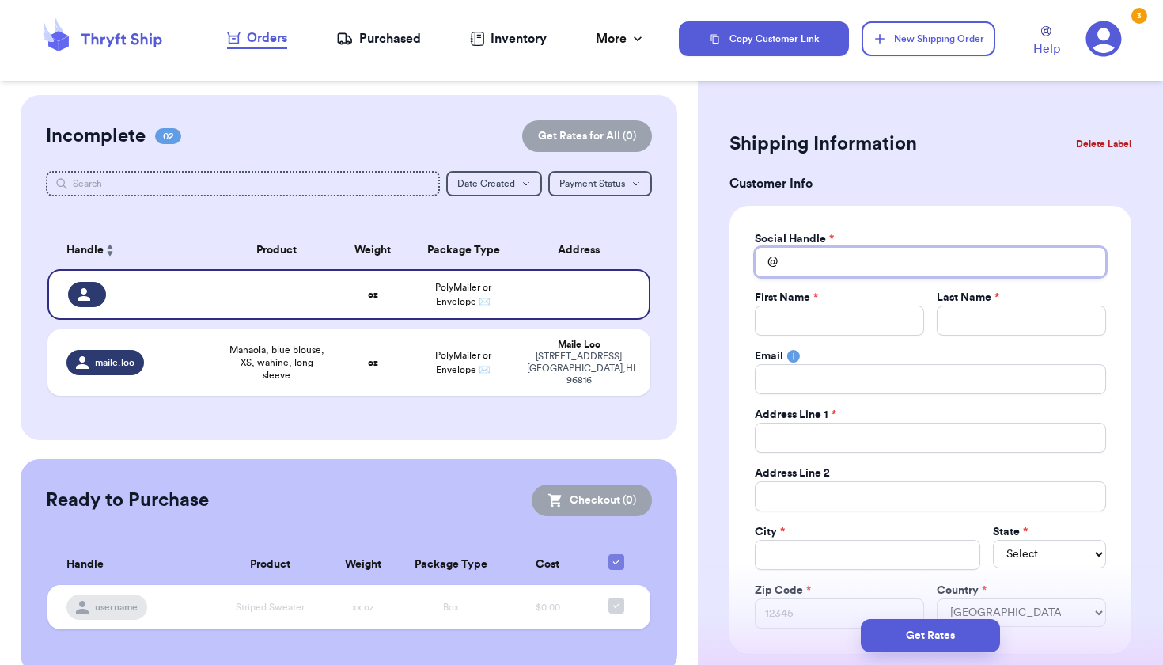
click at [788, 264] on input "Total Amount Paid" at bounding box center [930, 262] width 351 height 30
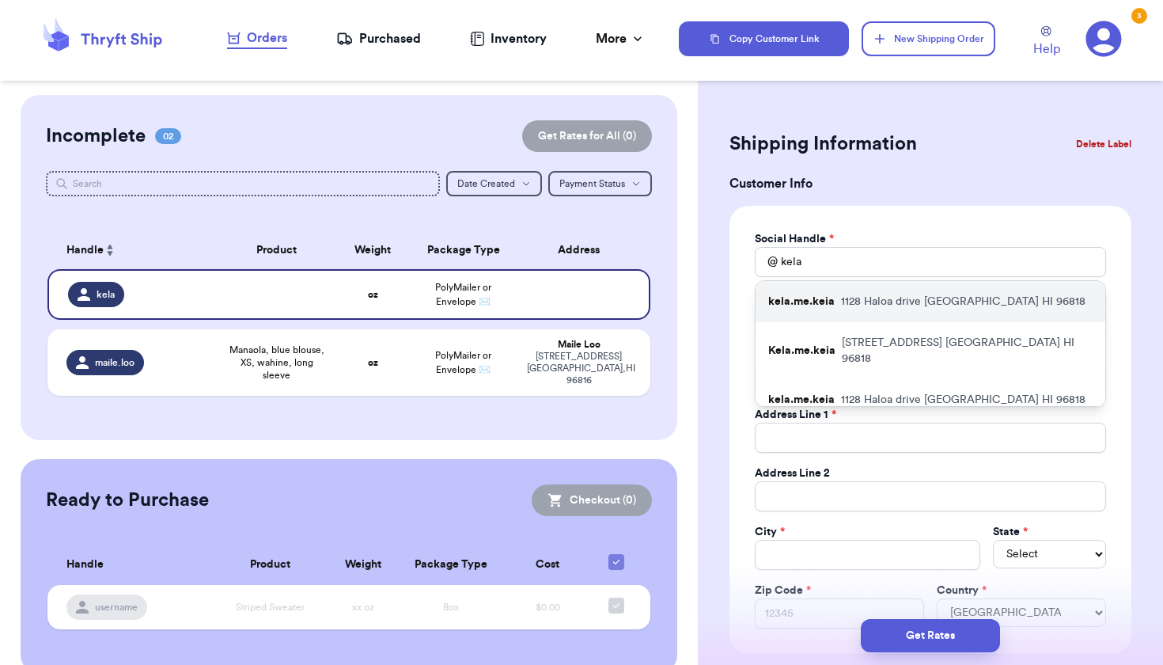
click at [802, 308] on p "kela.me.keia" at bounding box center [801, 302] width 66 height 16
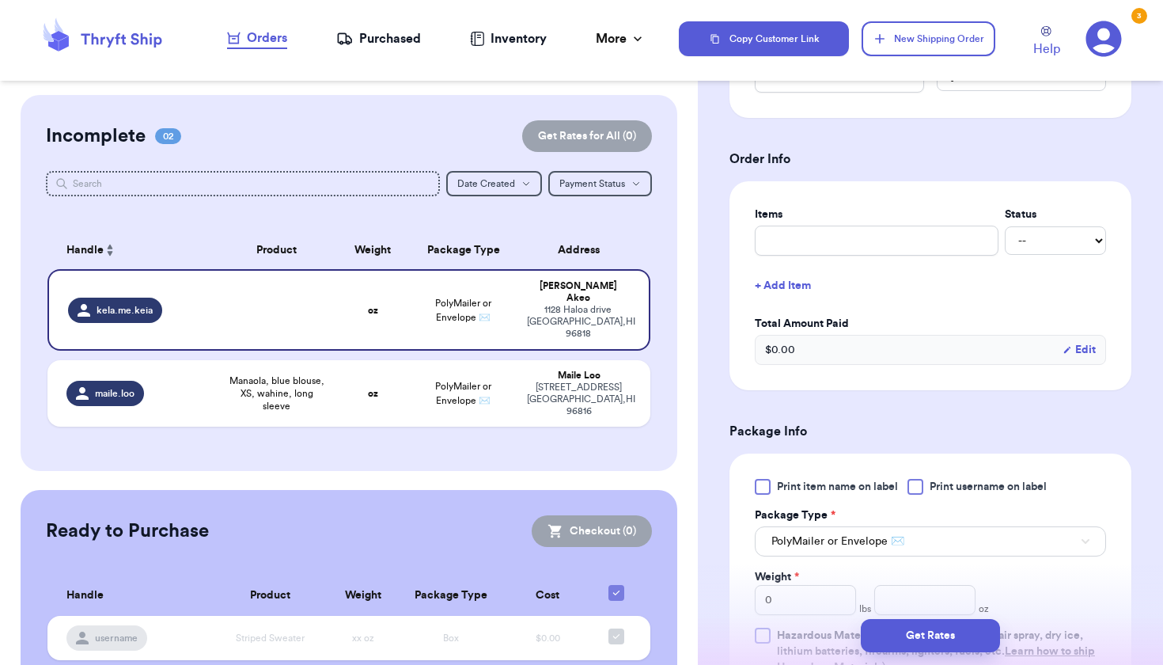
scroll to position [596, 0]
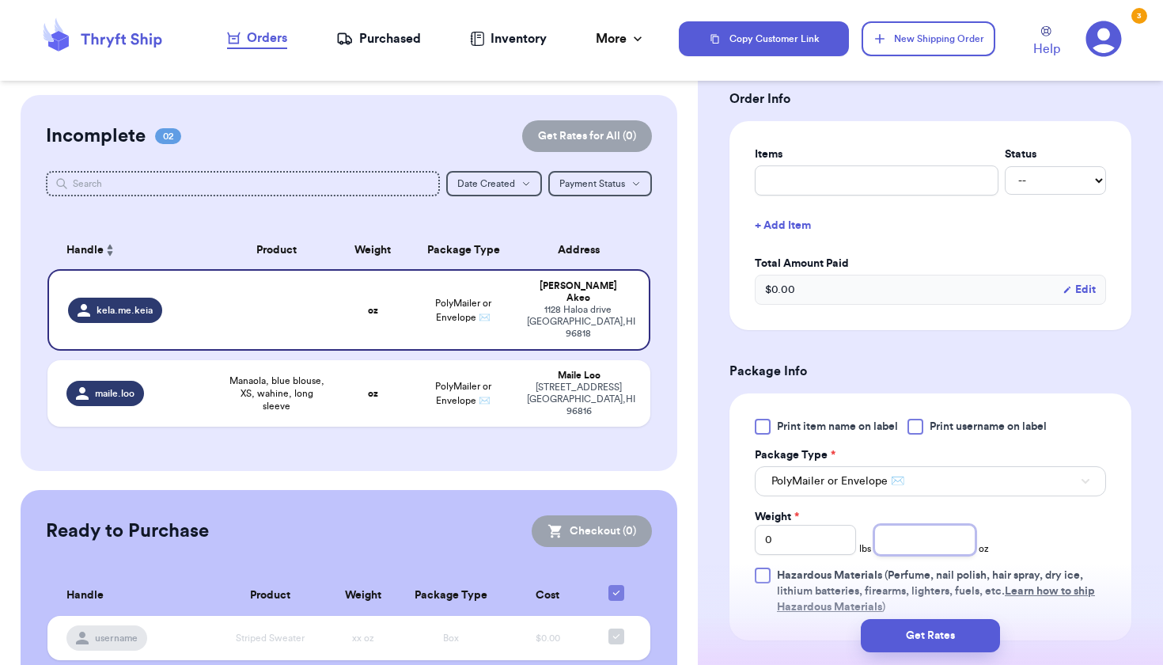
click at [877, 544] on input "number" at bounding box center [924, 540] width 101 height 30
click at [922, 627] on button "Get Rates" at bounding box center [930, 635] width 139 height 33
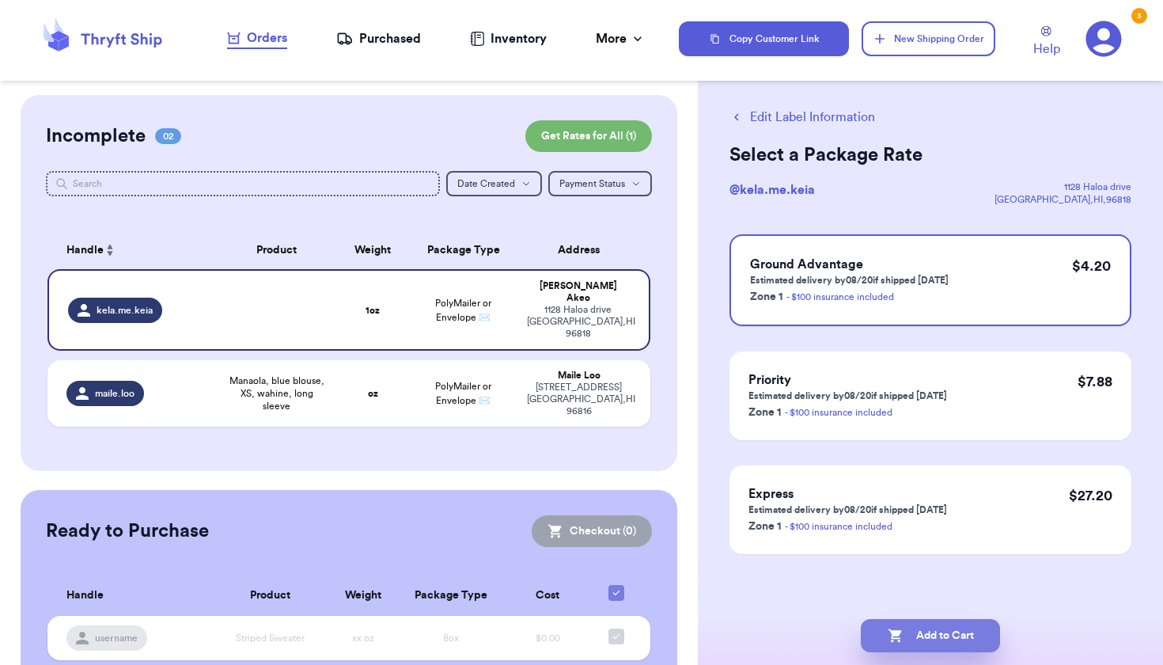
scroll to position [0, 0]
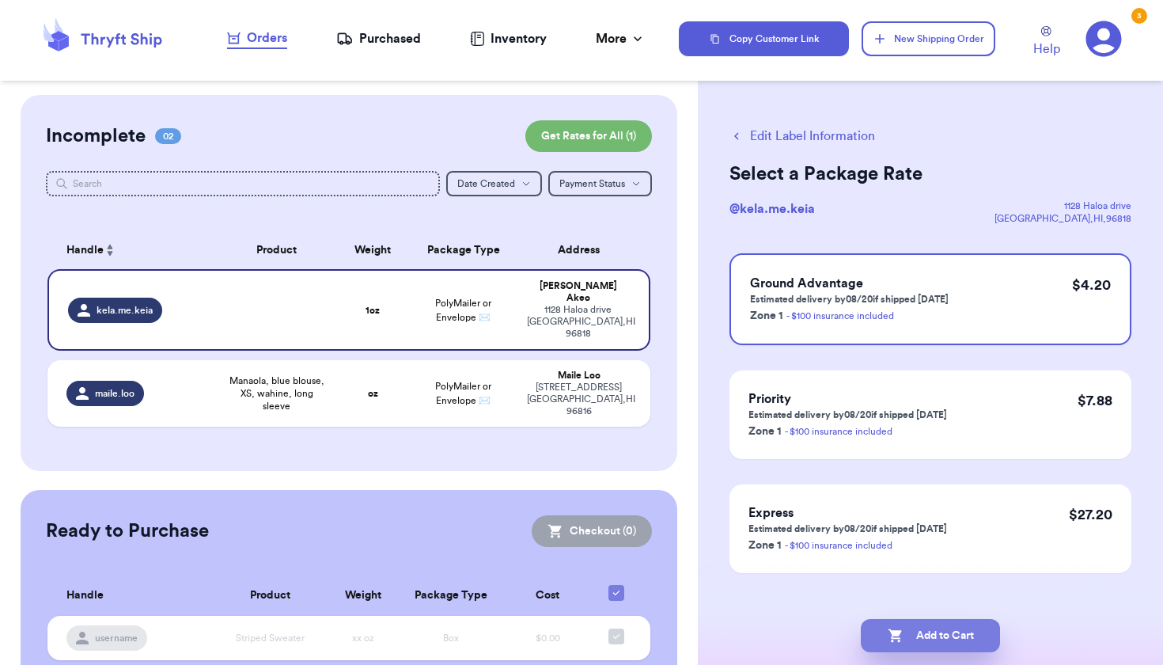
click at [880, 636] on button "Add to Cart" at bounding box center [930, 635] width 139 height 33
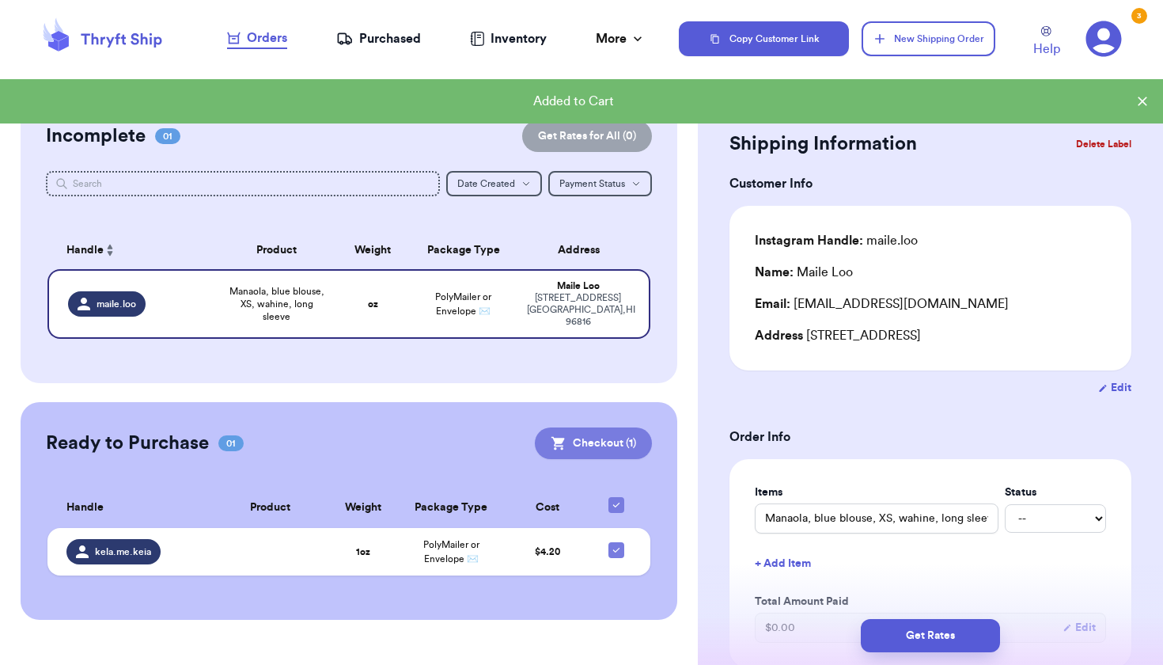
click at [604, 430] on button "Checkout ( 1 )" at bounding box center [593, 443] width 117 height 32
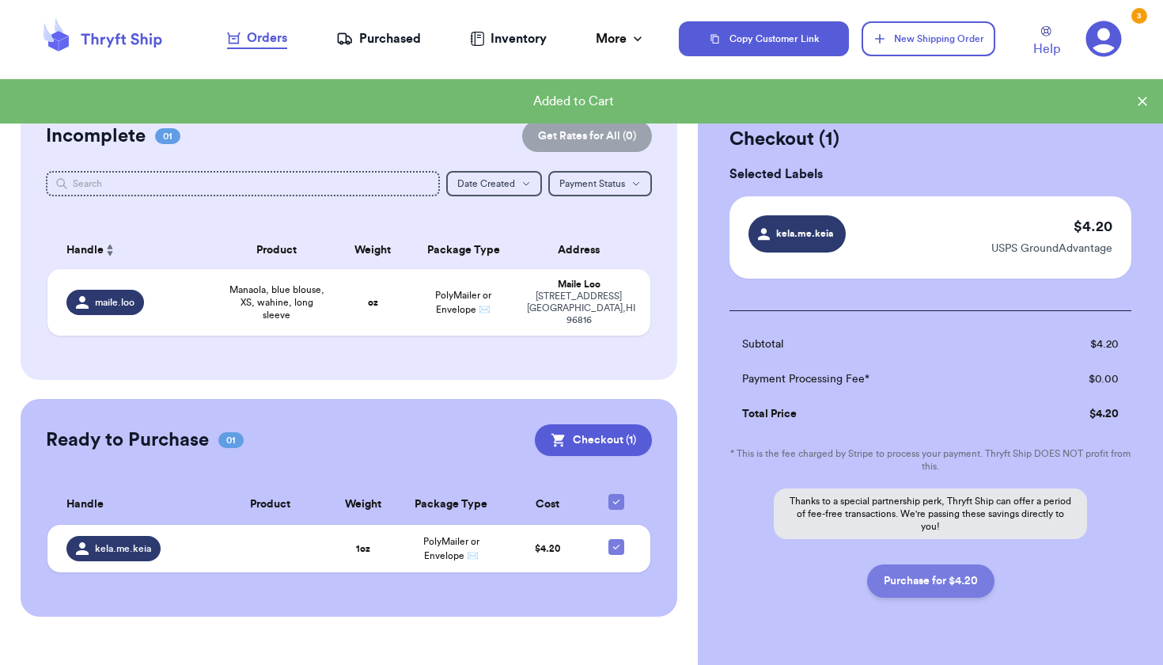
click at [977, 584] on button "Purchase for $4.20" at bounding box center [930, 580] width 127 height 33
